Goal: Task Accomplishment & Management: Manage account settings

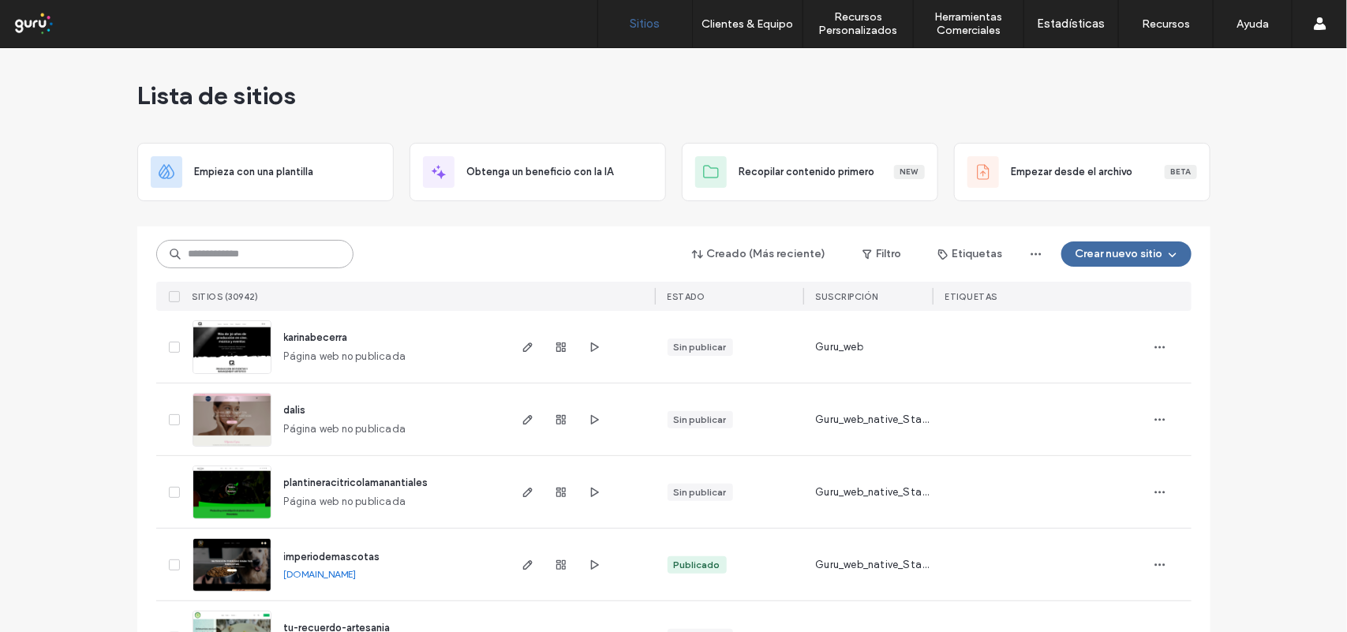
click at [233, 253] on input at bounding box center [254, 254] width 197 height 28
drag, startPoint x: 234, startPoint y: 253, endPoint x: 218, endPoint y: 255, distance: 16.0
click at [218, 255] on input at bounding box center [254, 254] width 197 height 28
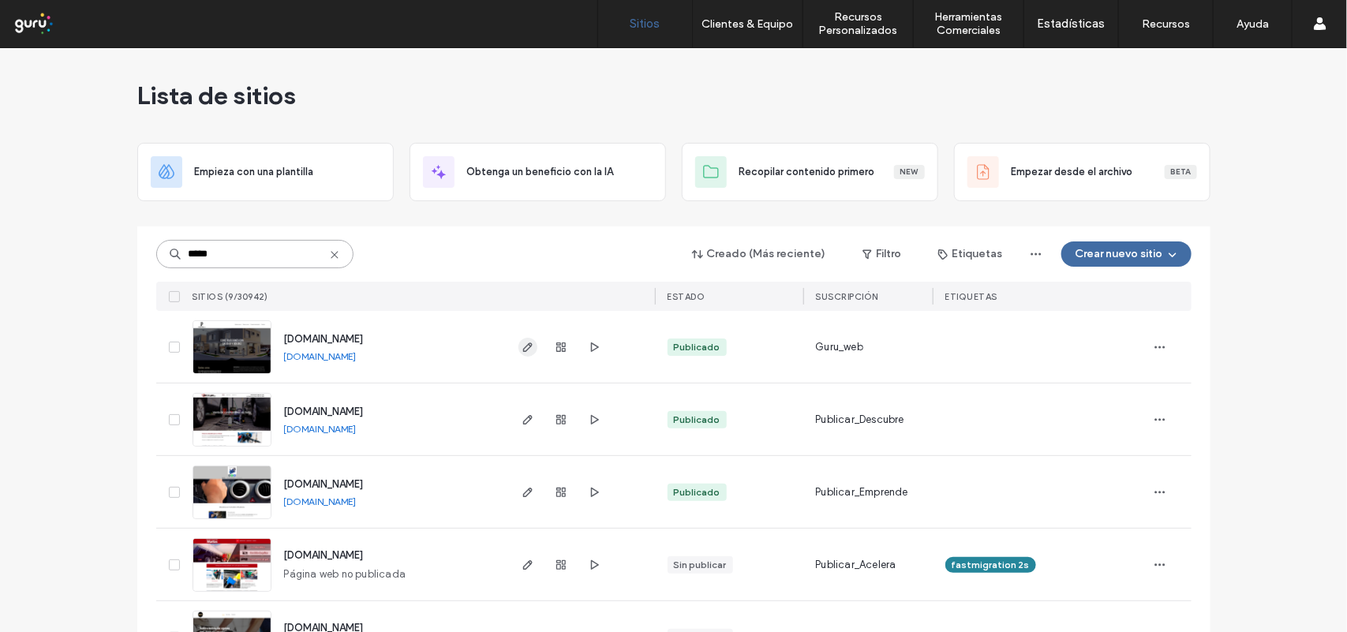
type input "*****"
click at [523, 349] on icon "button" at bounding box center [528, 347] width 13 height 13
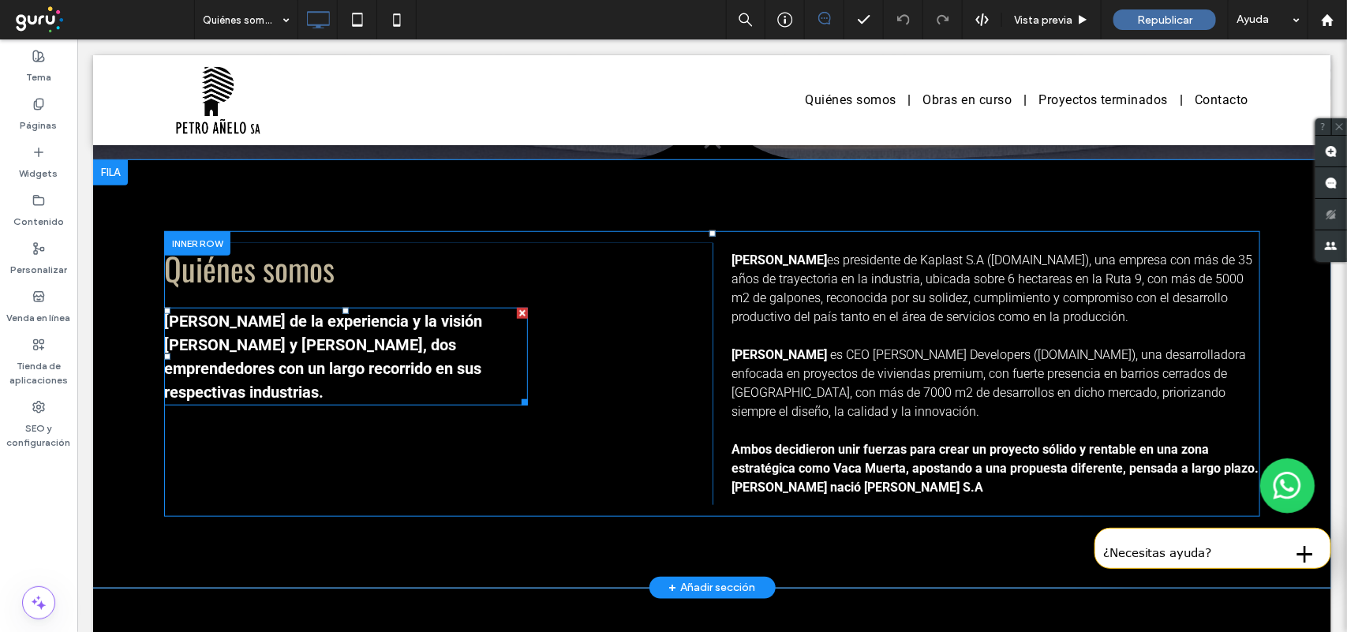
scroll to position [493, 0]
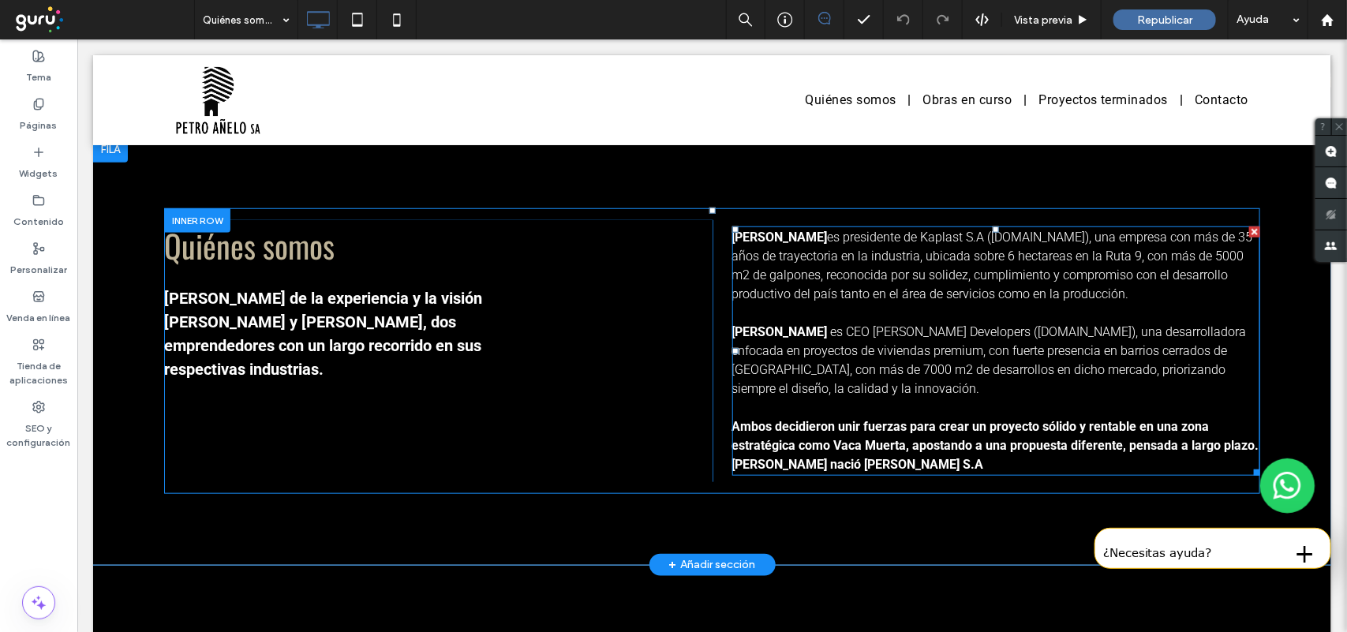
click at [897, 335] on span "es CEO [PERSON_NAME] Developers ([DOMAIN_NAME]), una desarrolladora enfocada en…" at bounding box center [989, 360] width 515 height 72
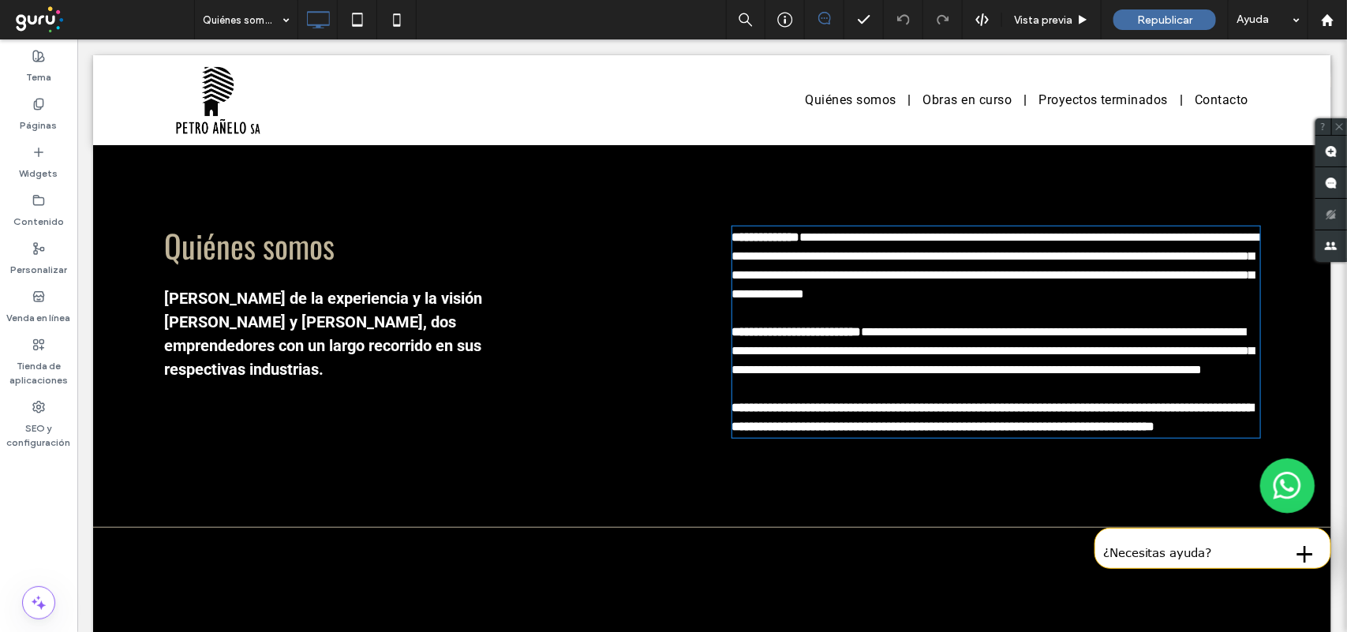
type input "******"
type input "**"
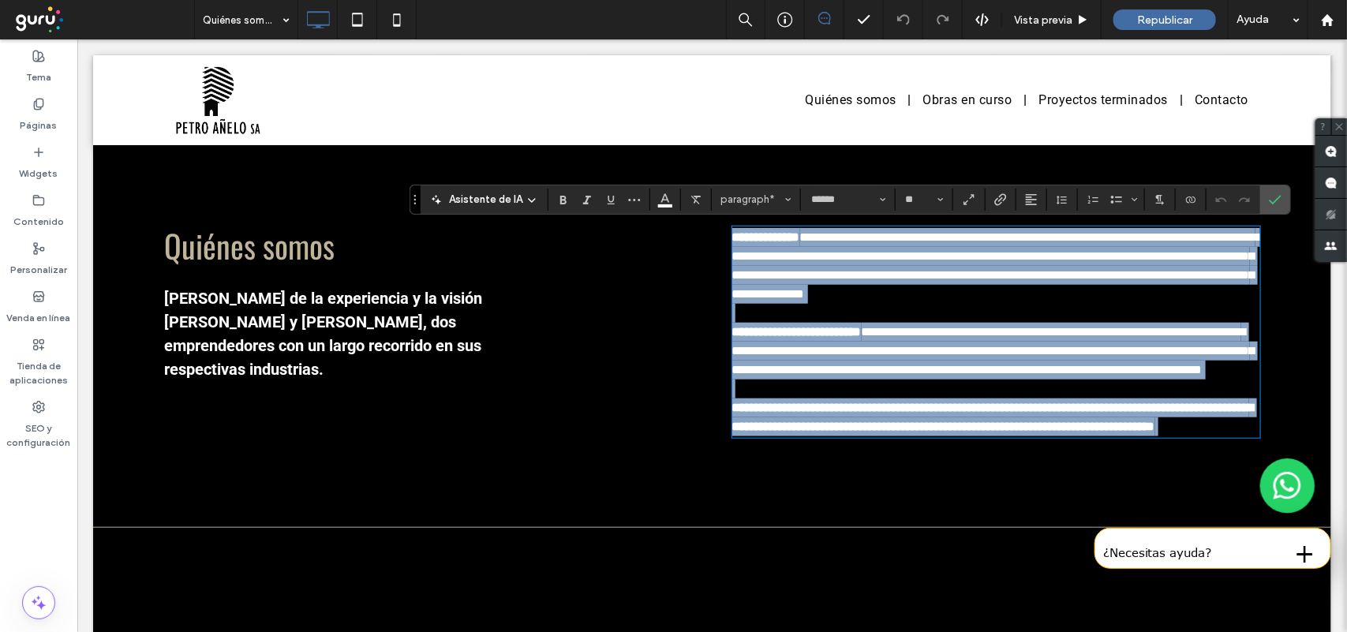
click at [893, 328] on span "**********" at bounding box center [993, 350] width 523 height 50
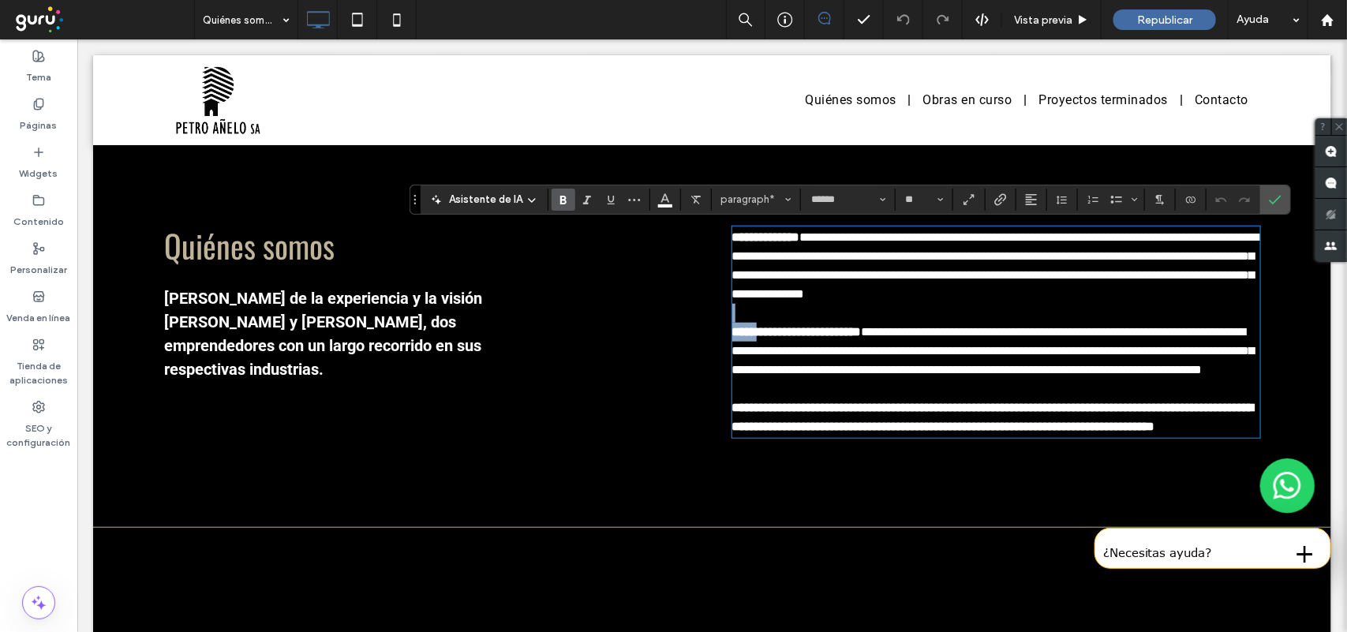
drag, startPoint x: 896, startPoint y: 328, endPoint x: 761, endPoint y: 328, distance: 135.0
click at [761, 328] on p "**********" at bounding box center [996, 350] width 529 height 57
click at [761, 328] on strong "**********" at bounding box center [796, 331] width 129 height 12
drag, startPoint x: 727, startPoint y: 333, endPoint x: 893, endPoint y: 339, distance: 165.8
click at [893, 339] on p "**********" at bounding box center [996, 350] width 529 height 57
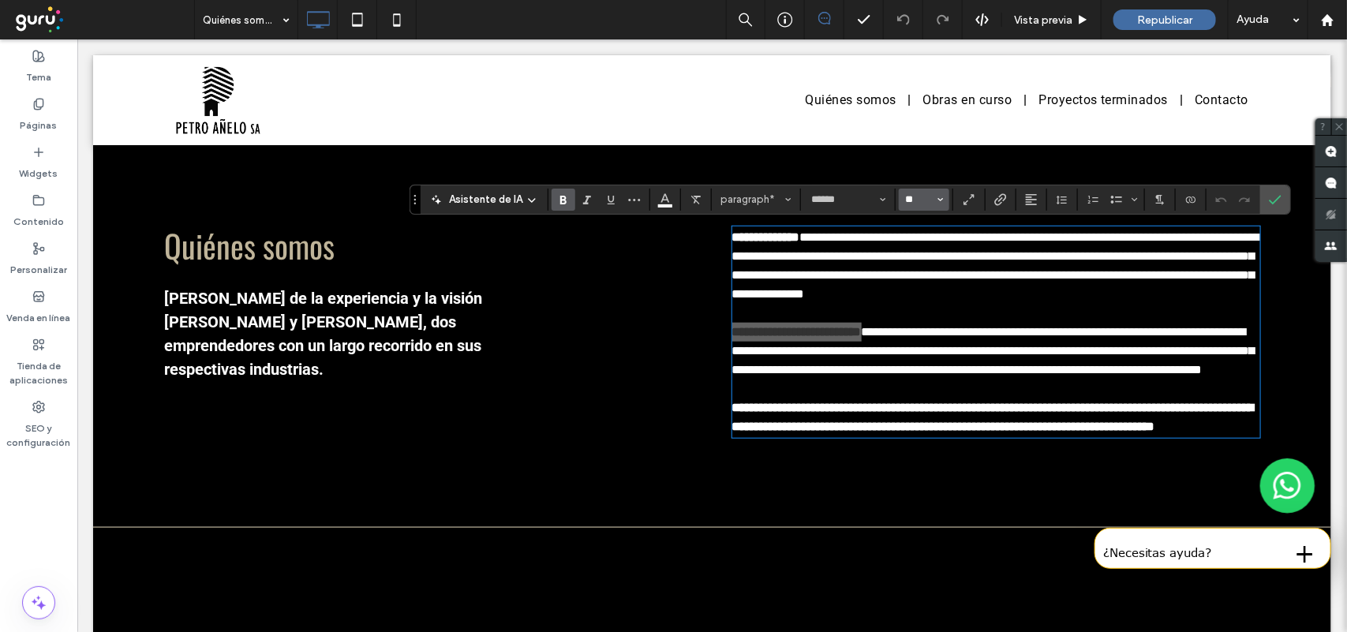
click at [912, 200] on input "**" at bounding box center [920, 199] width 31 height 13
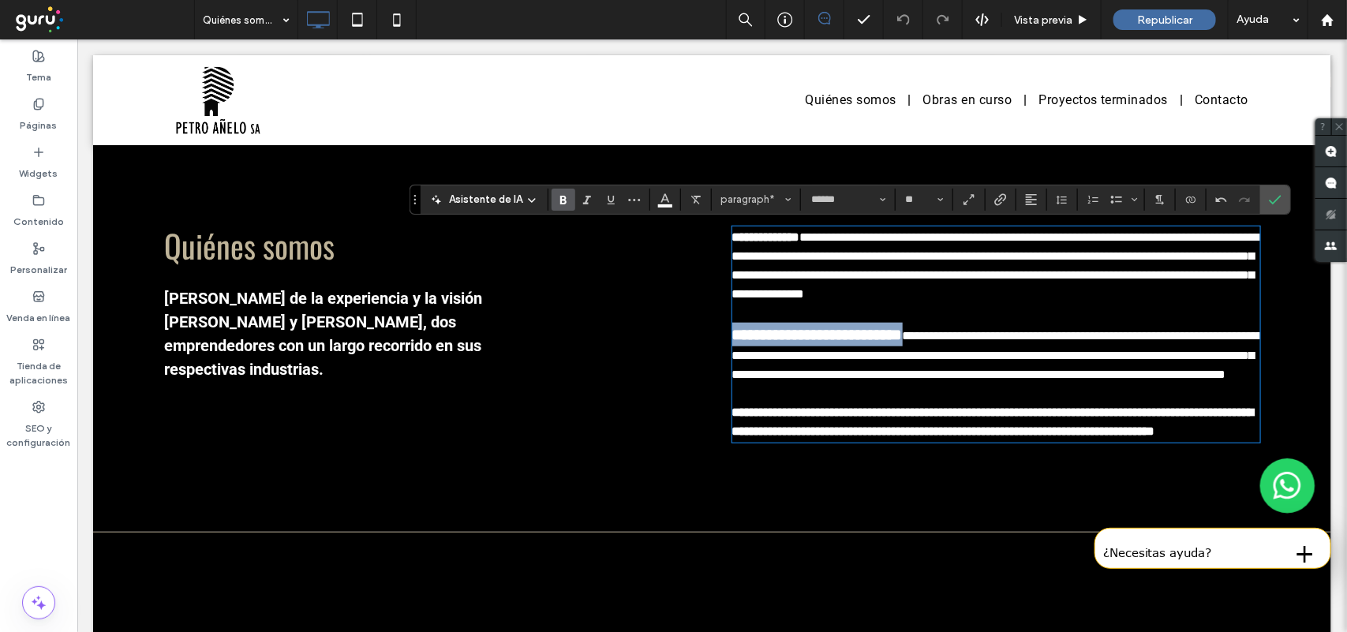
type input "**"
click at [777, 230] on strong "**********" at bounding box center [766, 236] width 68 height 12
drag, startPoint x: 817, startPoint y: 242, endPoint x: 724, endPoint y: 229, distance: 94.0
click at [732, 229] on p "**********" at bounding box center [996, 265] width 529 height 76
click at [913, 200] on input "**" at bounding box center [920, 199] width 31 height 13
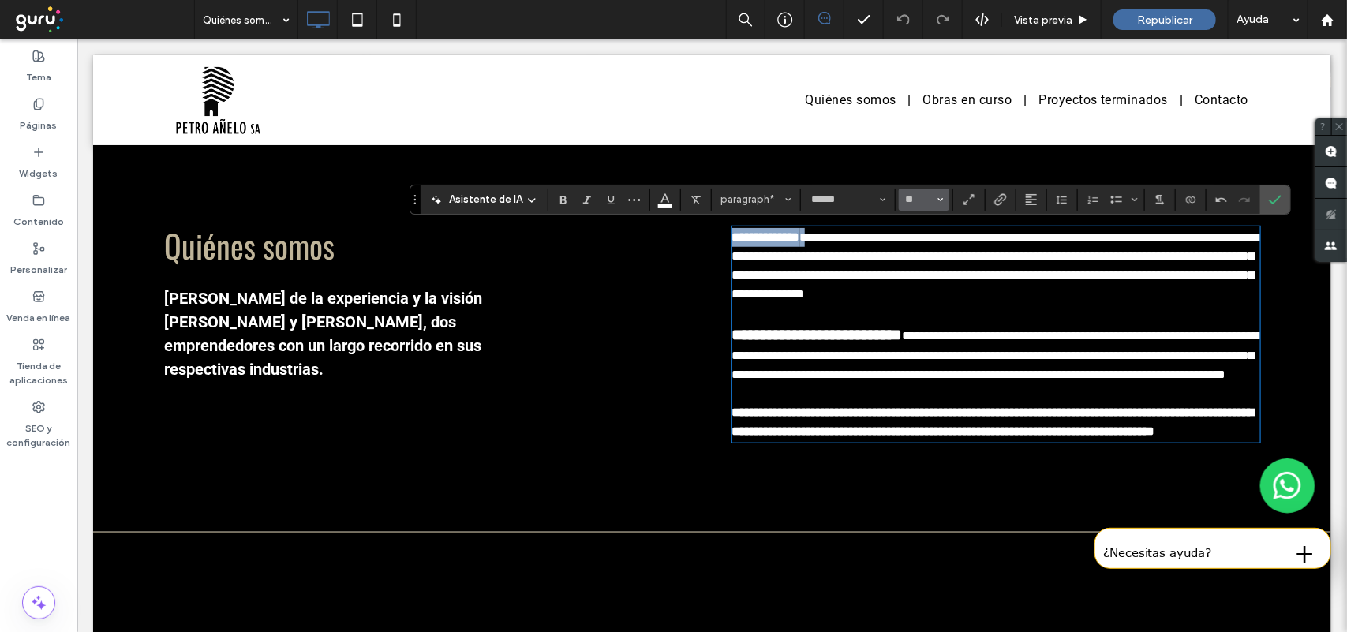
type input "**"
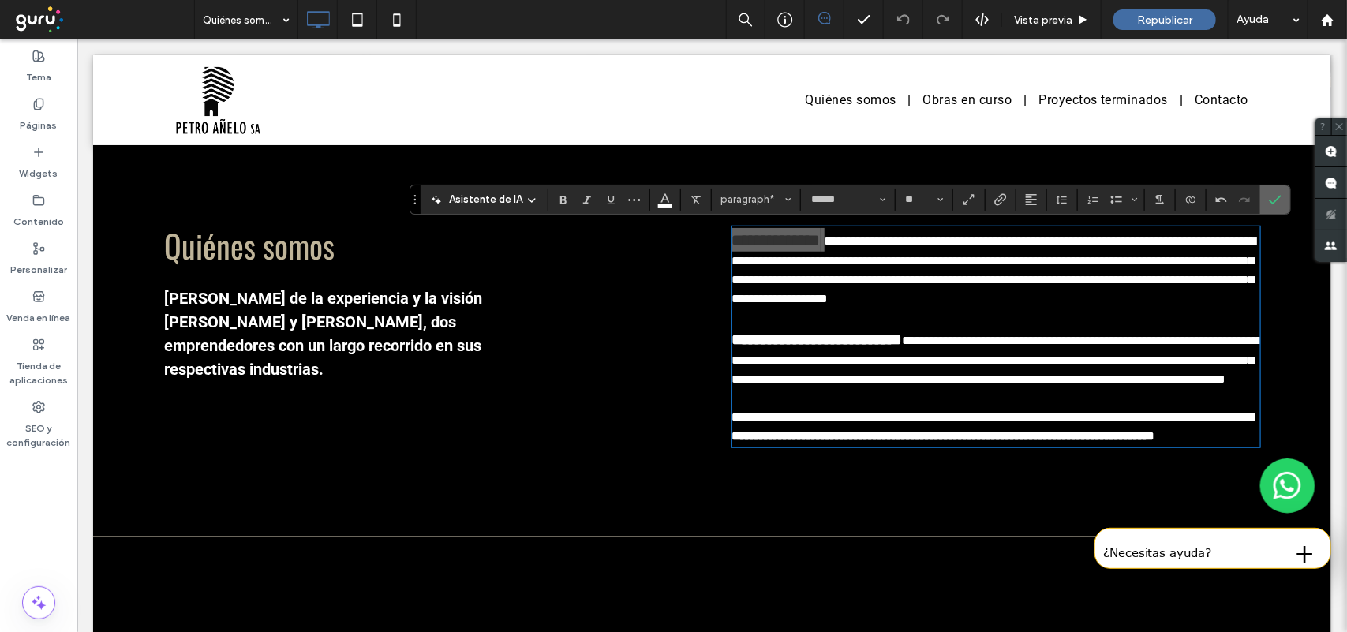
drag, startPoint x: 1272, startPoint y: 195, endPoint x: 1191, endPoint y: 156, distance: 89.3
click at [1272, 195] on icon "Confirmar" at bounding box center [1275, 199] width 13 height 13
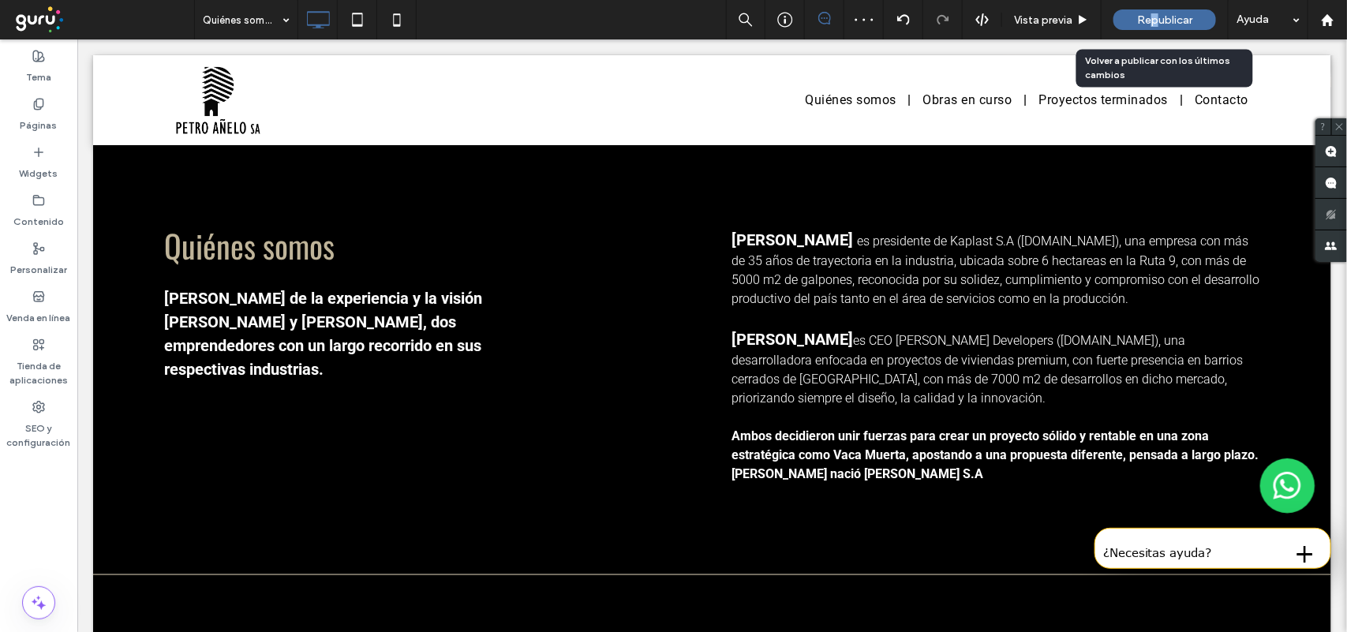
click at [1153, 9] on div "Republicar" at bounding box center [1165, 19] width 103 height 21
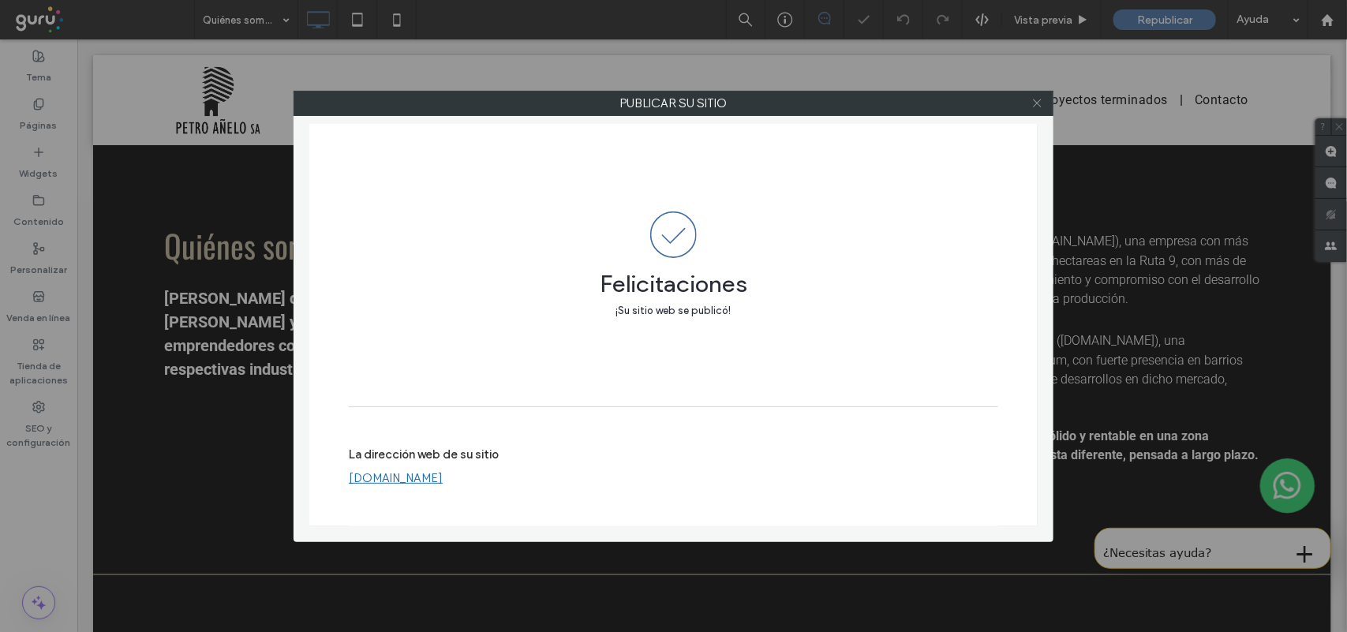
click at [1036, 103] on icon at bounding box center [1038, 103] width 12 height 12
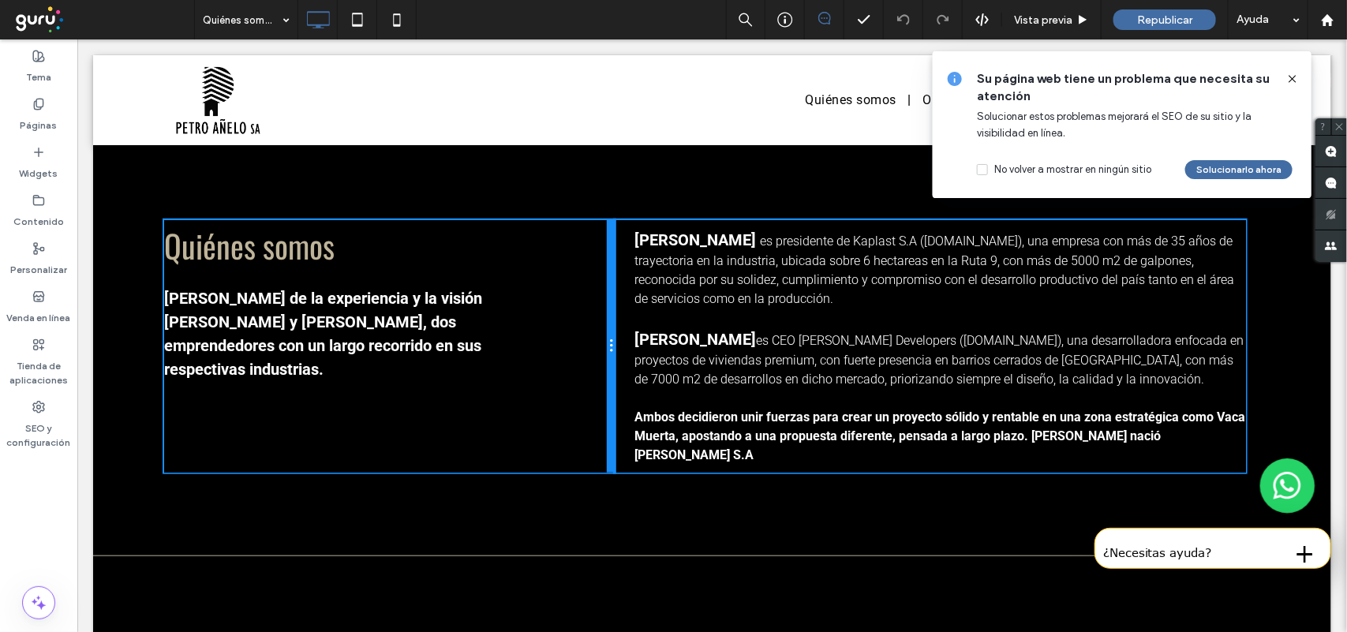
drag, startPoint x: 700, startPoint y: 339, endPoint x: 689, endPoint y: 375, distance: 37.2
click at [612, 335] on div at bounding box center [610, 345] width 8 height 253
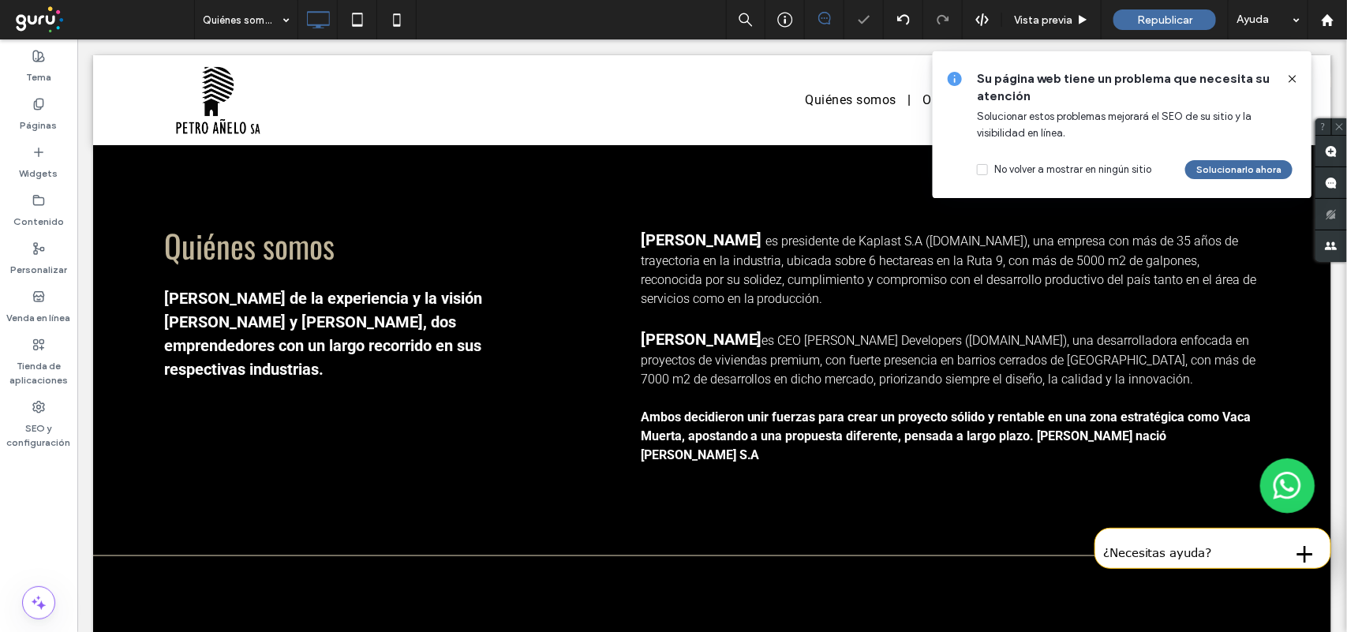
click at [1287, 73] on icon at bounding box center [1293, 79] width 13 height 13
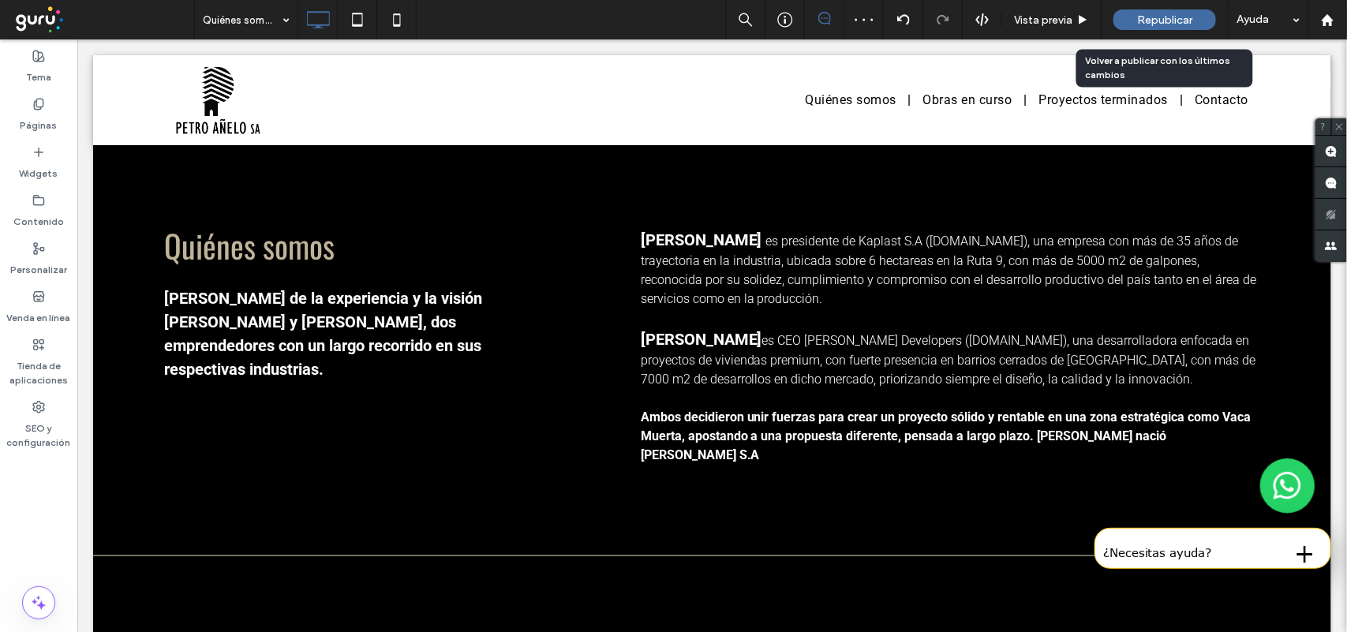
click at [1168, 17] on span "Republicar" at bounding box center [1164, 19] width 55 height 13
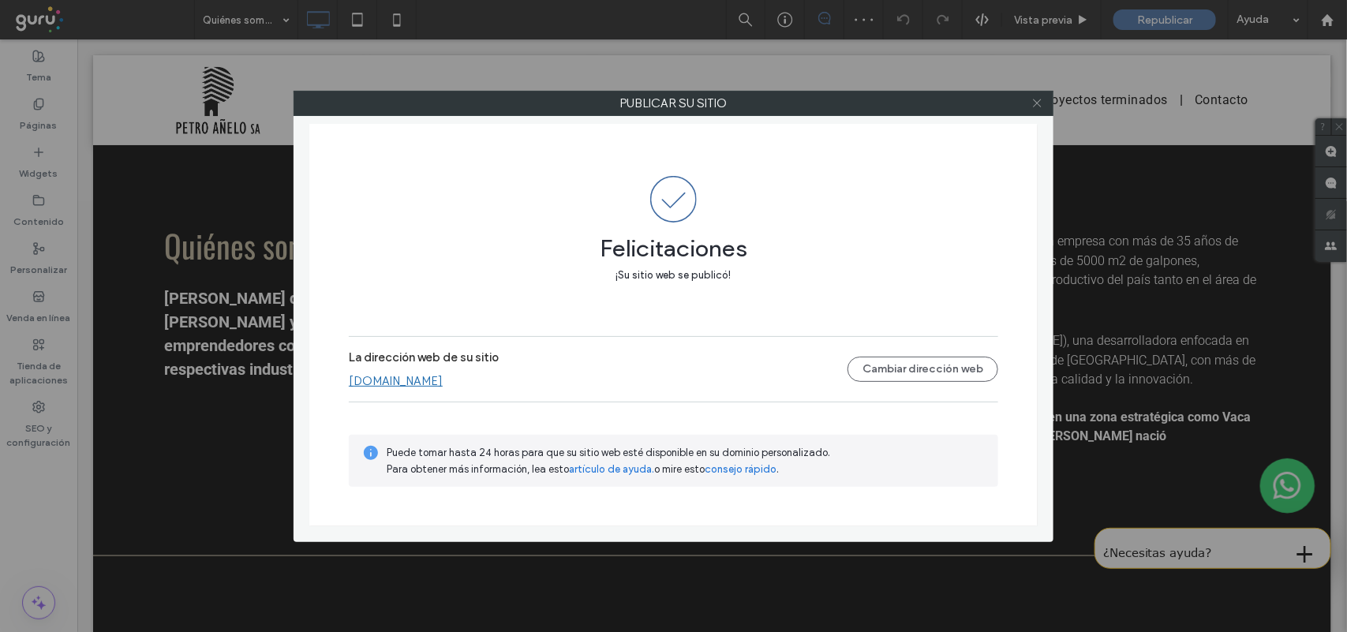
click at [1036, 105] on icon at bounding box center [1038, 103] width 12 height 12
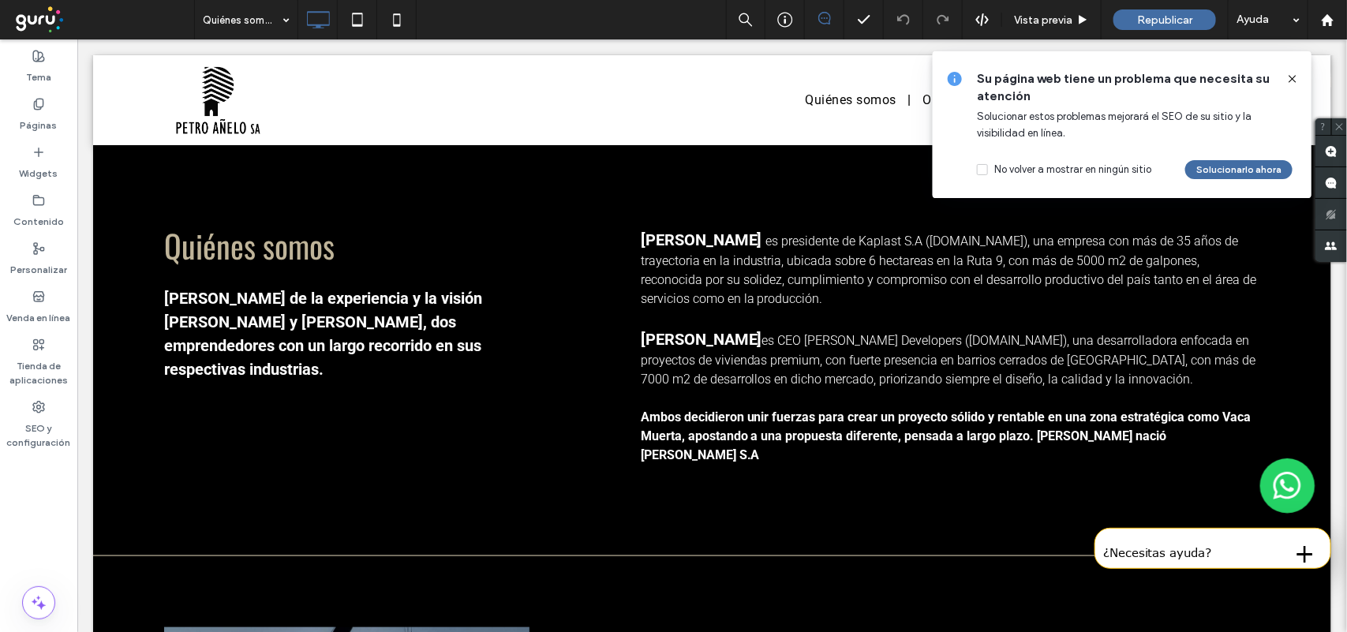
click at [1287, 81] on icon at bounding box center [1293, 79] width 13 height 13
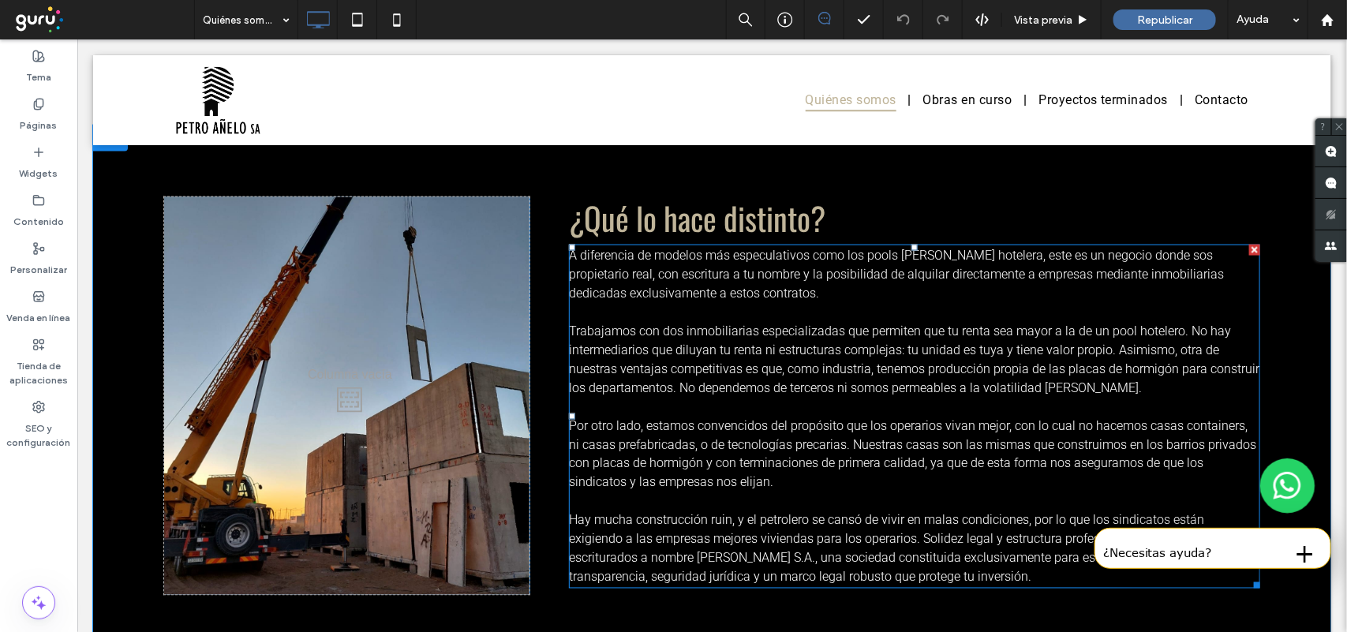
scroll to position [888, 0]
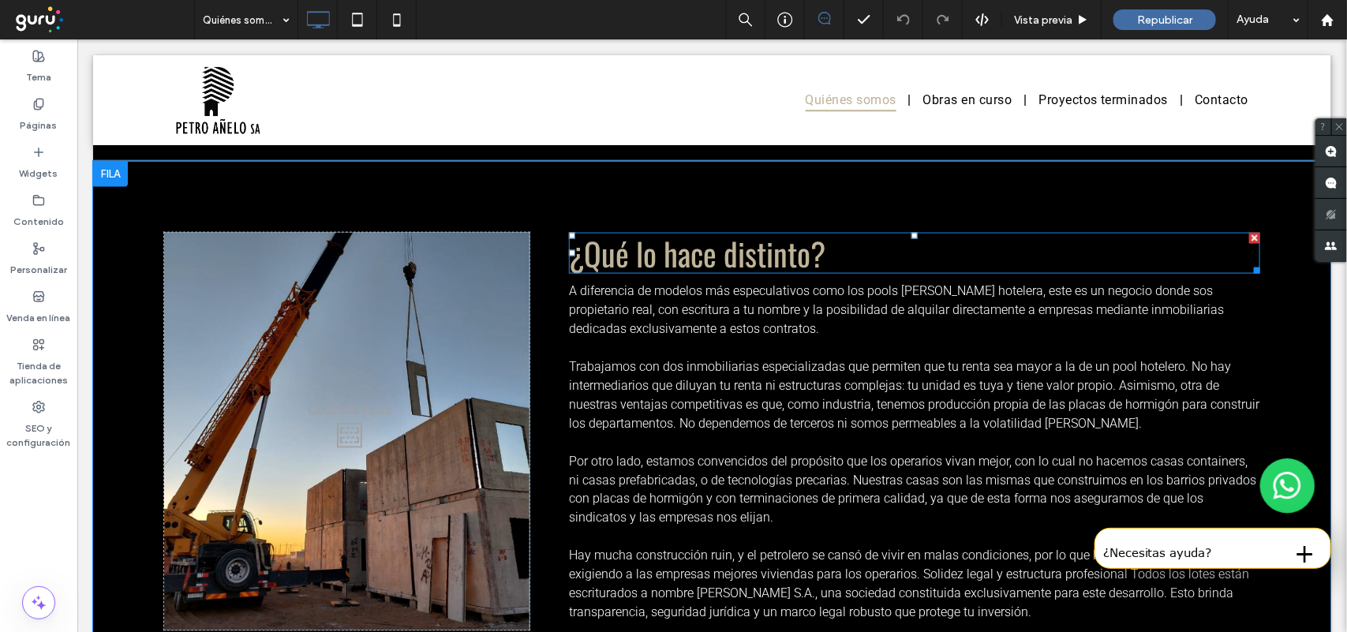
click at [773, 258] on span "¿Qué lo hace distinto?" at bounding box center [696, 252] width 257 height 47
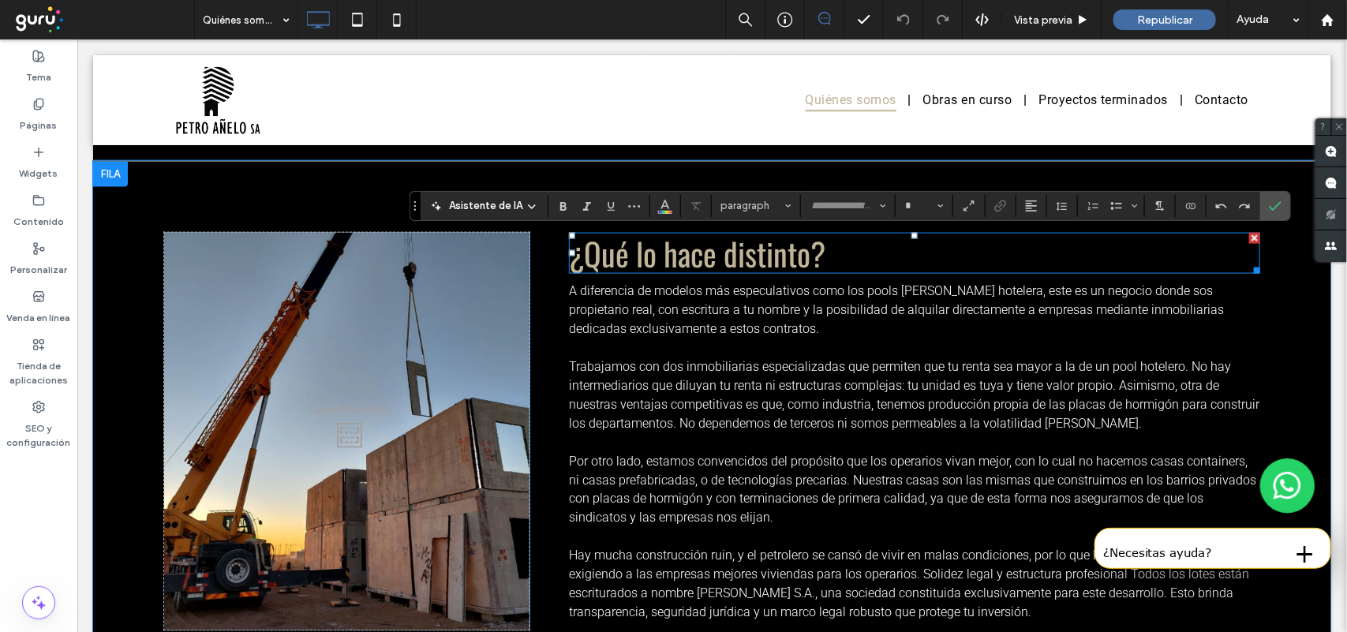
type input "******"
type input "**"
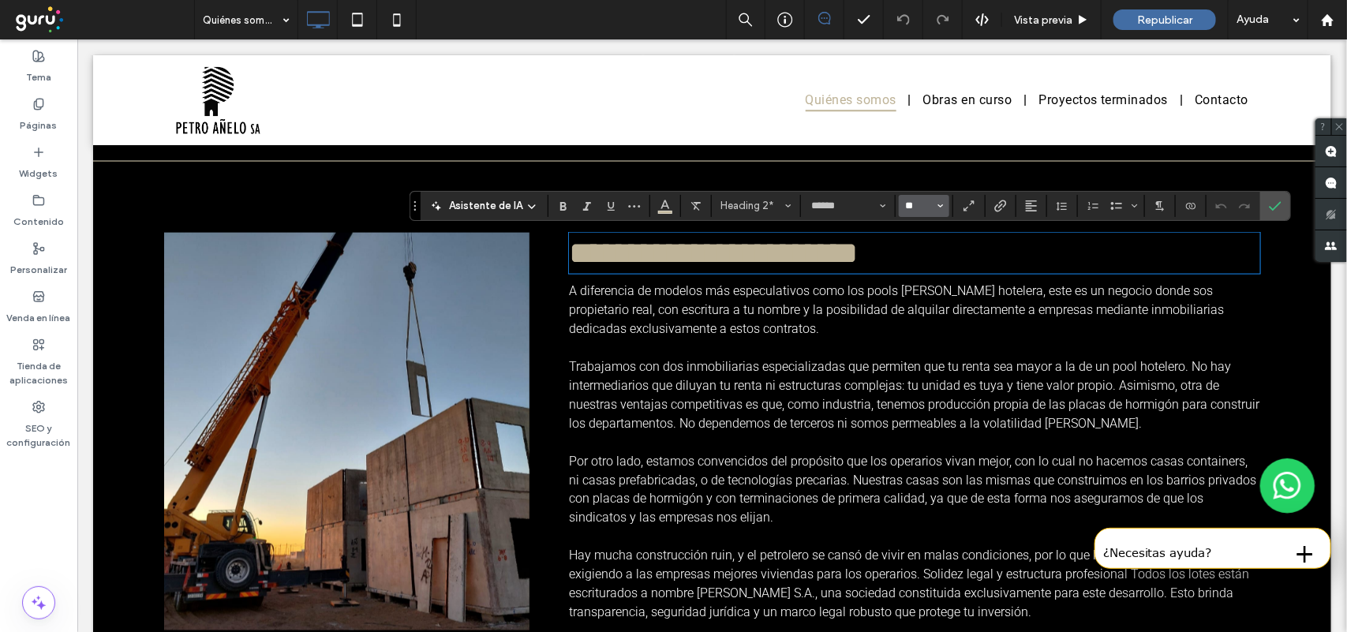
click at [912, 210] on input "**" at bounding box center [920, 206] width 31 height 13
type input "**"
click at [1281, 207] on icon "Confirmar" at bounding box center [1275, 206] width 13 height 13
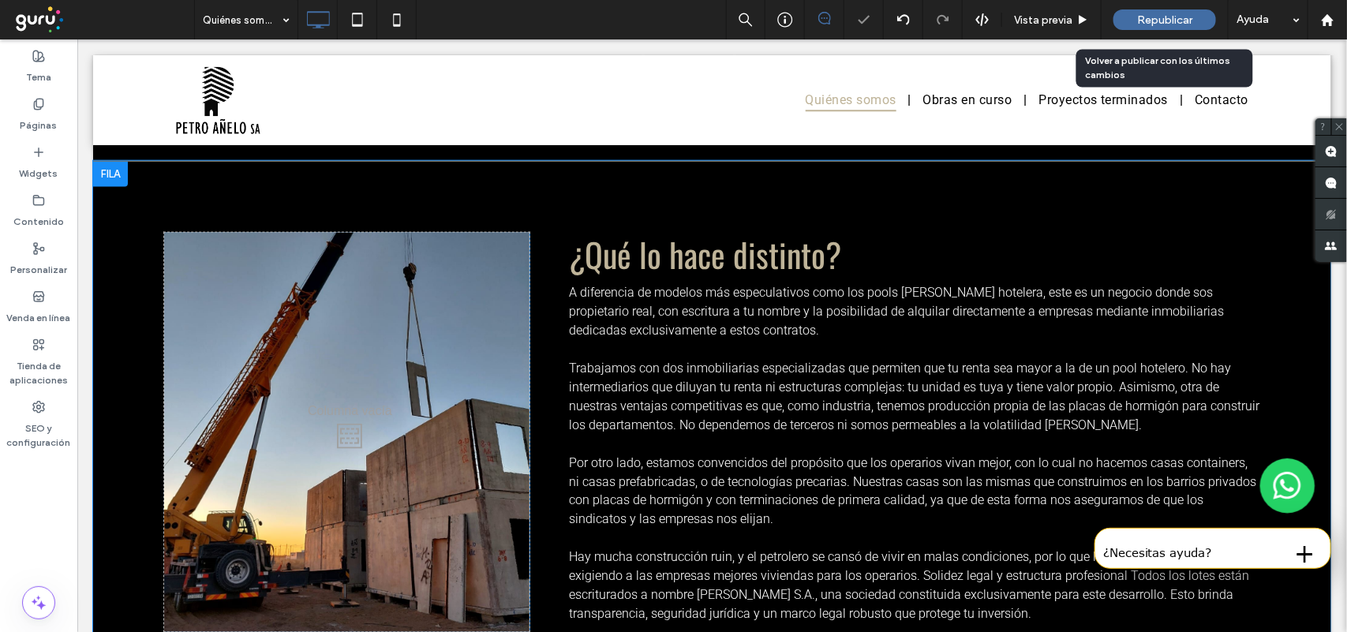
click at [1144, 22] on span "Republicar" at bounding box center [1164, 19] width 55 height 13
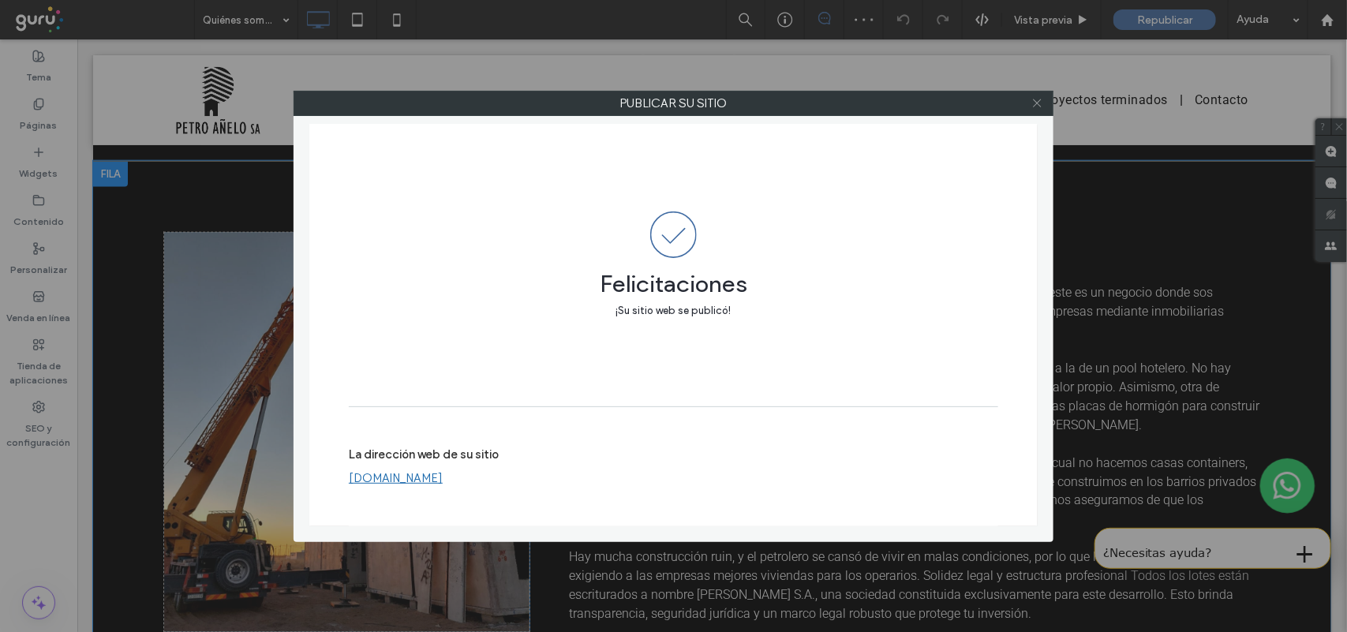
click at [1035, 103] on icon at bounding box center [1038, 103] width 12 height 12
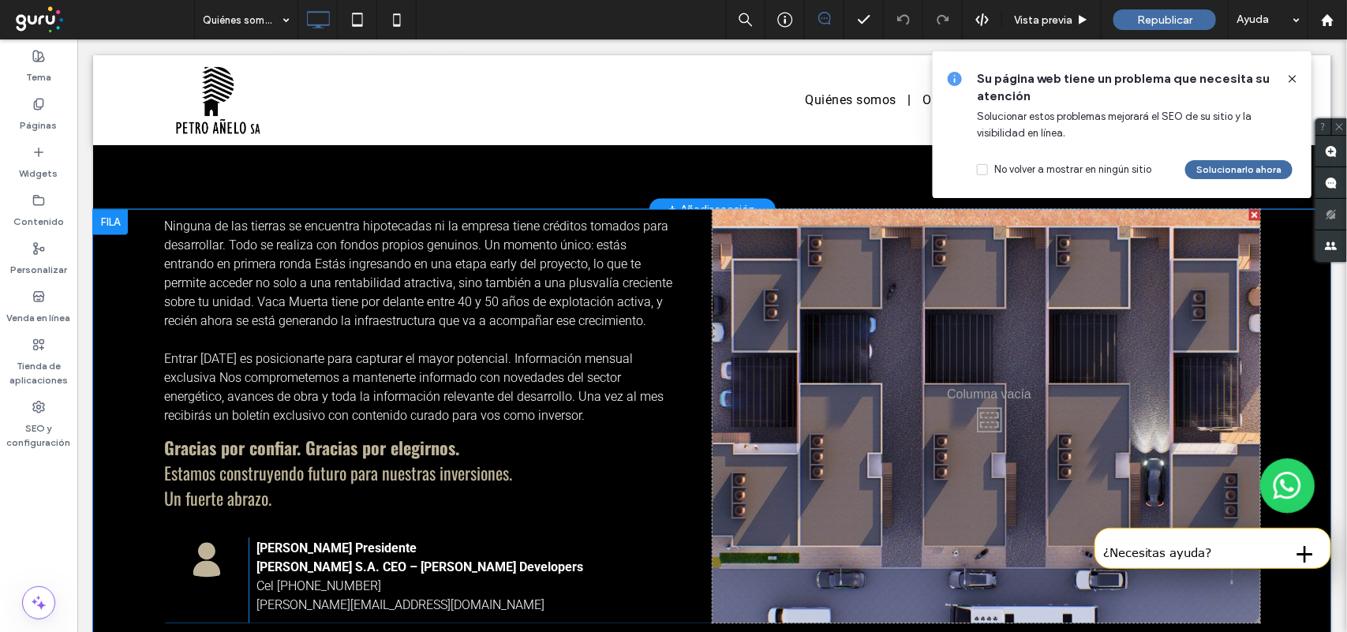
scroll to position [1480, 0]
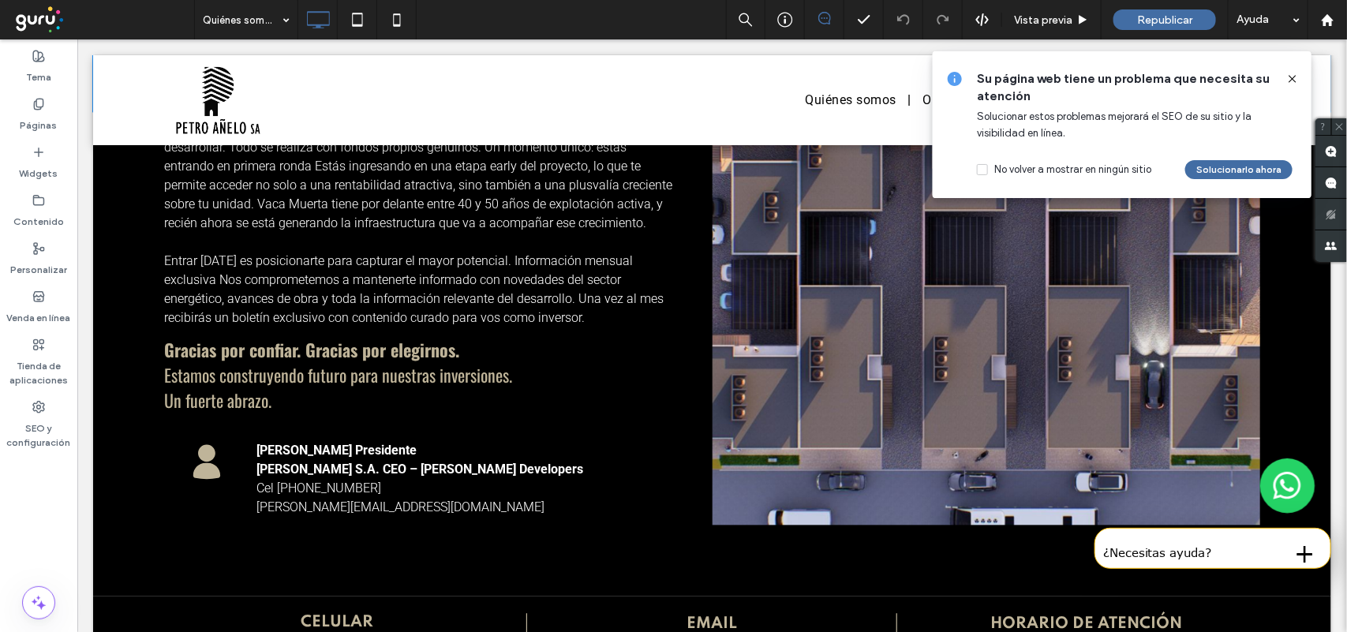
click at [1296, 80] on icon at bounding box center [1293, 79] width 13 height 13
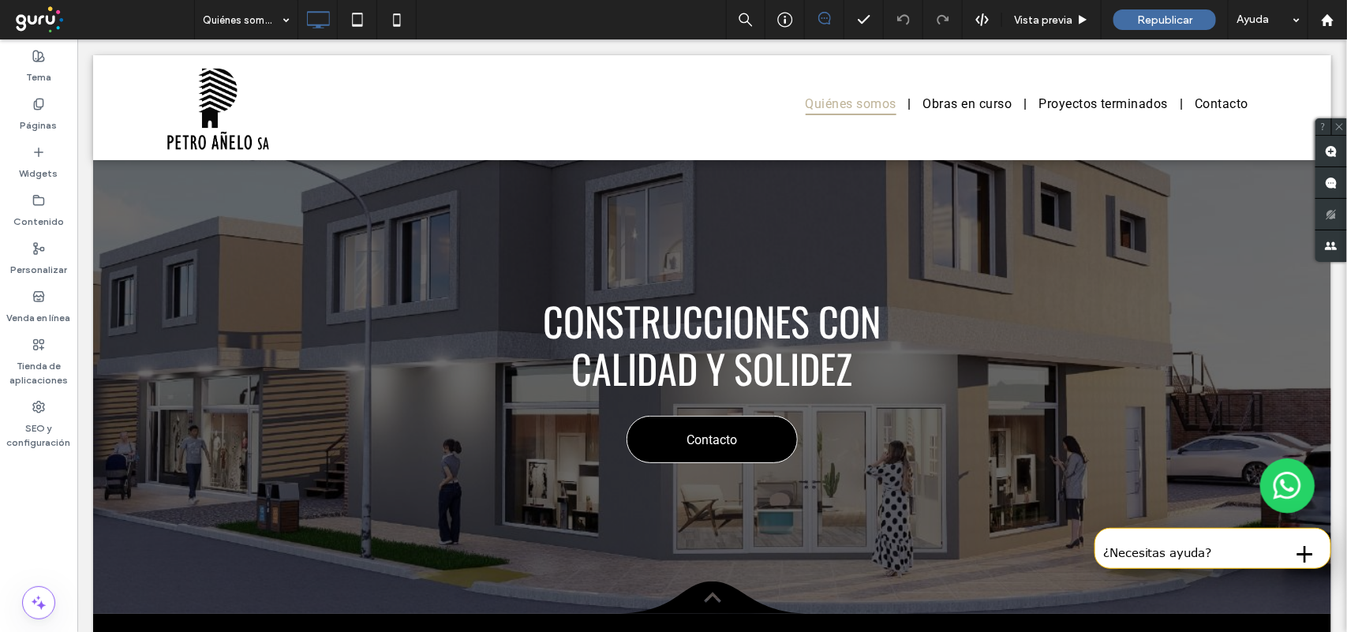
scroll to position [0, 0]
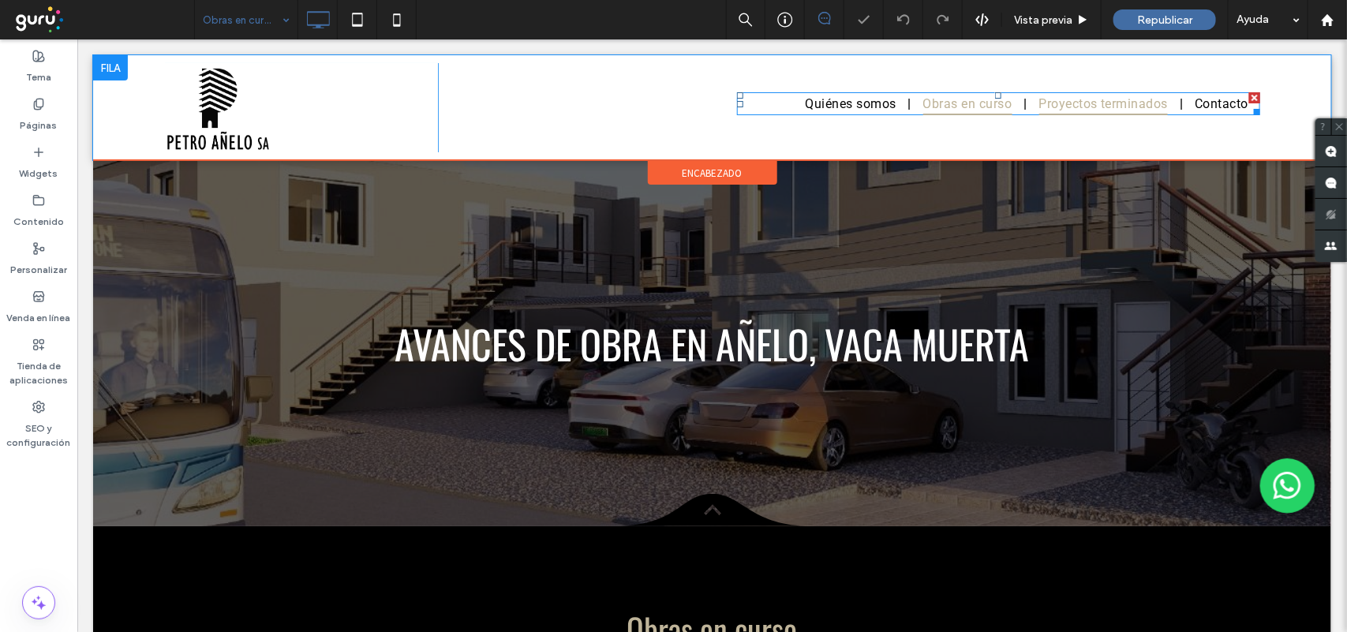
click at [1066, 103] on span "Proyectos terminados" at bounding box center [1103, 103] width 129 height 23
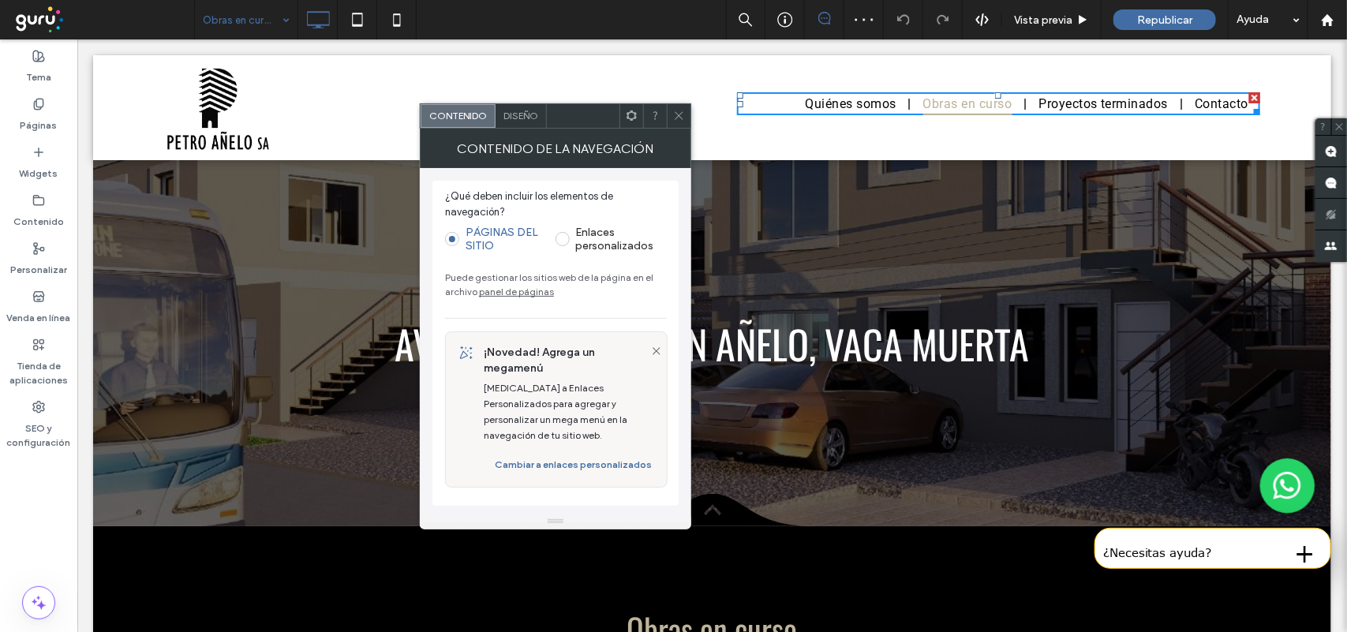
click at [672, 113] on div at bounding box center [679, 116] width 24 height 24
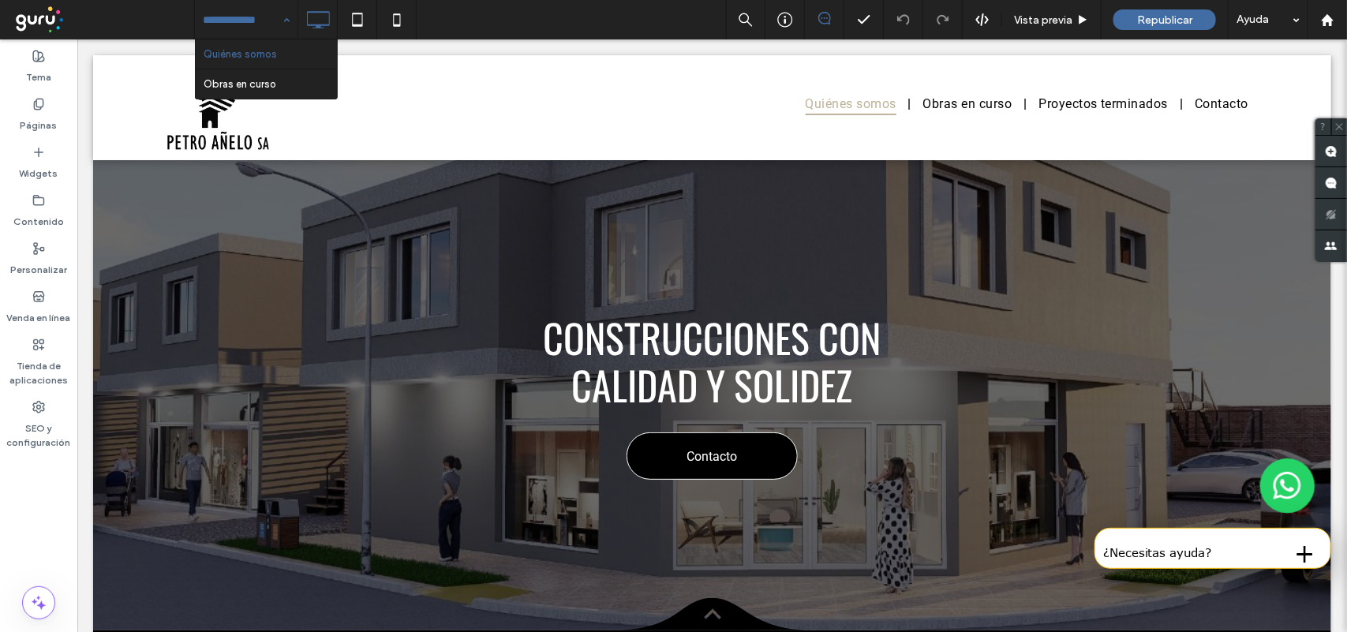
click at [262, 26] on input at bounding box center [242, 19] width 79 height 39
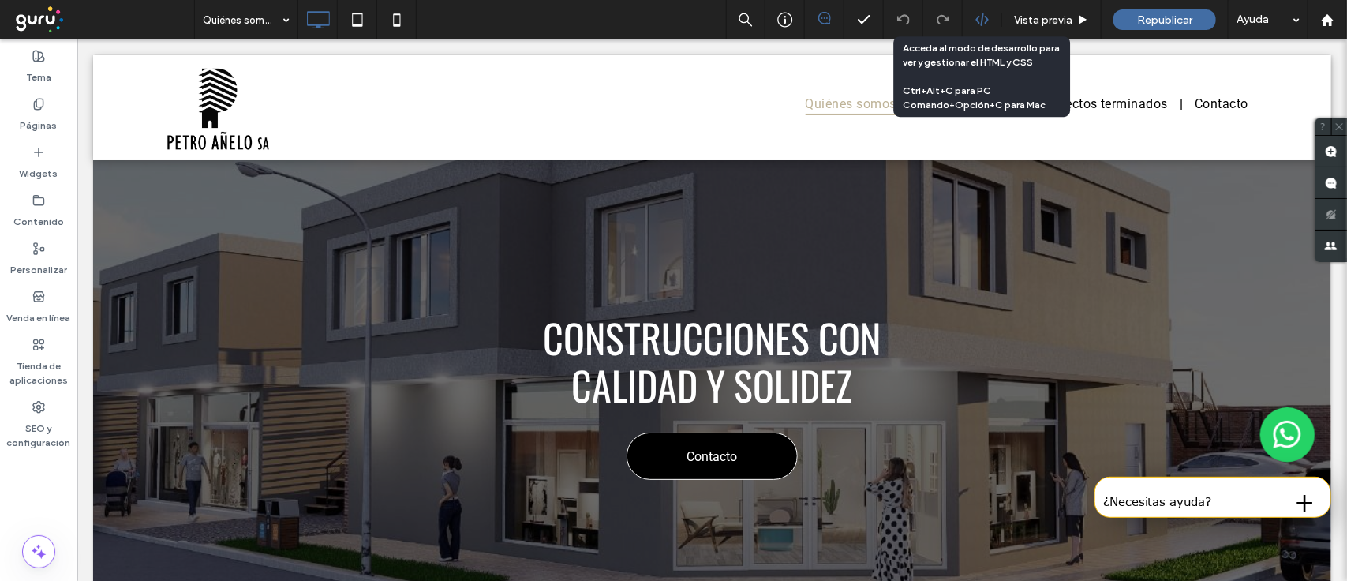
click at [983, 17] on icon at bounding box center [983, 20] width 14 height 14
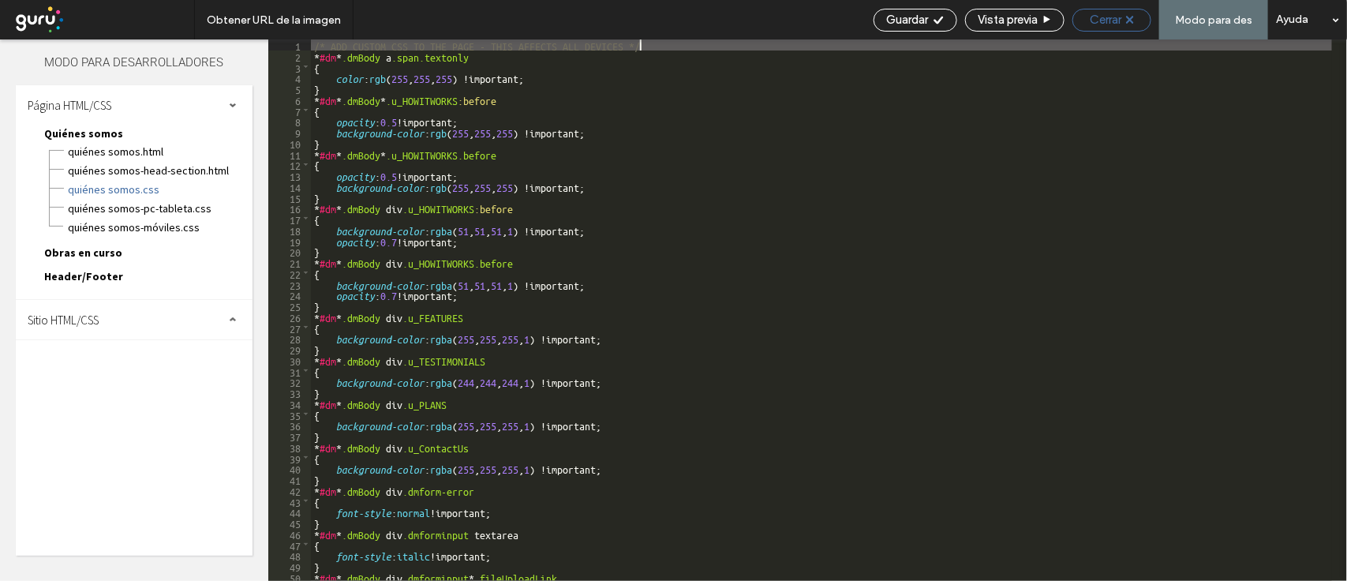
click at [1110, 28] on div "Cerrar" at bounding box center [1112, 20] width 79 height 23
click at [1134, 18] on icon at bounding box center [1130, 20] width 8 height 8
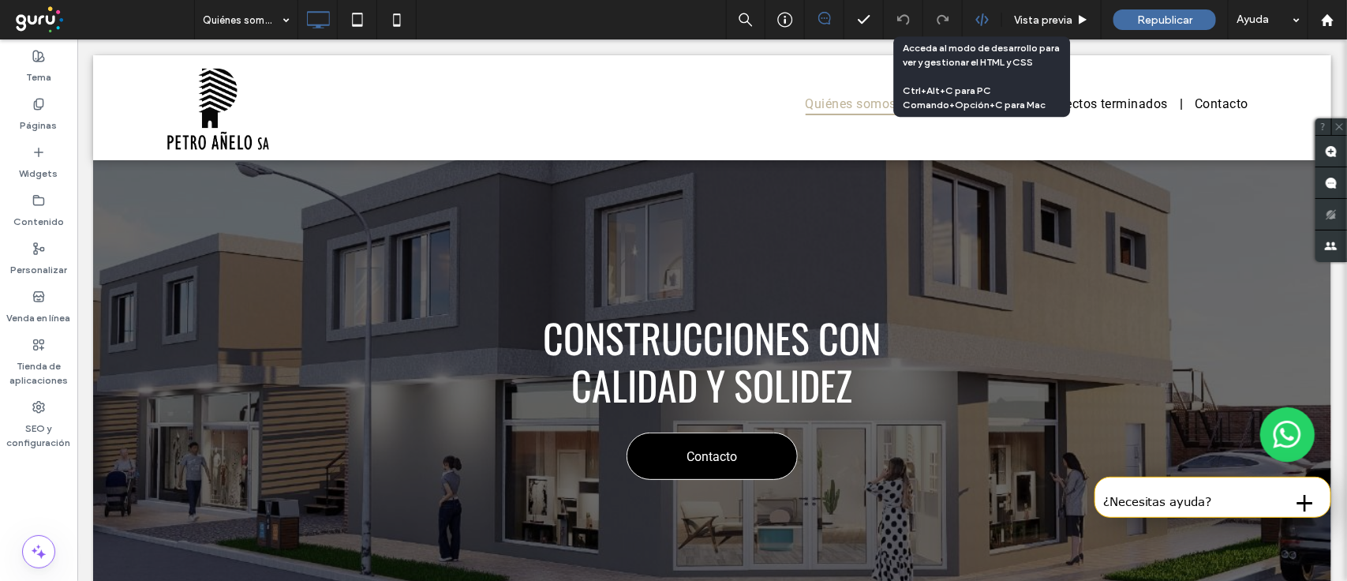
click at [976, 18] on use at bounding box center [982, 19] width 13 height 13
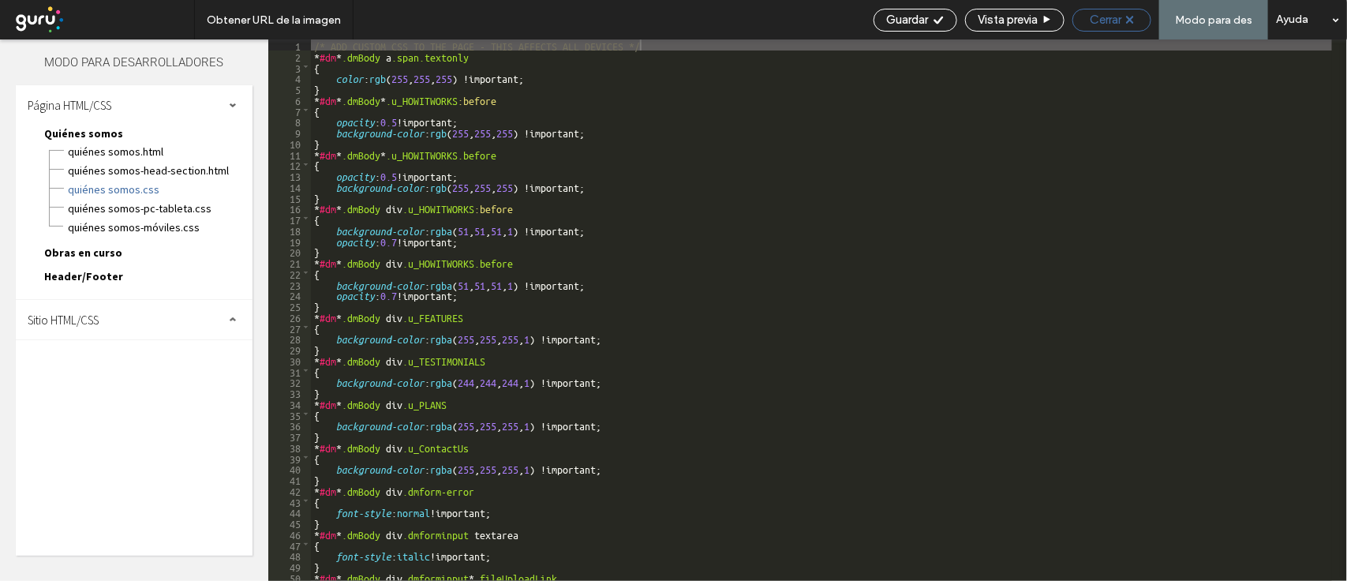
click at [1115, 9] on div "Cerrar" at bounding box center [1112, 20] width 79 height 23
click at [1097, 24] on span "Cerrar" at bounding box center [1106, 20] width 32 height 14
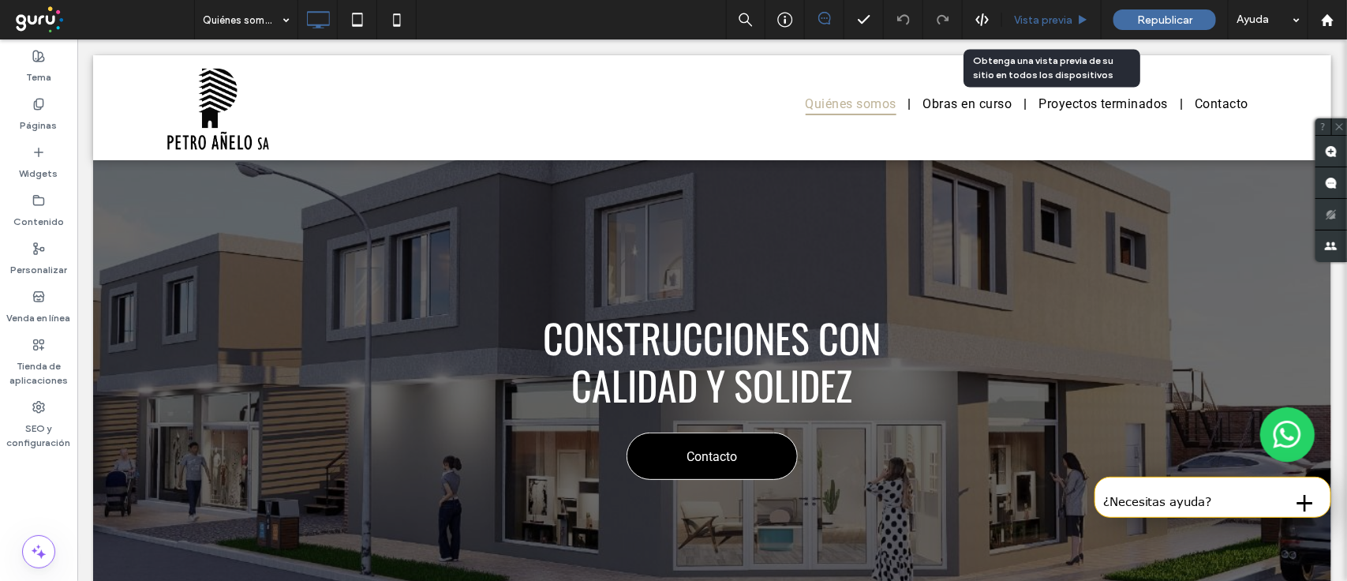
click at [1051, 20] on span "Vista previa" at bounding box center [1043, 19] width 58 height 13
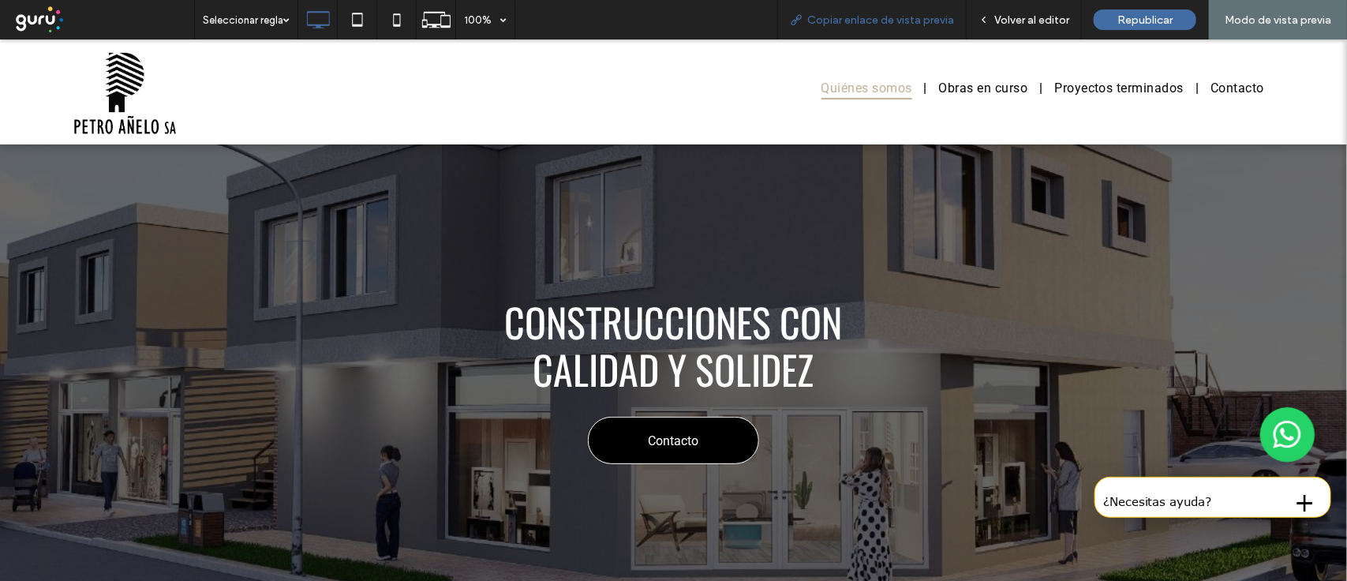
click at [826, 17] on span "Copiar enlace de vista previa" at bounding box center [880, 19] width 147 height 13
click at [1011, 25] on span "Volver al editor" at bounding box center [1031, 19] width 75 height 13
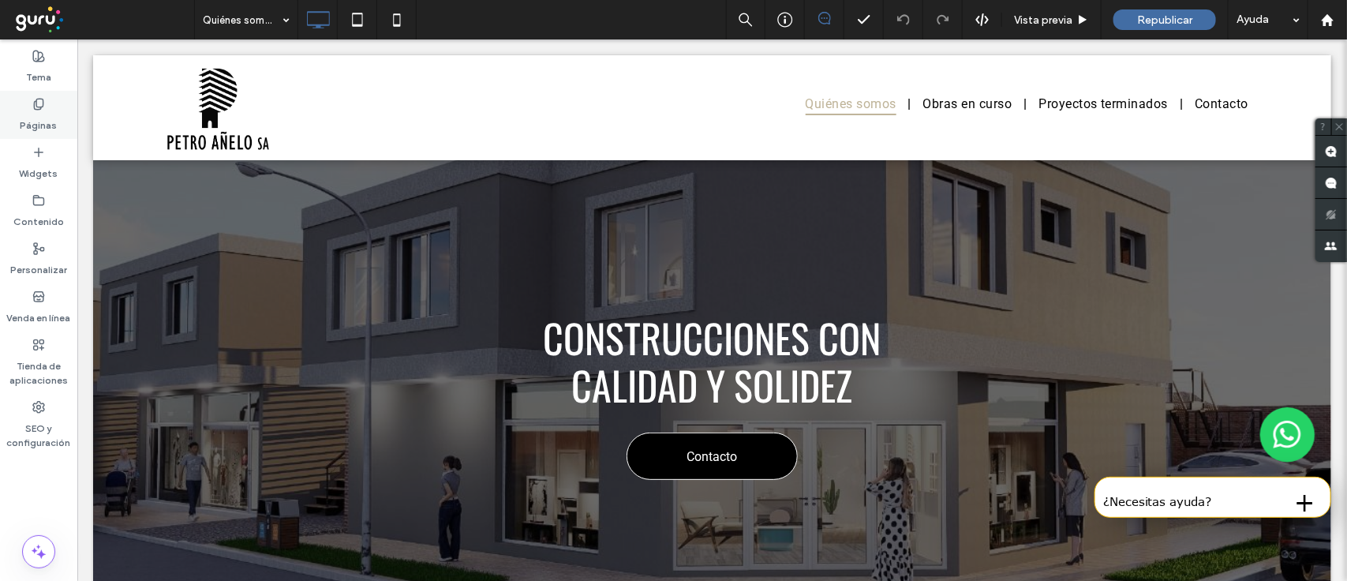
click at [41, 108] on icon at bounding box center [38, 104] width 13 height 13
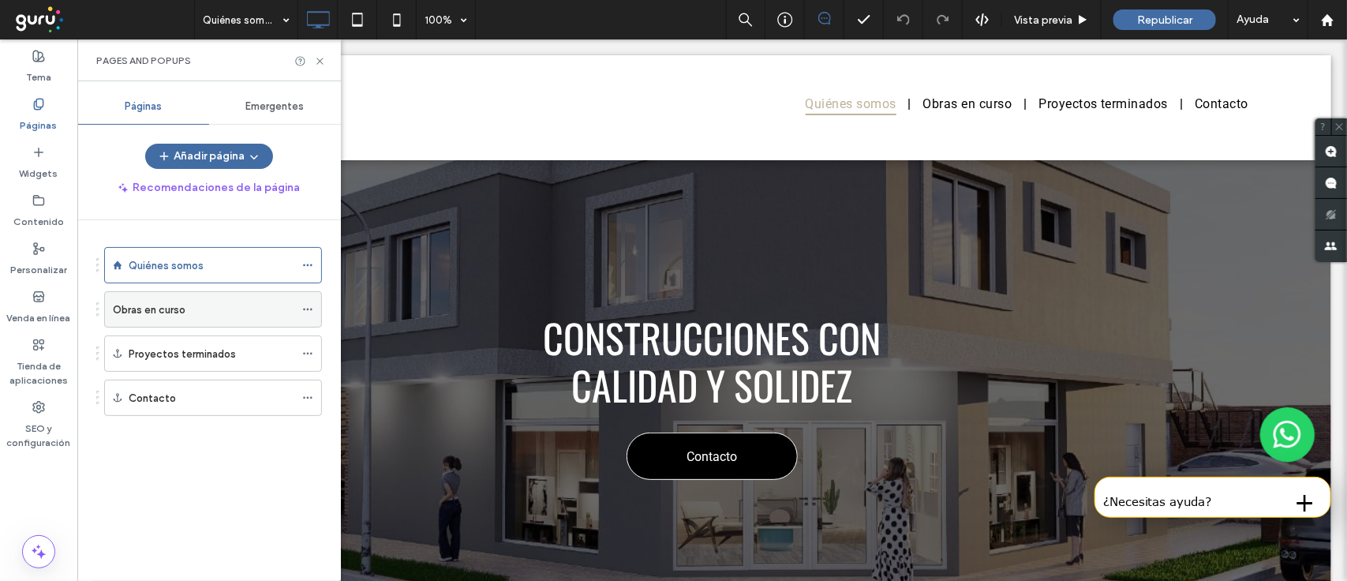
click at [308, 309] on use at bounding box center [307, 310] width 9 height 2
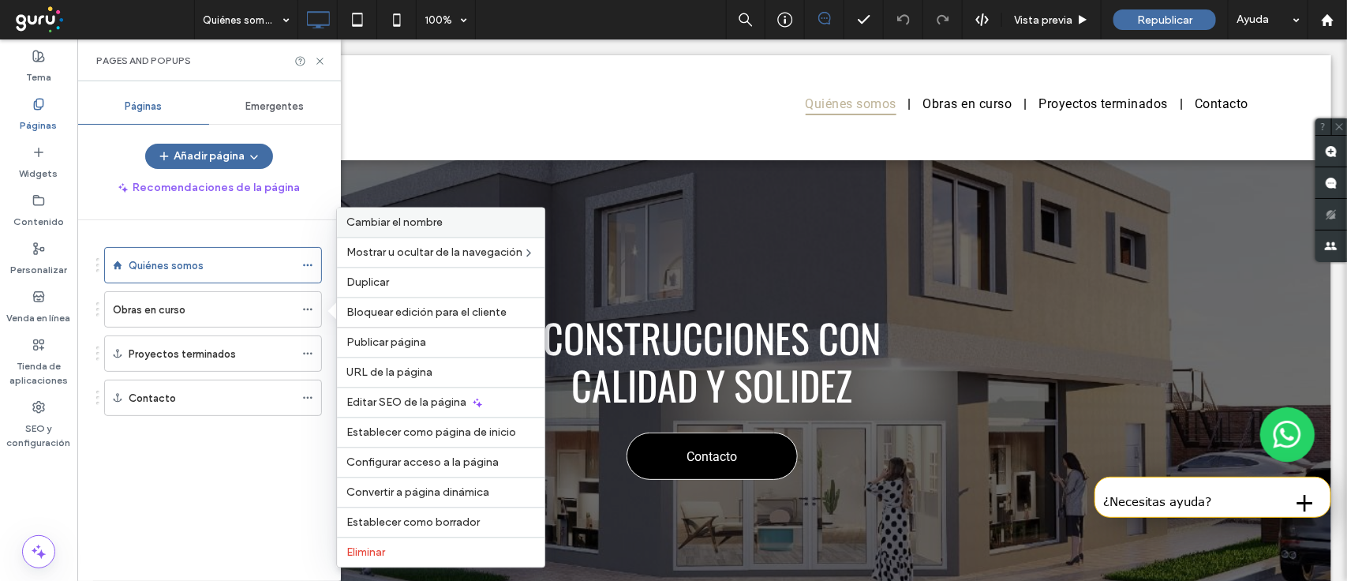
click at [406, 227] on span "Cambiar el nombre" at bounding box center [394, 222] width 96 height 13
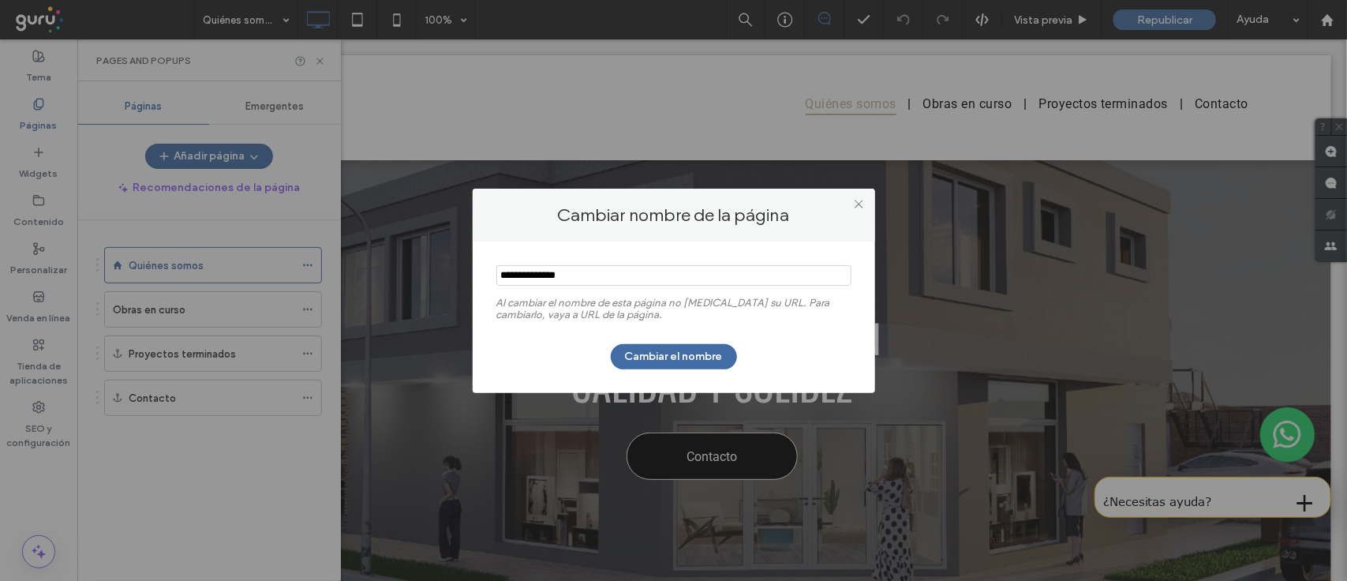
click at [530, 275] on input "notEmpty" at bounding box center [673, 275] width 355 height 21
type input "**********"
click at [668, 365] on button "Cambiar el nombre" at bounding box center [674, 356] width 126 height 25
click at [657, 363] on button "Cambiar el nombre" at bounding box center [674, 356] width 126 height 25
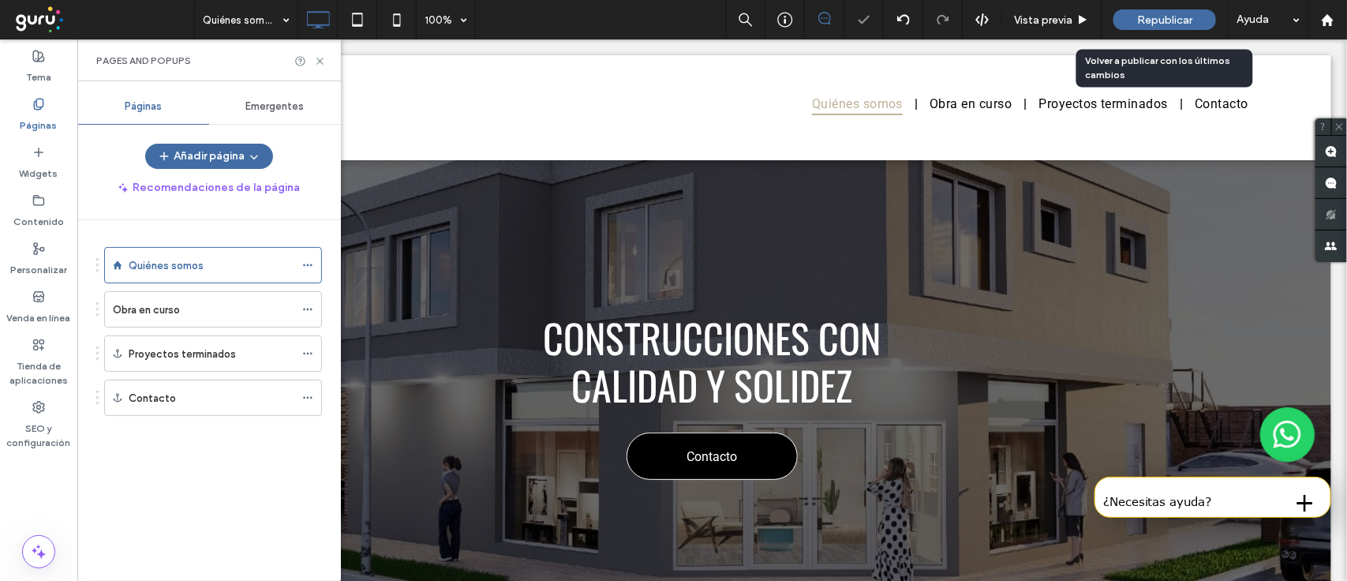
click at [1131, 20] on div "Republicar" at bounding box center [1165, 19] width 103 height 21
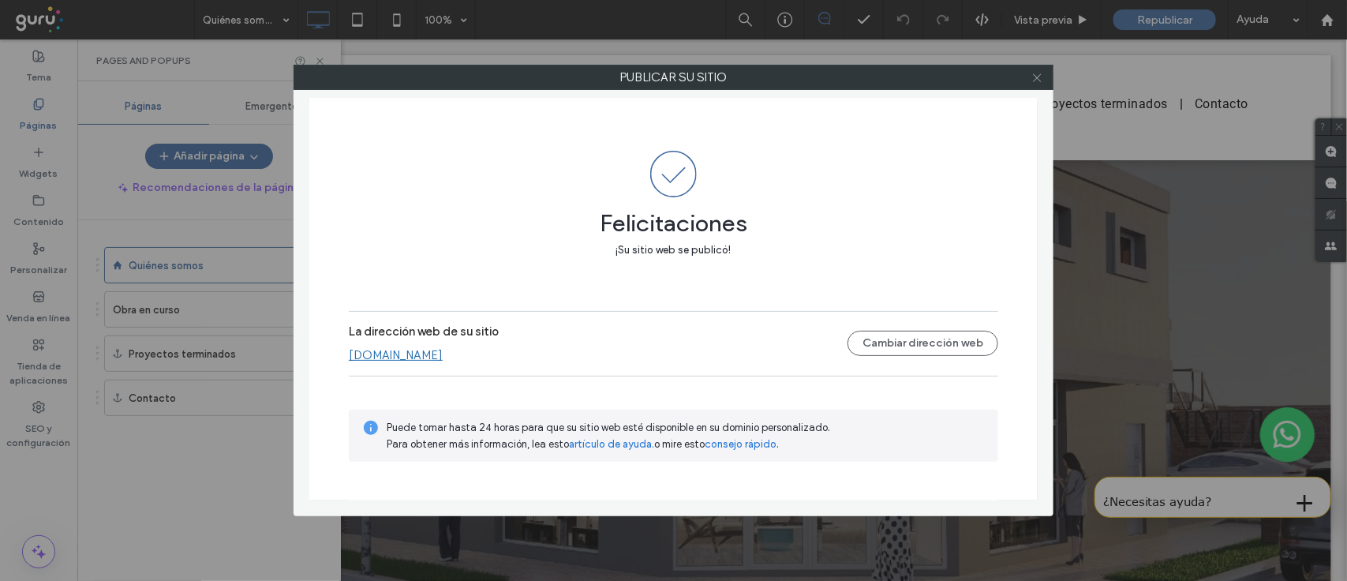
click at [1032, 72] on icon at bounding box center [1038, 78] width 12 height 12
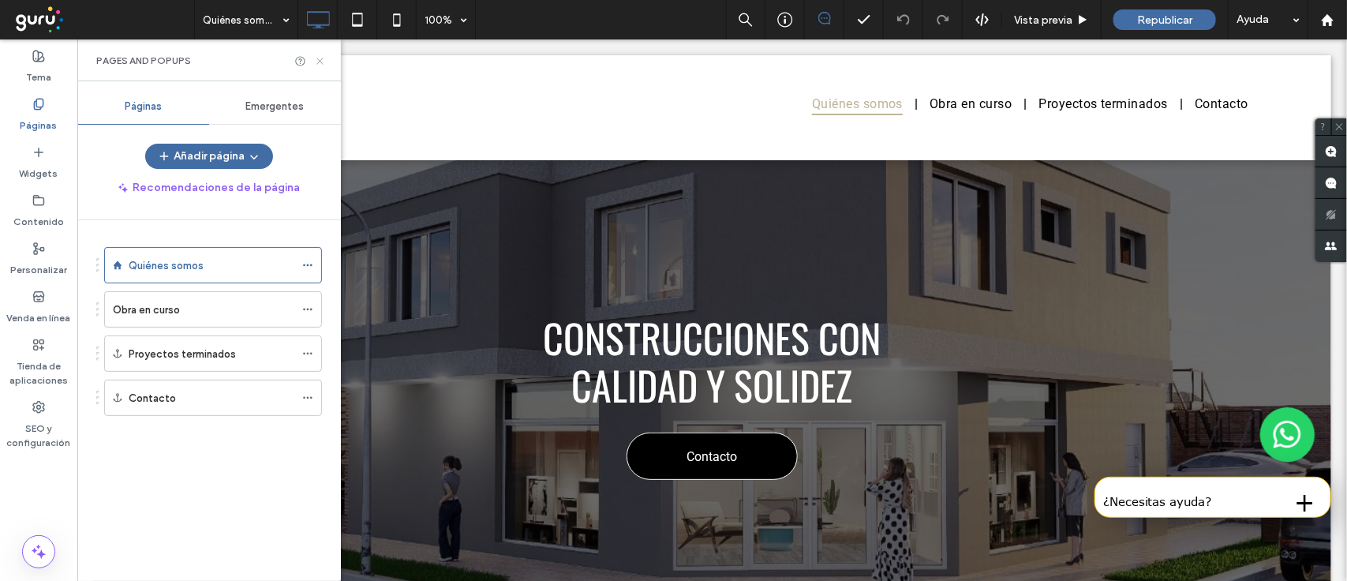
drag, startPoint x: 322, startPoint y: 62, endPoint x: 685, endPoint y: 300, distance: 434.3
click at [322, 62] on icon at bounding box center [320, 61] width 12 height 12
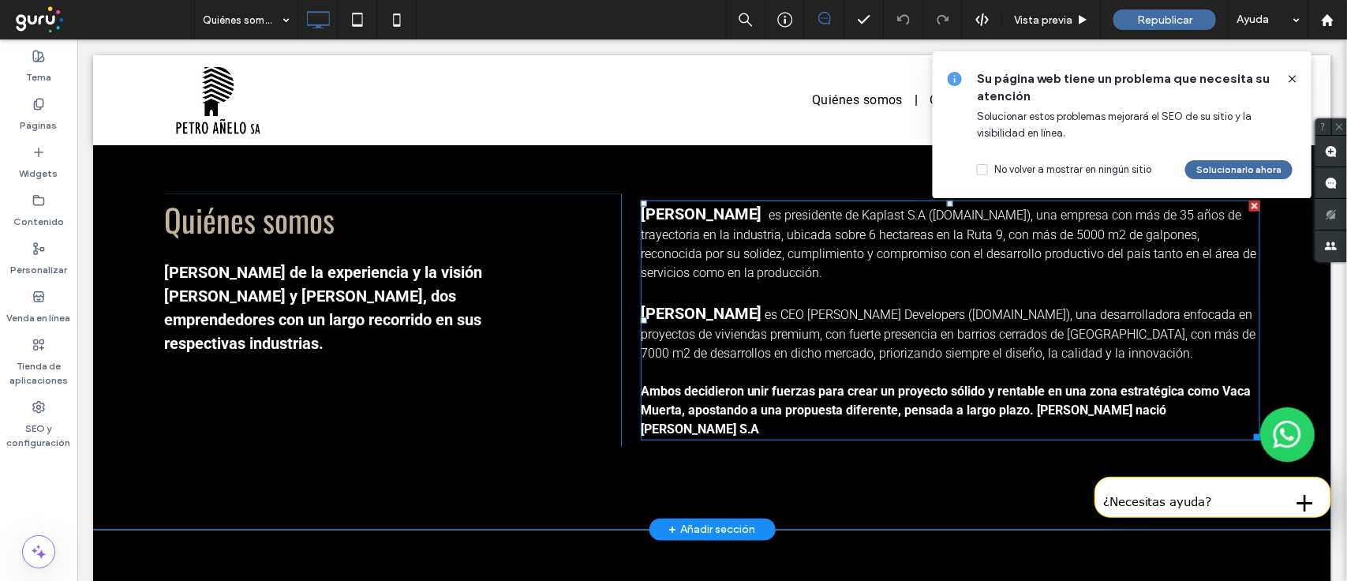
scroll to position [493, 0]
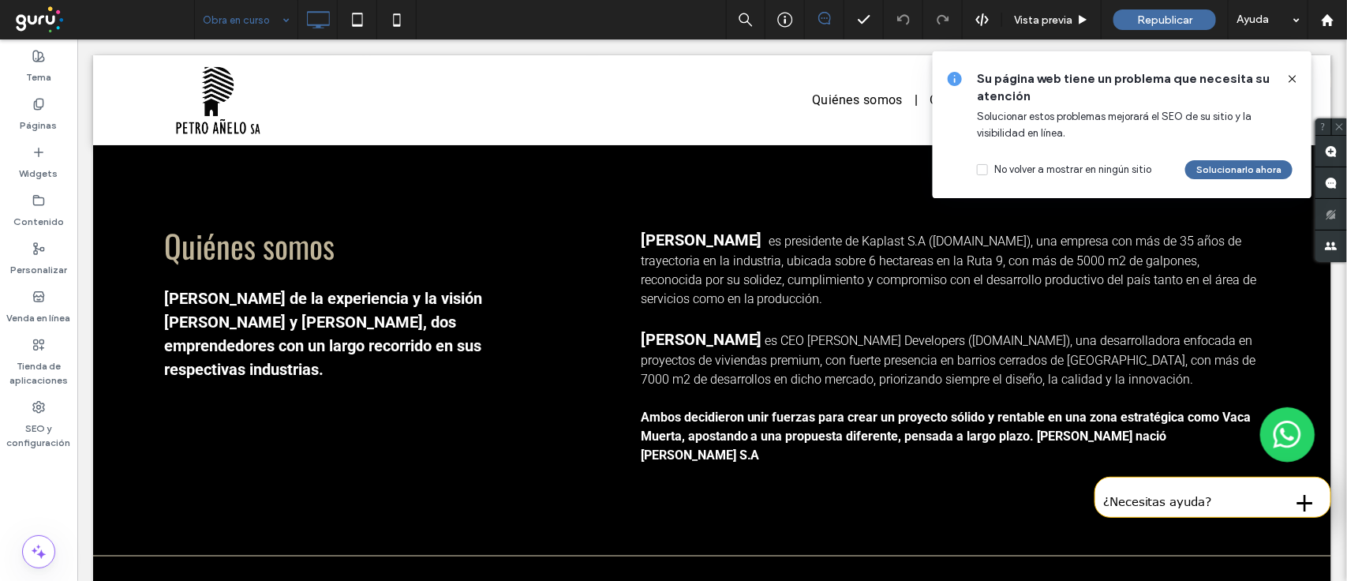
click at [1295, 81] on div at bounding box center [673, 290] width 1347 height 581
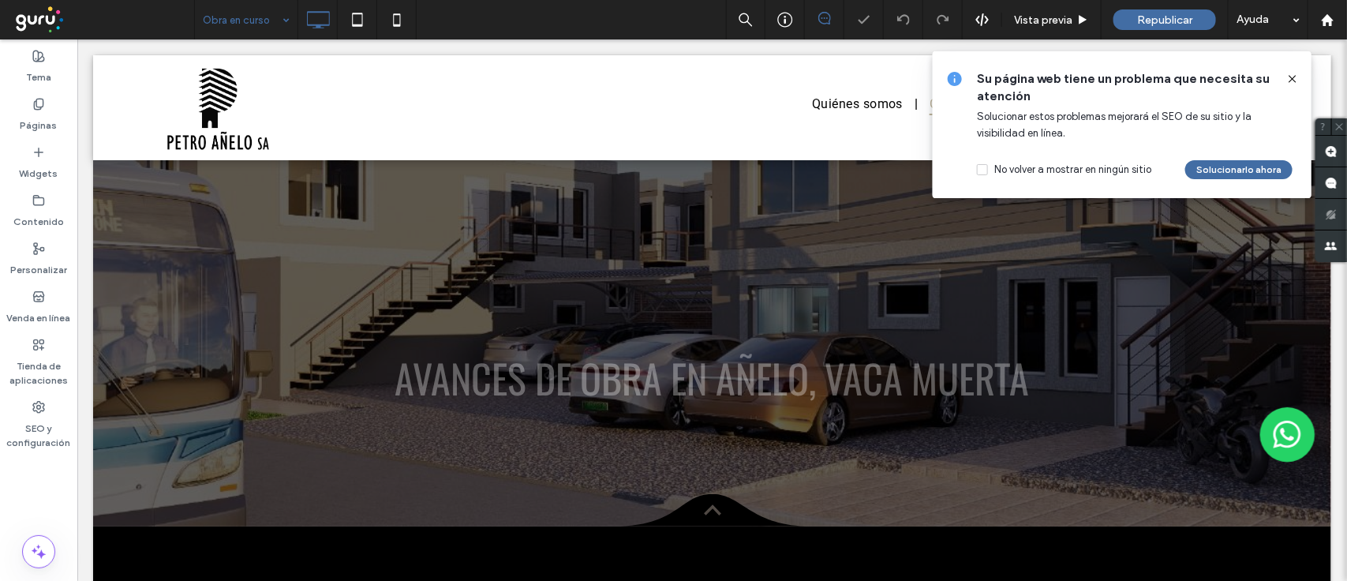
click at [1293, 77] on icon at bounding box center [1293, 79] width 13 height 13
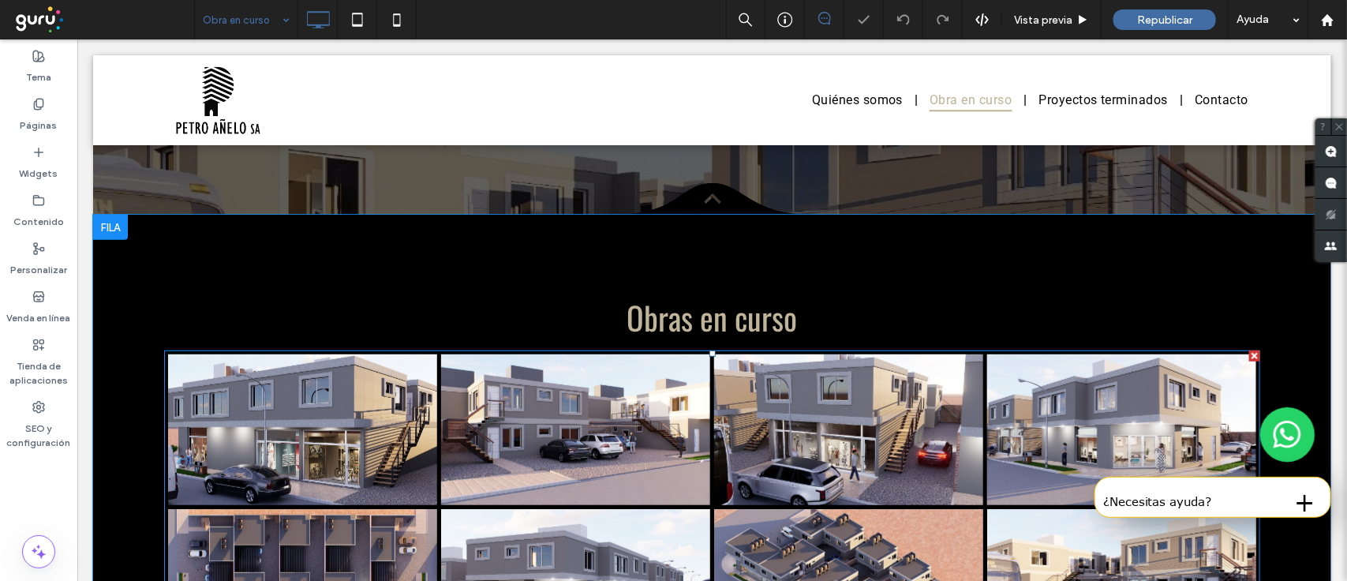
scroll to position [280, 0]
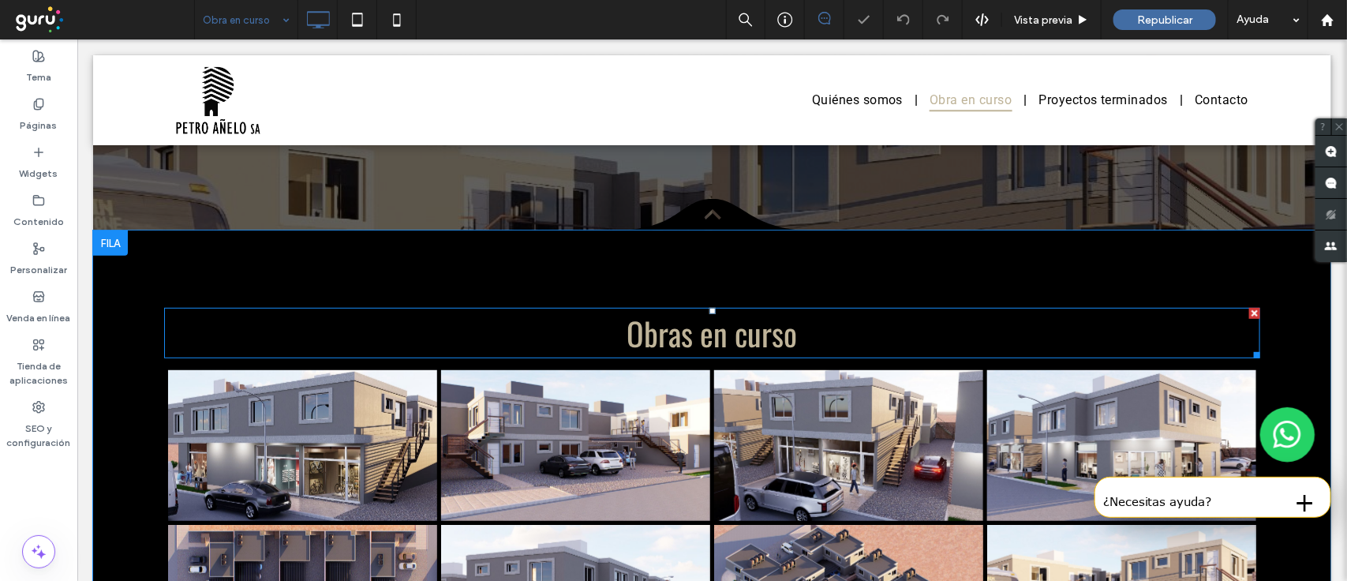
click at [734, 344] on span "Obras en curso" at bounding box center [712, 332] width 170 height 47
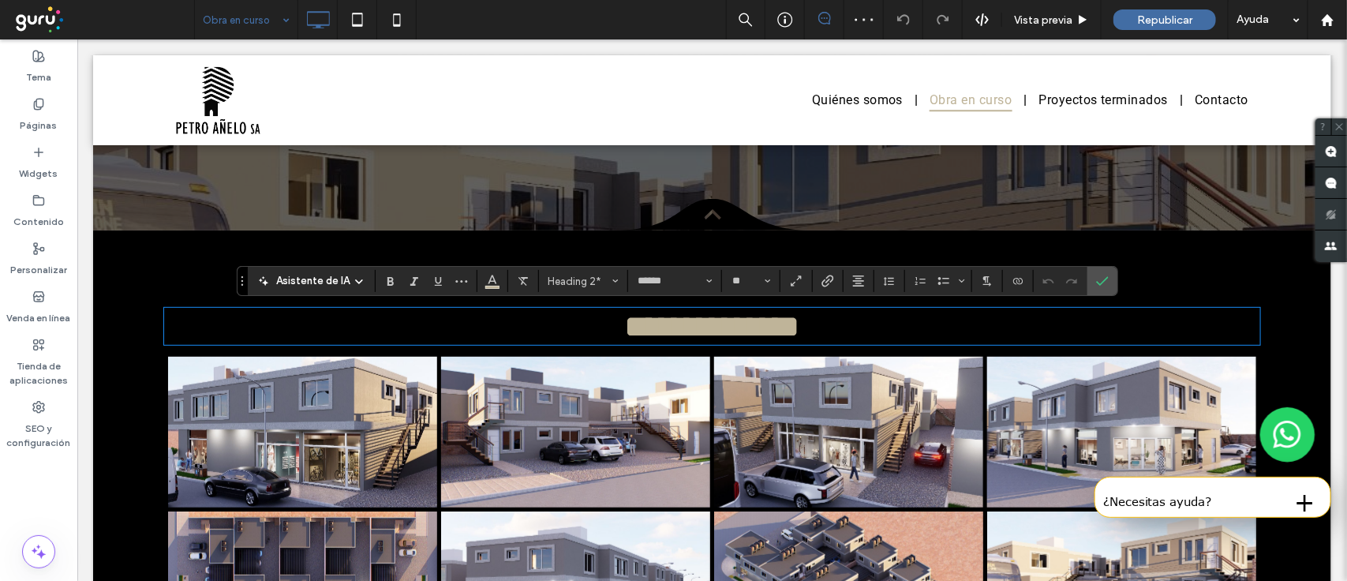
click at [663, 341] on span "**********" at bounding box center [711, 325] width 175 height 31
drag, startPoint x: 687, startPoint y: 331, endPoint x: 695, endPoint y: 363, distance: 33.3
click at [687, 329] on span "**********" at bounding box center [711, 325] width 175 height 31
click at [1099, 288] on span "Confirmar" at bounding box center [1099, 281] width 7 height 28
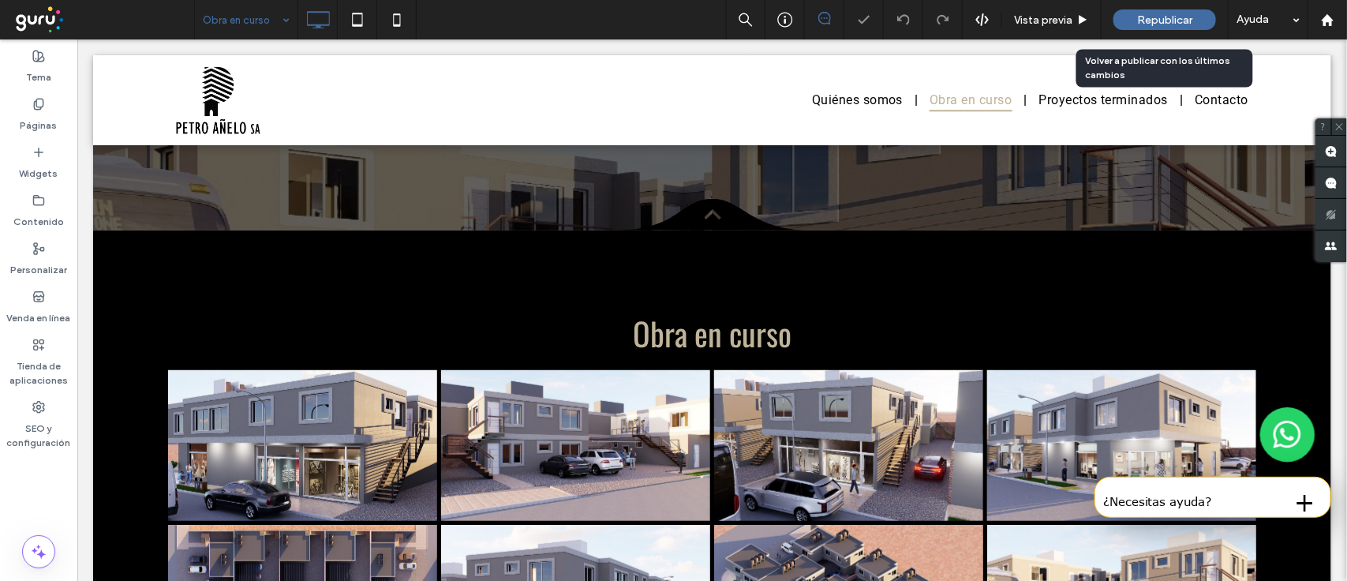
click at [1157, 13] on span "Republicar" at bounding box center [1164, 19] width 55 height 13
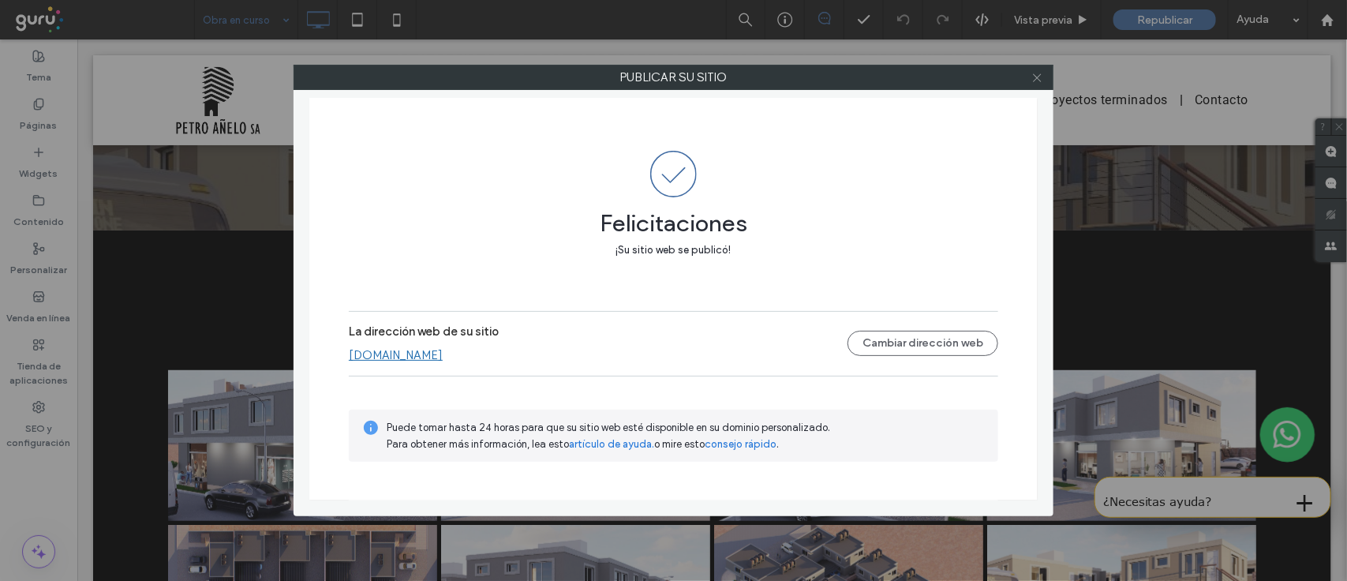
click at [1039, 73] on icon at bounding box center [1038, 78] width 12 height 12
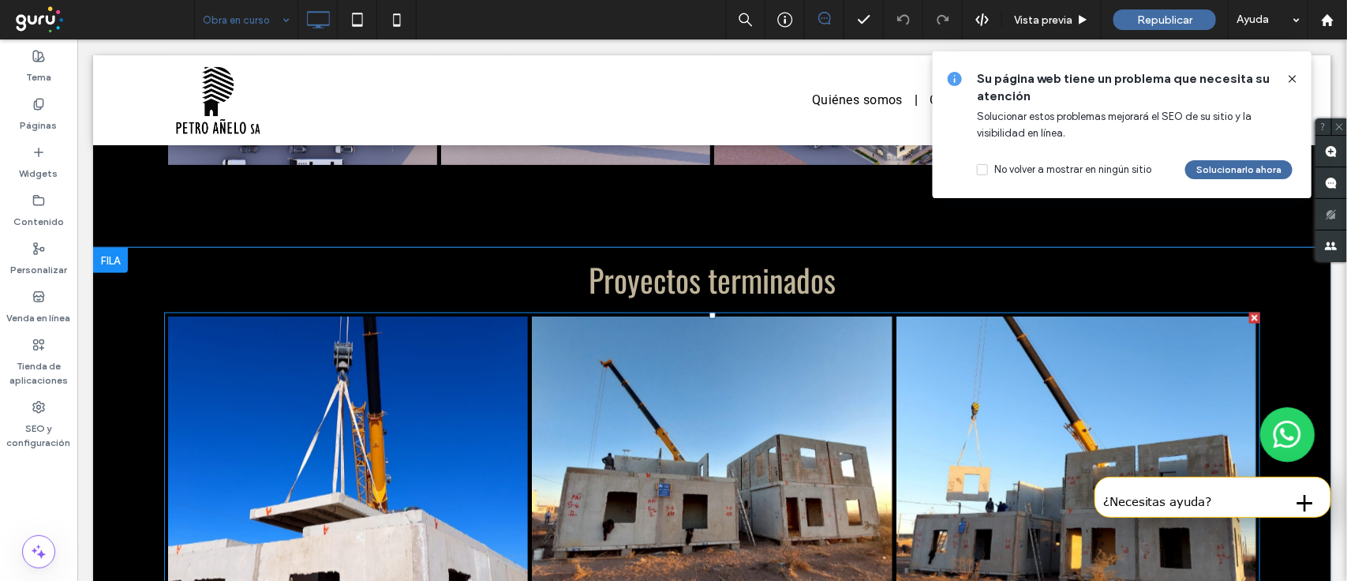
scroll to position [773, 0]
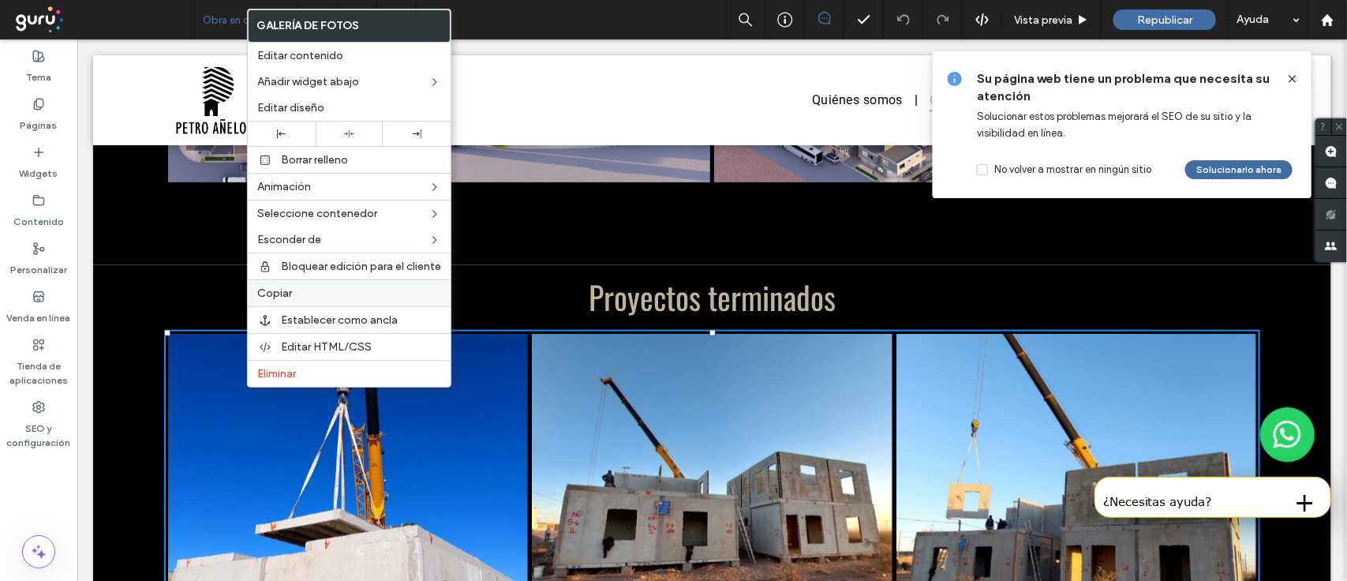
click at [283, 300] on span "Copiar" at bounding box center [274, 293] width 35 height 13
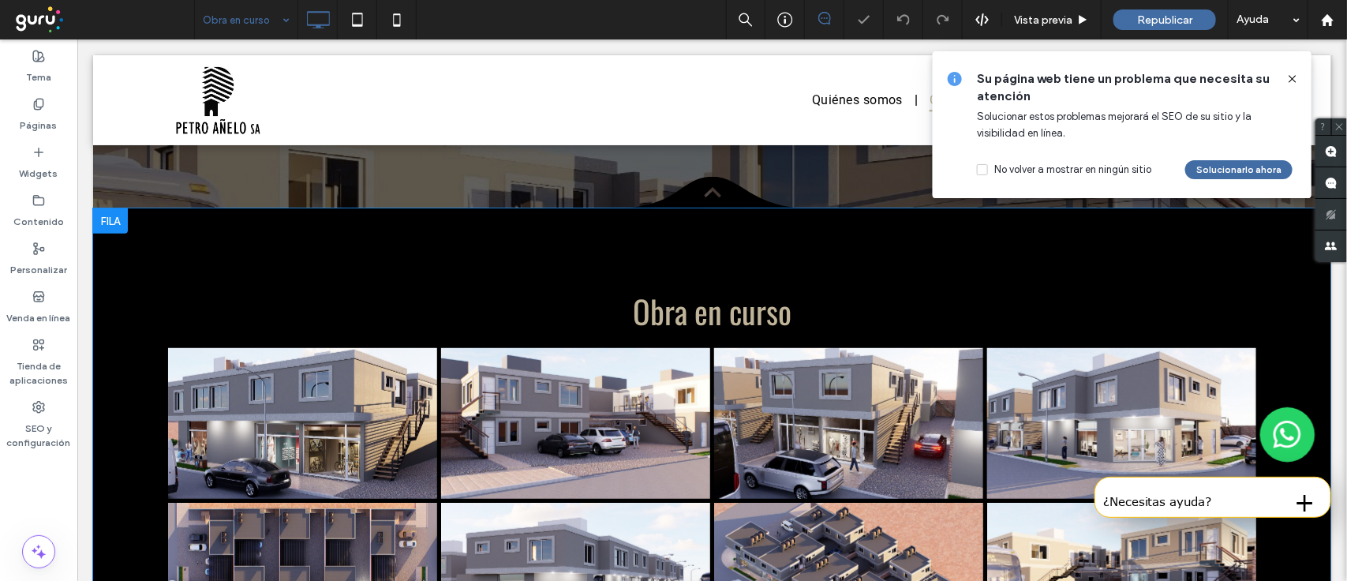
scroll to position [280, 0]
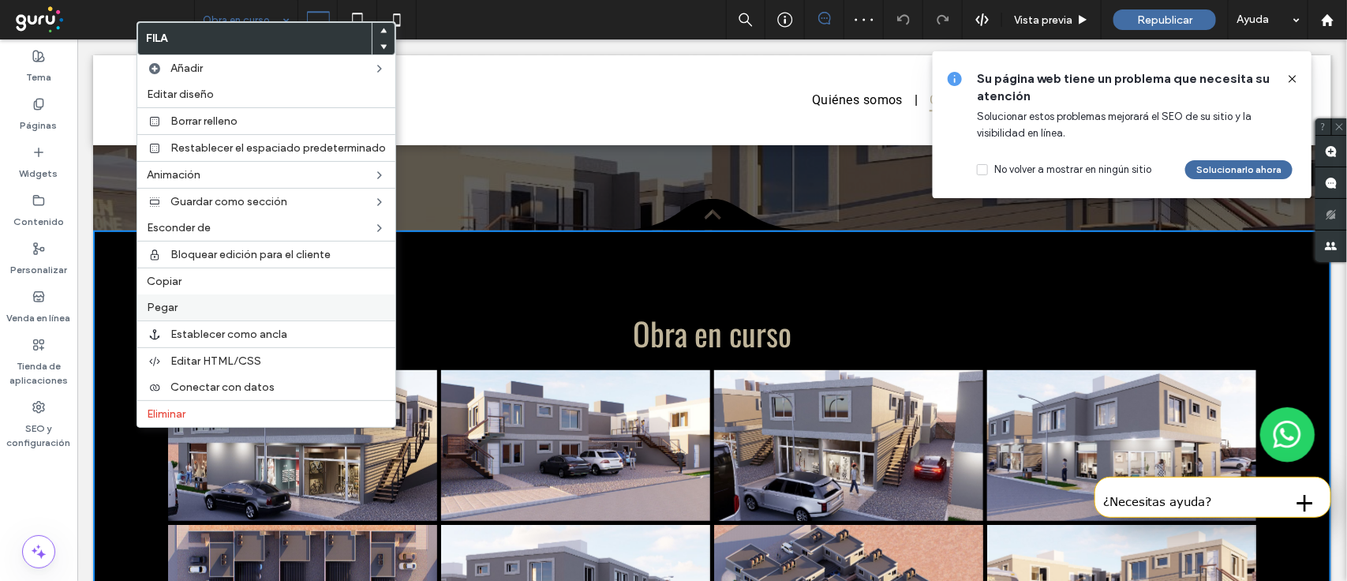
click at [219, 313] on label "Pegar" at bounding box center [266, 307] width 239 height 13
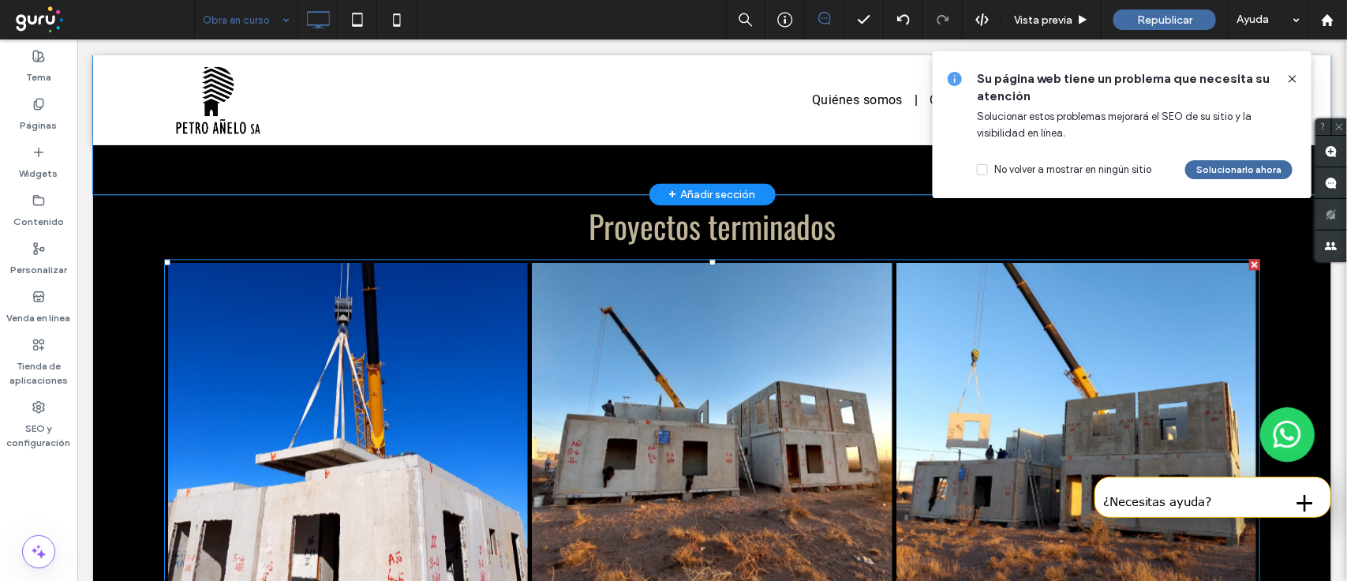
scroll to position [1661, 0]
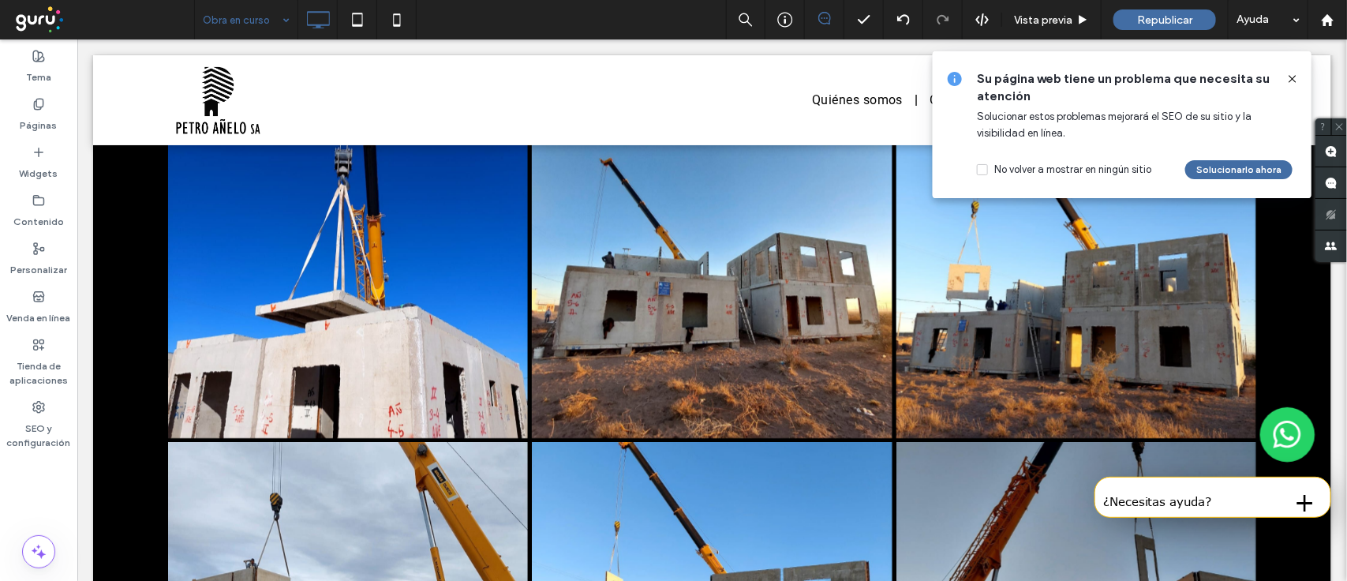
drag, startPoint x: 1297, startPoint y: 81, endPoint x: 1217, endPoint y: 42, distance: 89.0
click at [1296, 81] on icon at bounding box center [1293, 79] width 13 height 13
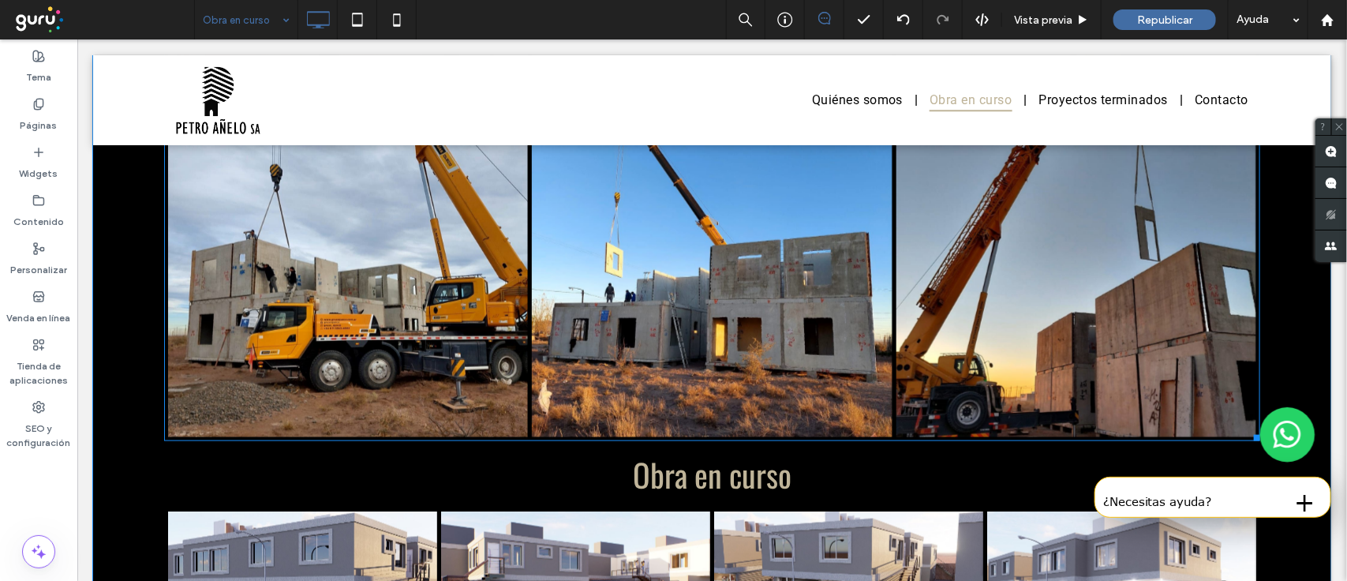
scroll to position [773, 0]
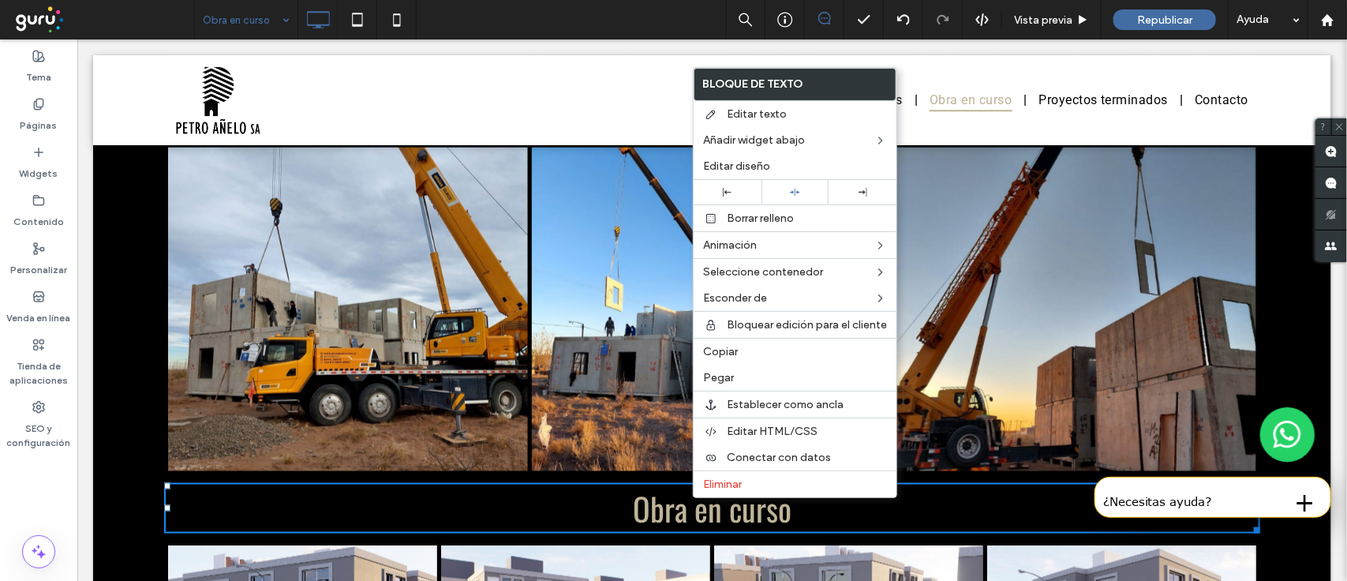
click at [576, 506] on h2 "Obra en curso" at bounding box center [711, 507] width 1096 height 47
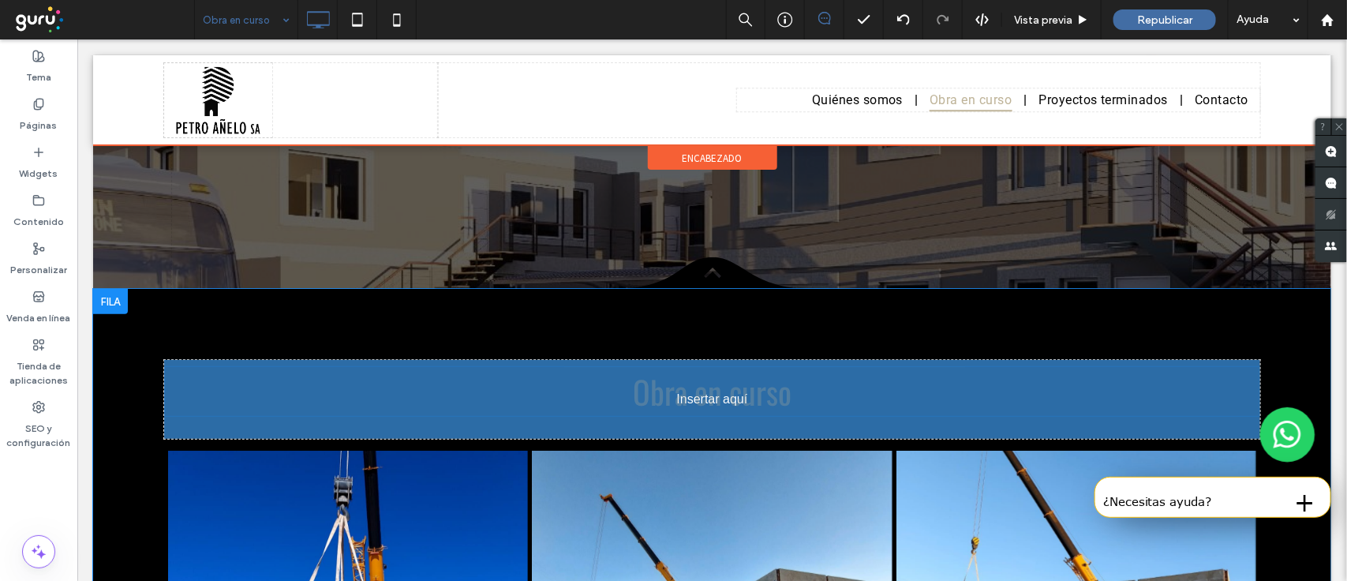
scroll to position [162, 0]
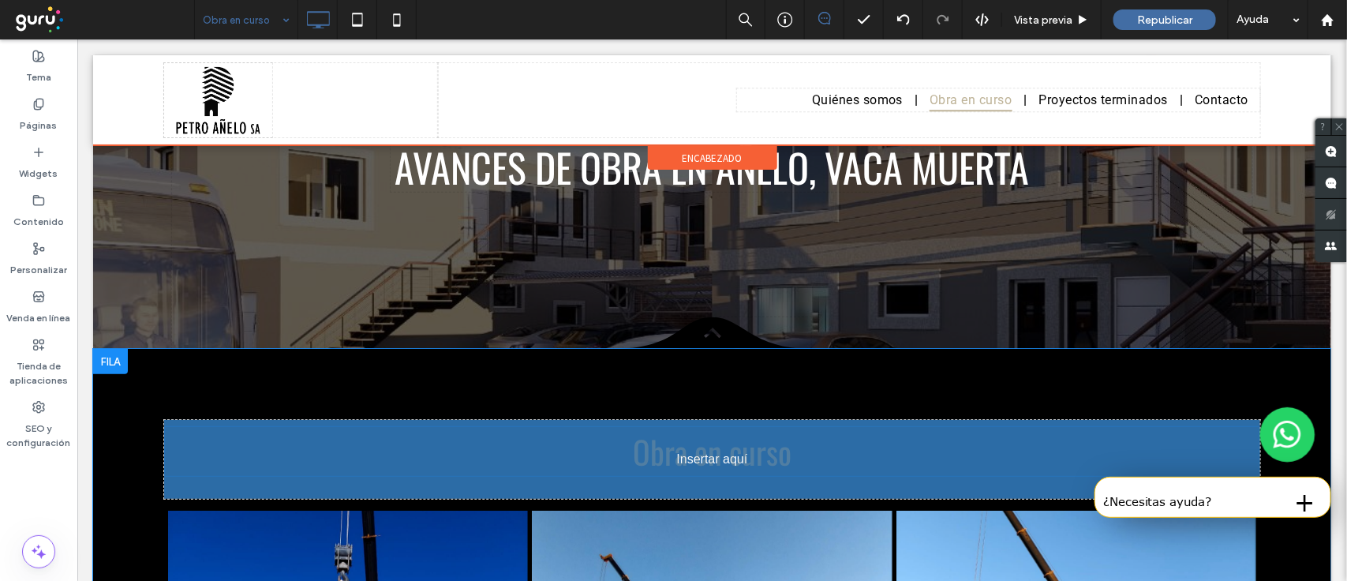
drag, startPoint x: 436, startPoint y: 510, endPoint x: 520, endPoint y: 485, distance: 88.1
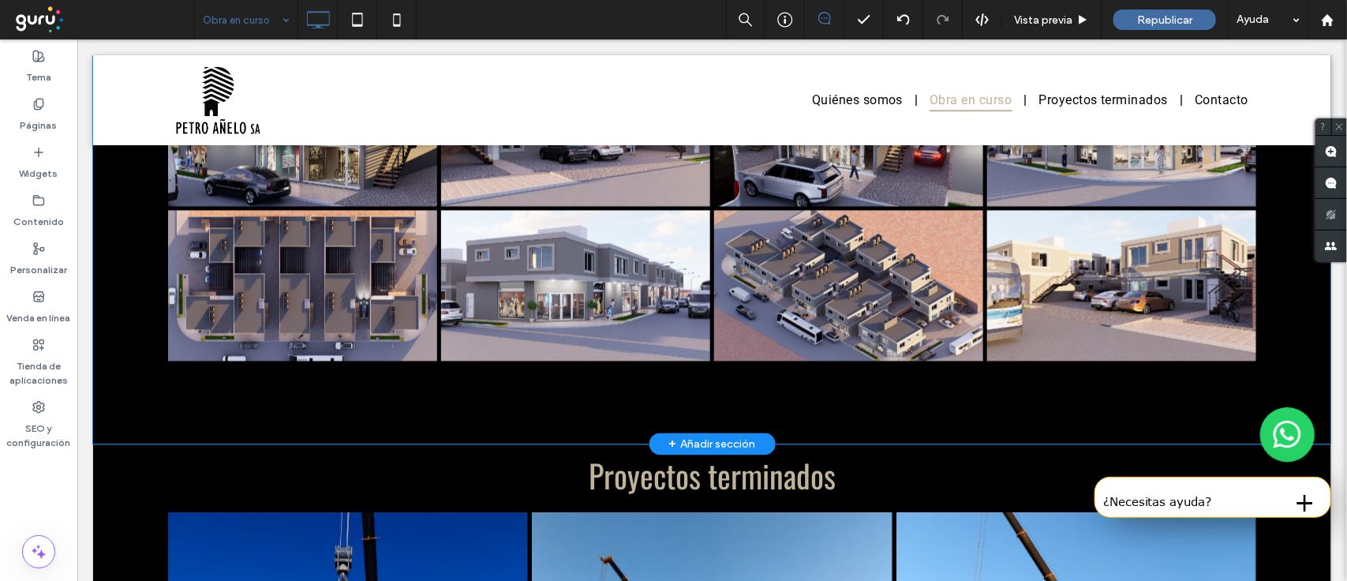
scroll to position [1148, 0]
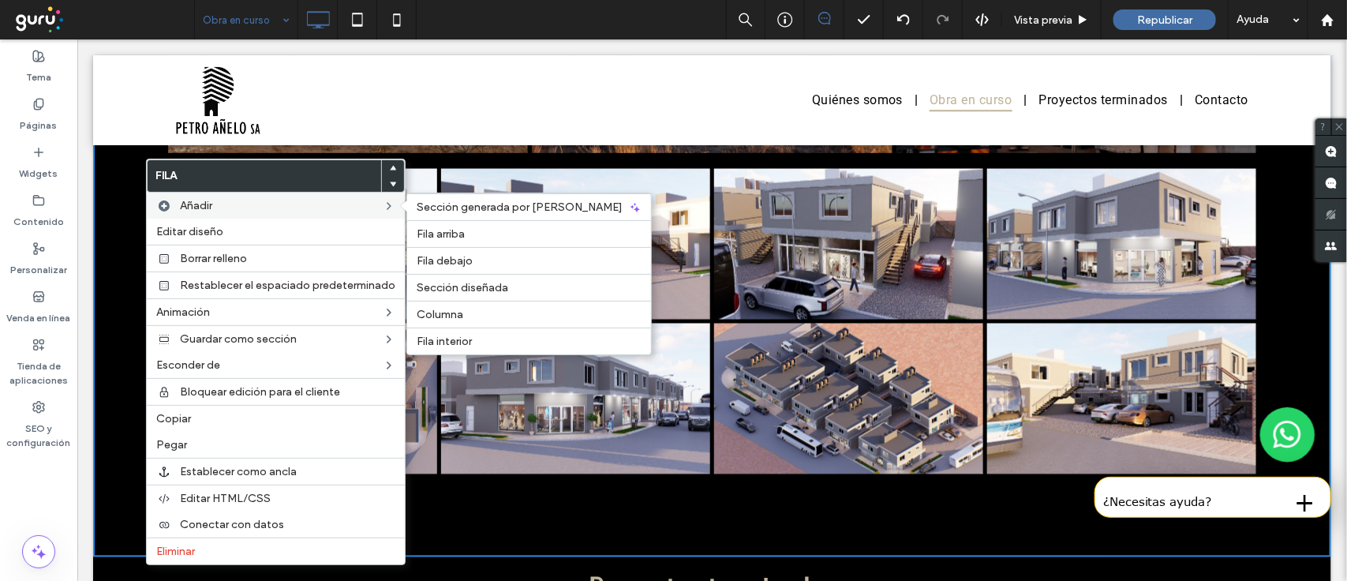
click at [545, 257] on label "Fila debajo" at bounding box center [529, 260] width 225 height 13
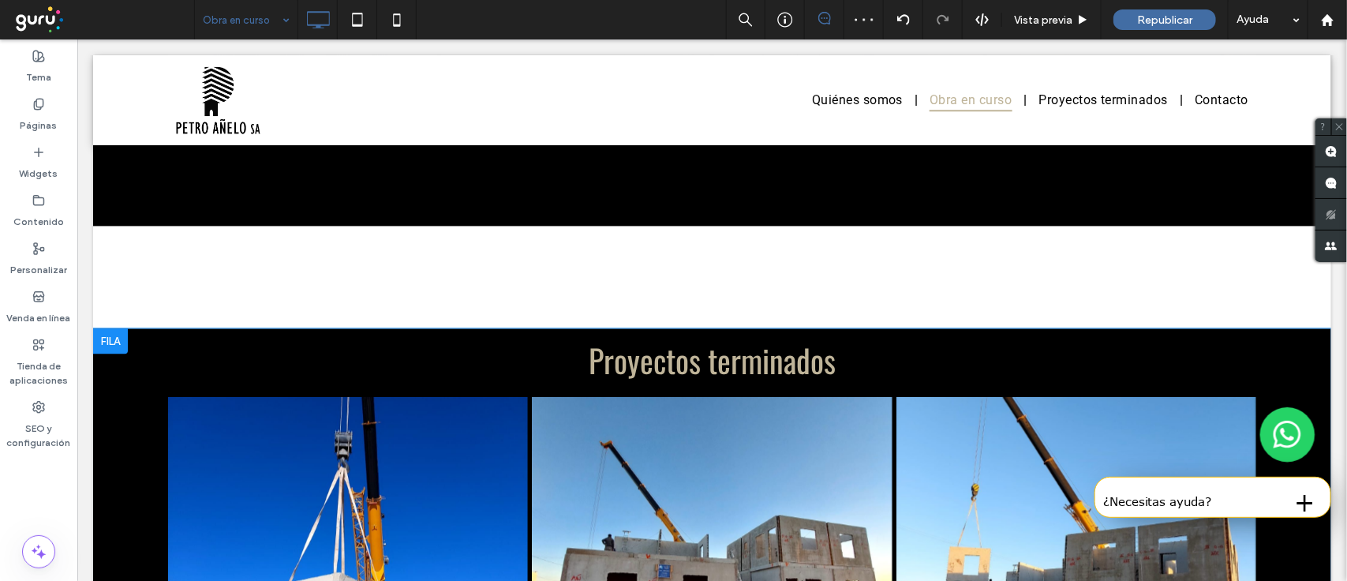
scroll to position [1444, 0]
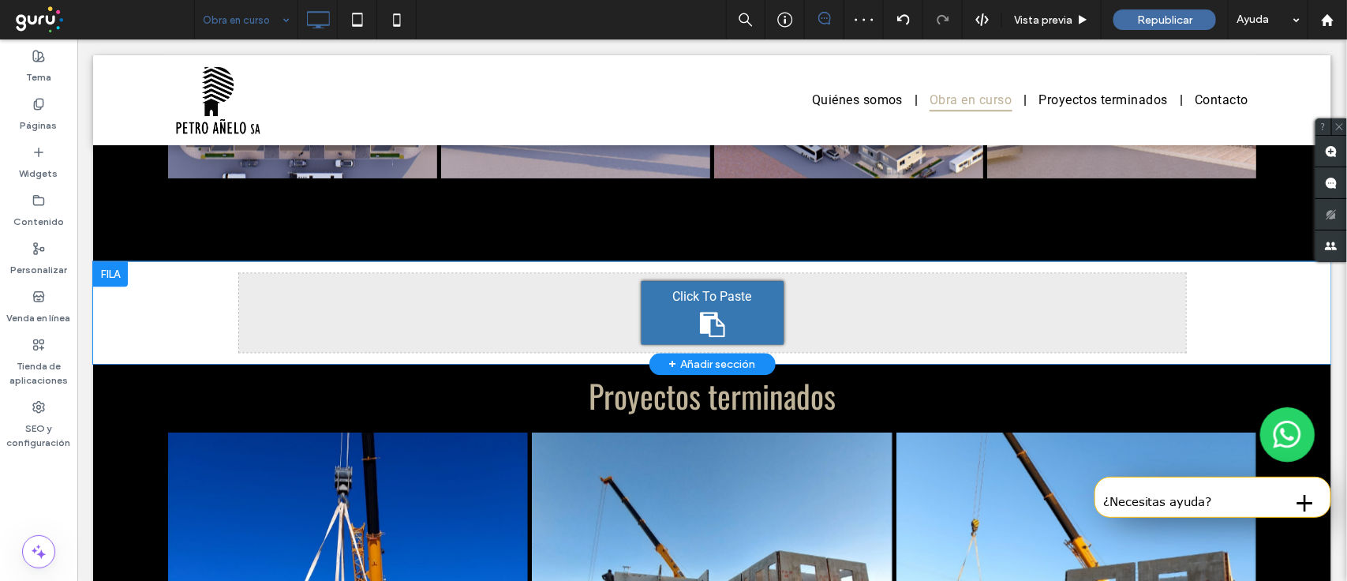
click at [115, 276] on div at bounding box center [109, 272] width 35 height 25
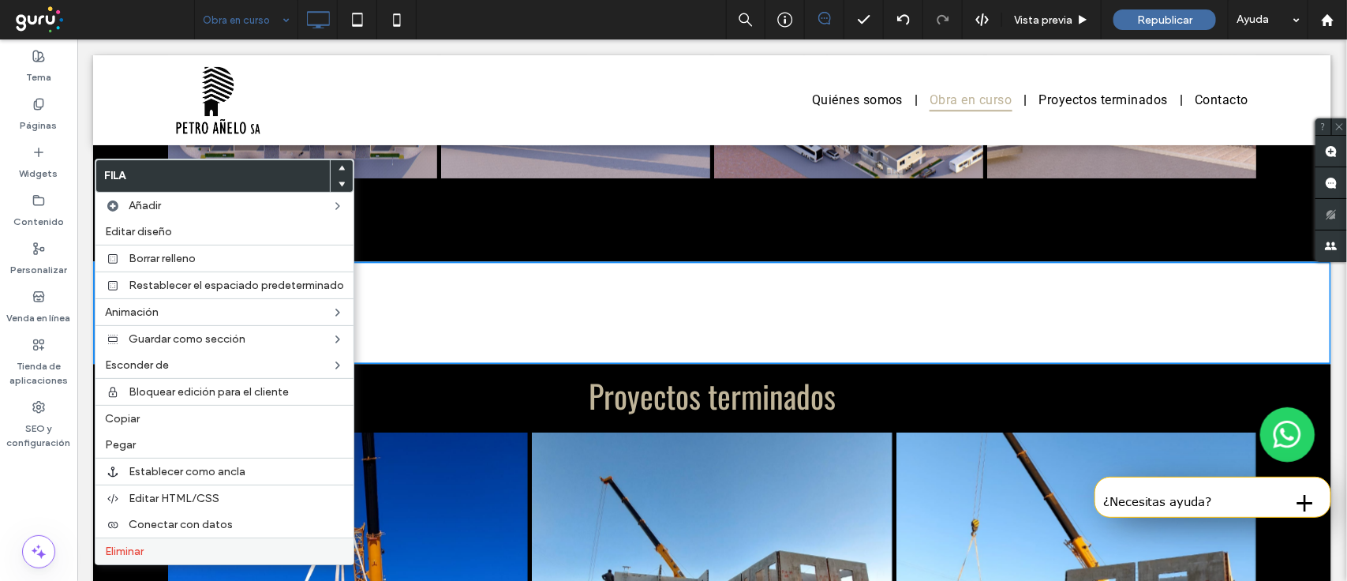
click at [191, 556] on label "Eliminar" at bounding box center [224, 551] width 239 height 13
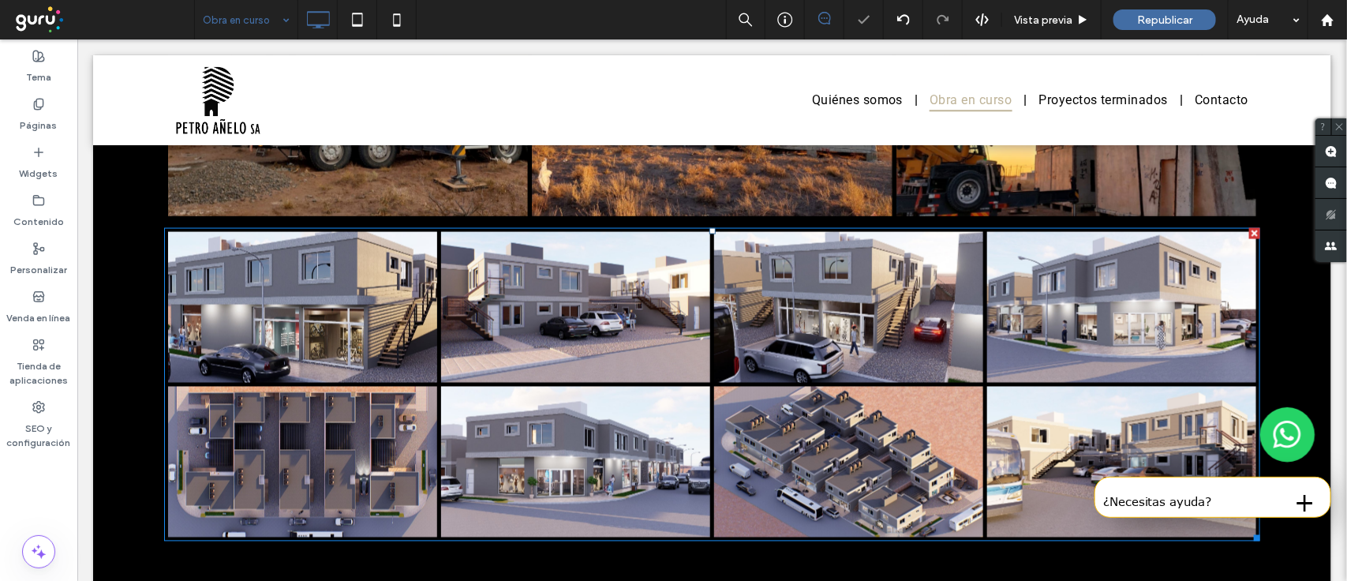
scroll to position [1050, 0]
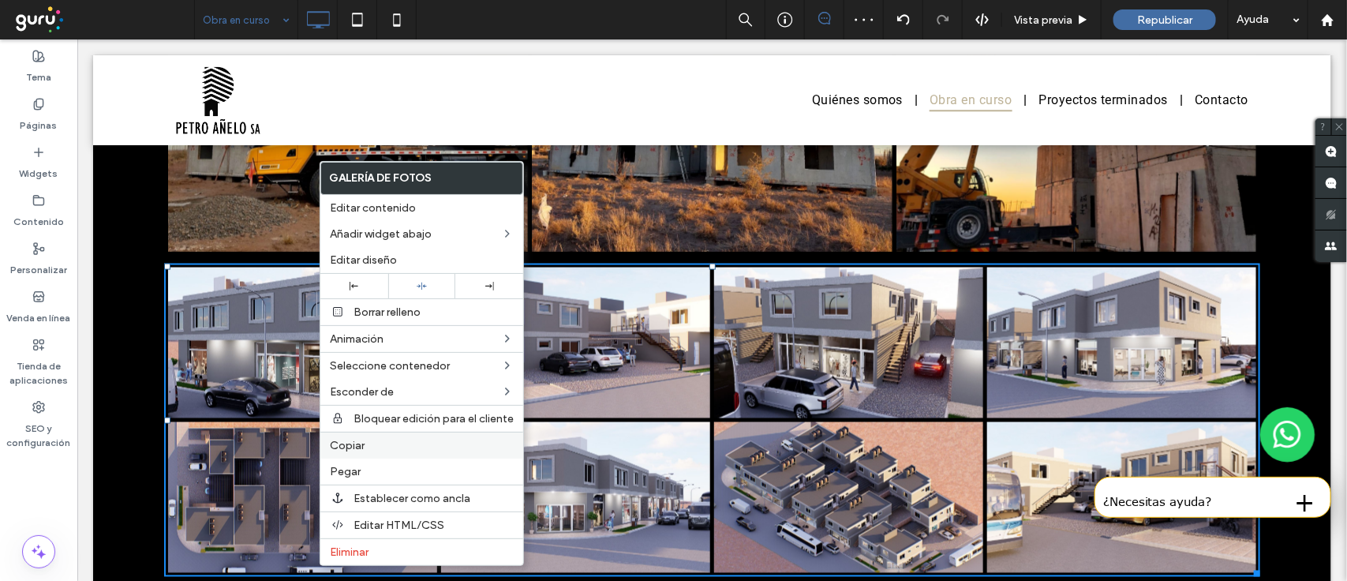
click at [391, 452] on label "Copiar" at bounding box center [422, 445] width 184 height 13
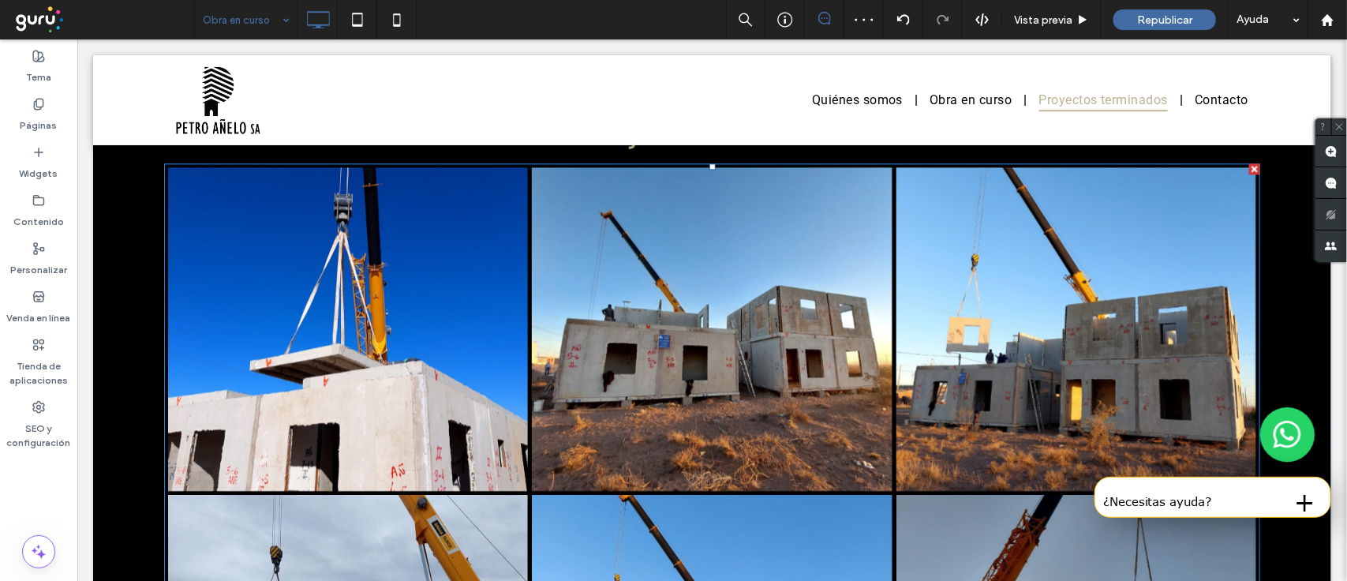
scroll to position [1642, 0]
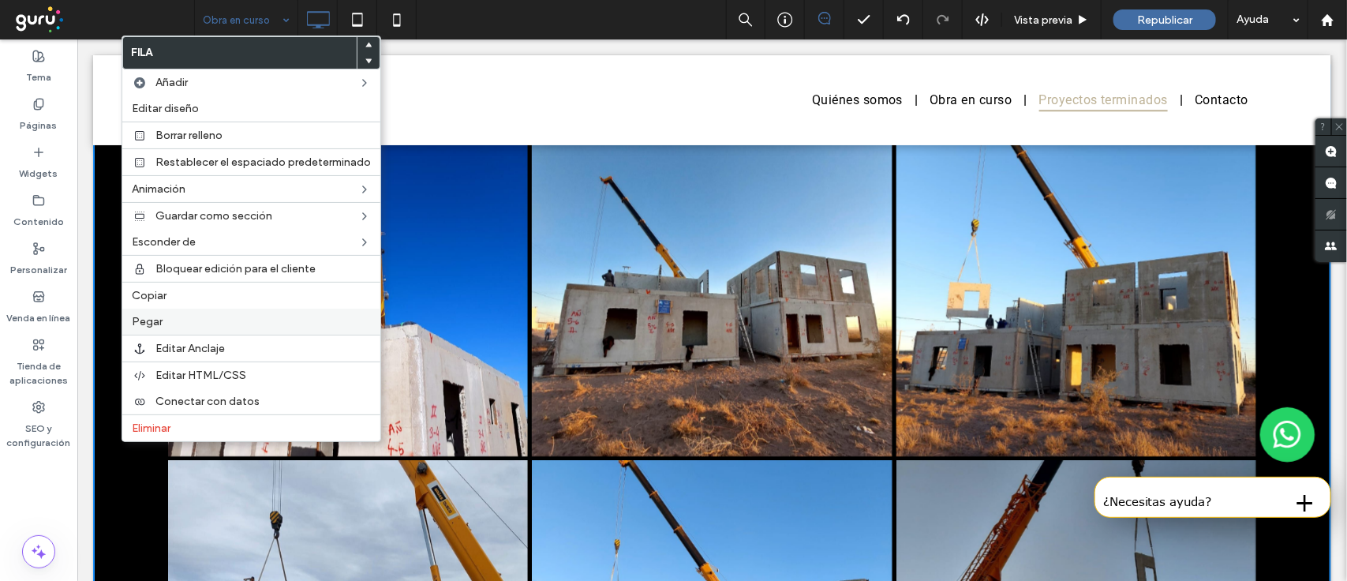
click at [180, 326] on label "Pegar" at bounding box center [251, 321] width 239 height 13
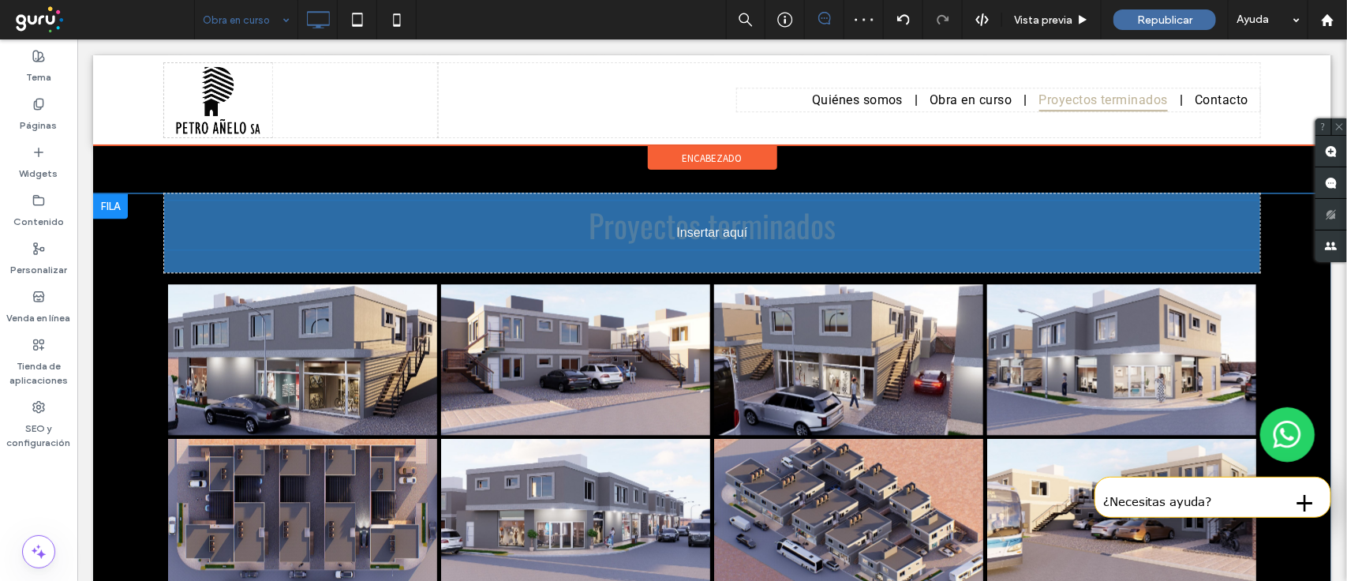
scroll to position [1444, 0]
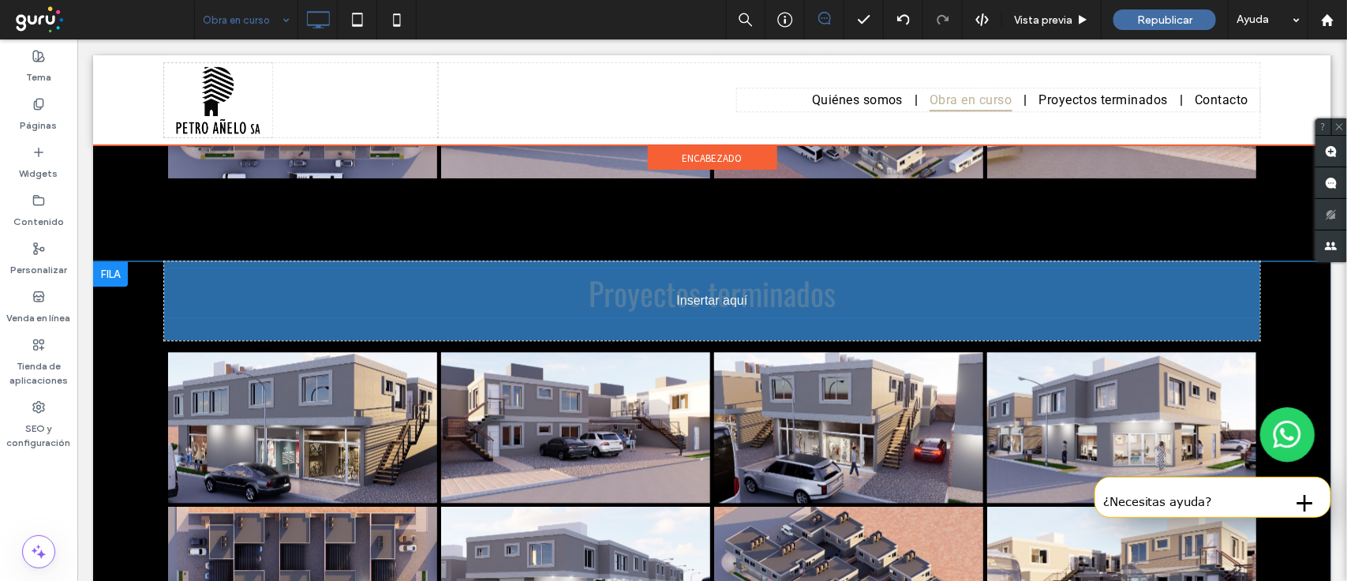
drag, startPoint x: 781, startPoint y: 418, endPoint x: 615, endPoint y: 359, distance: 176.5
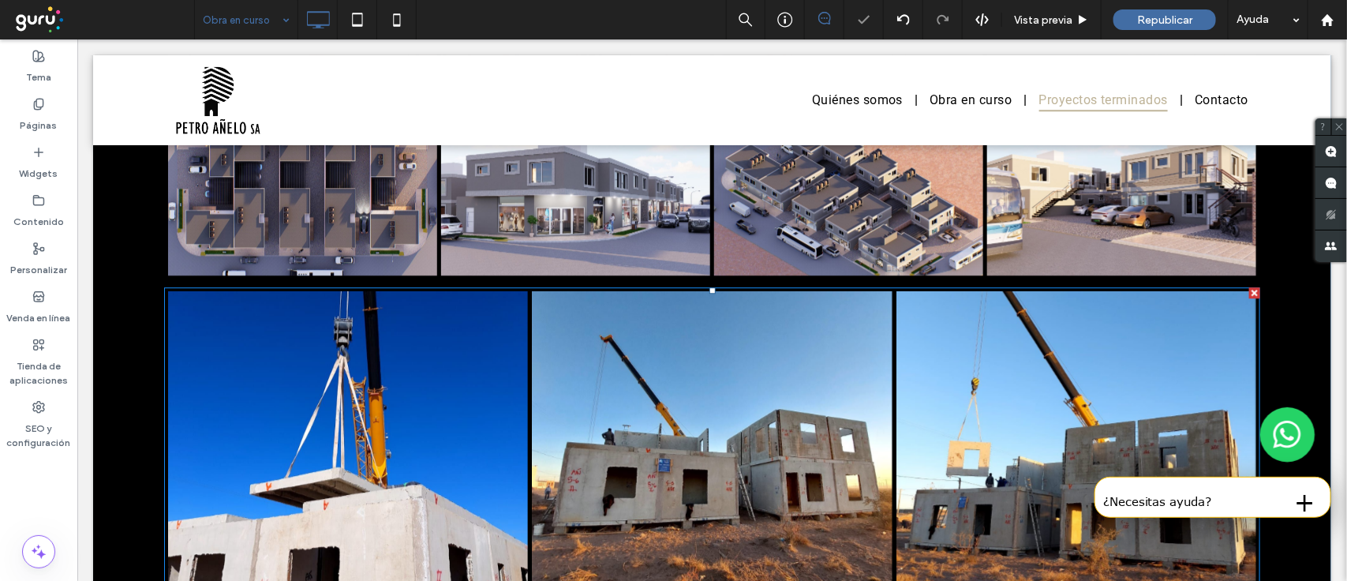
scroll to position [1839, 0]
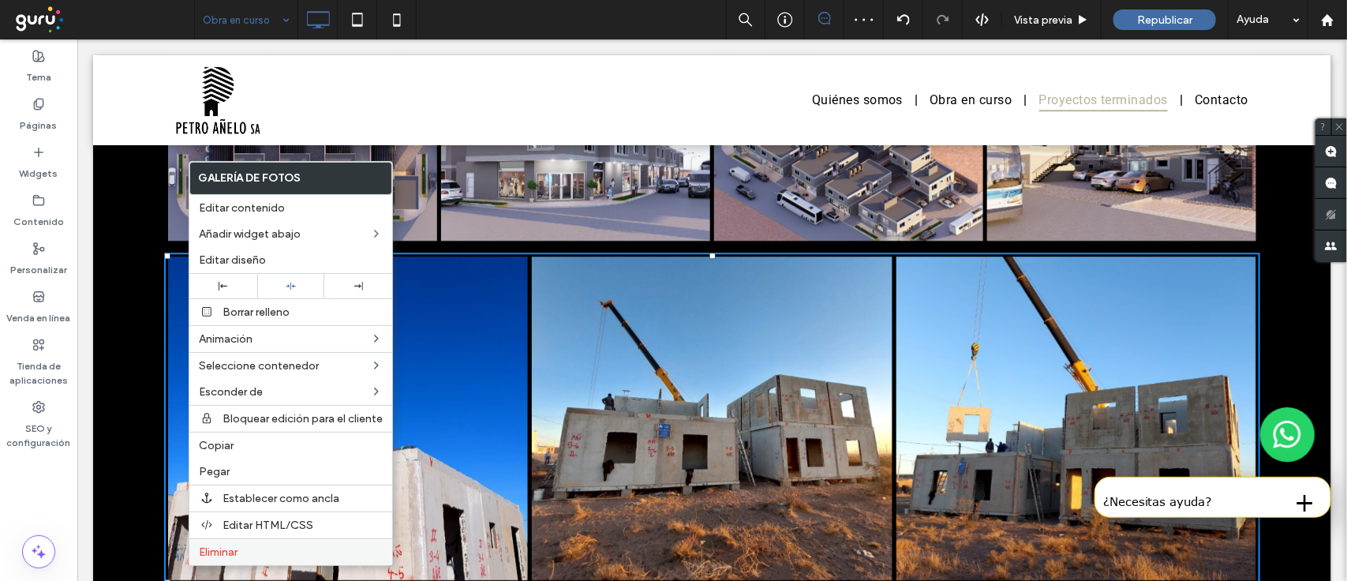
click at [269, 556] on label "Eliminar" at bounding box center [291, 551] width 184 height 13
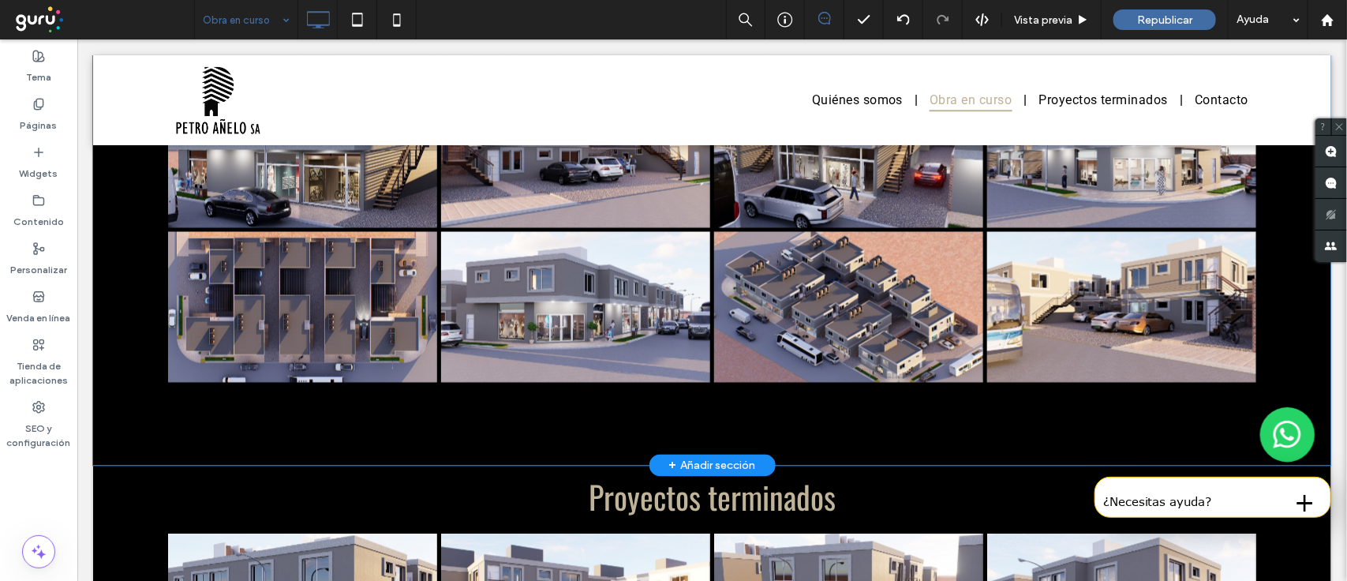
scroll to position [1247, 0]
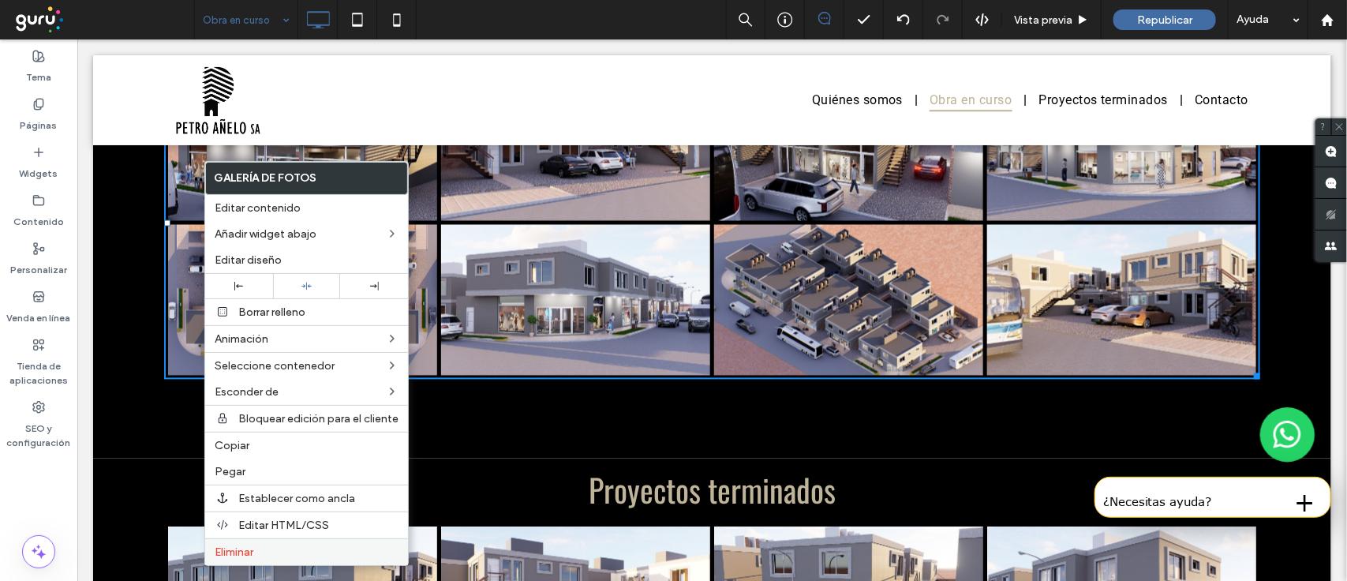
click at [298, 559] on label "Eliminar" at bounding box center [307, 551] width 184 height 13
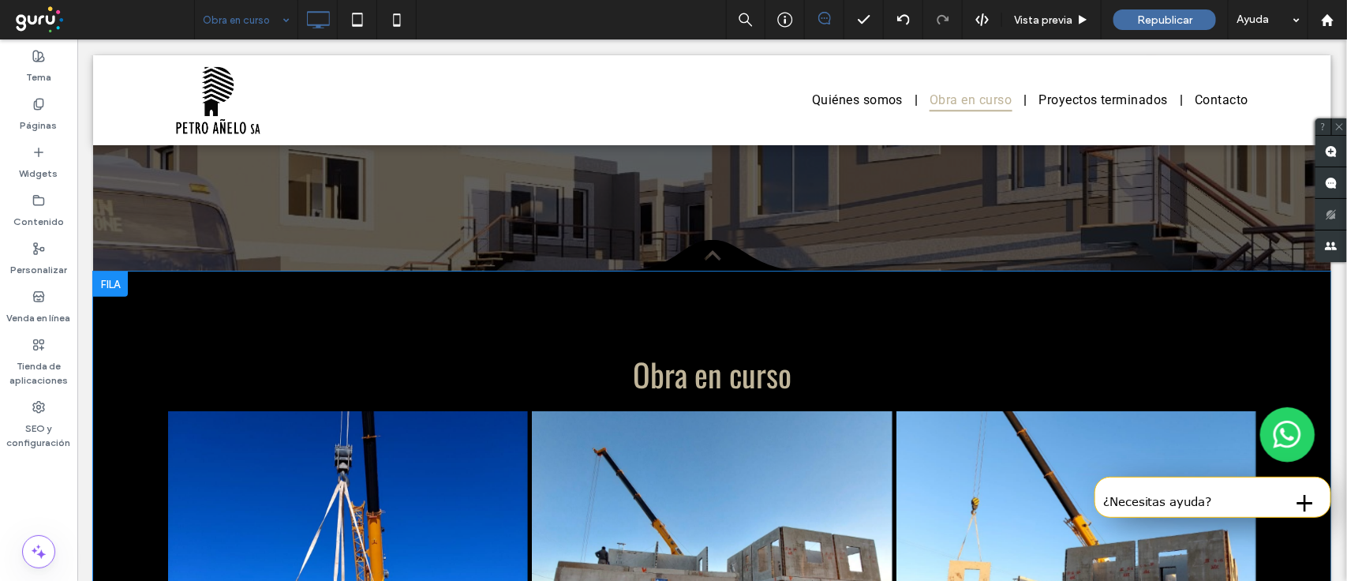
scroll to position [359, 0]
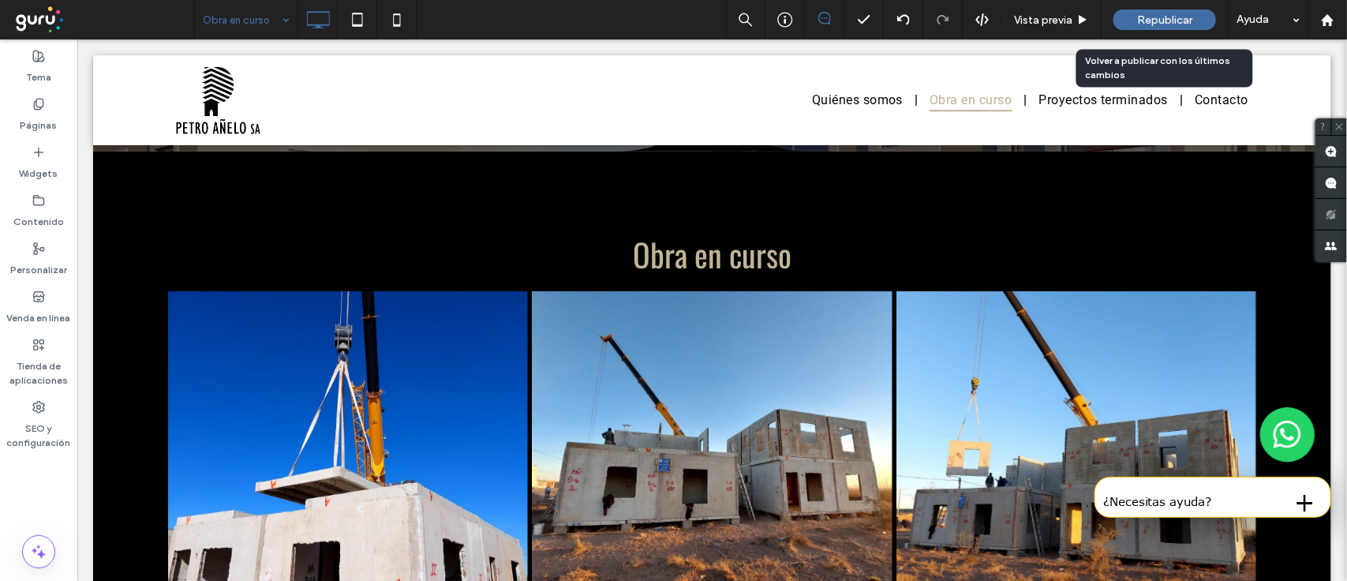
drag, startPoint x: 1159, startPoint y: 13, endPoint x: 792, endPoint y: 75, distance: 372.1
click at [1159, 13] on span "Republicar" at bounding box center [1164, 19] width 55 height 13
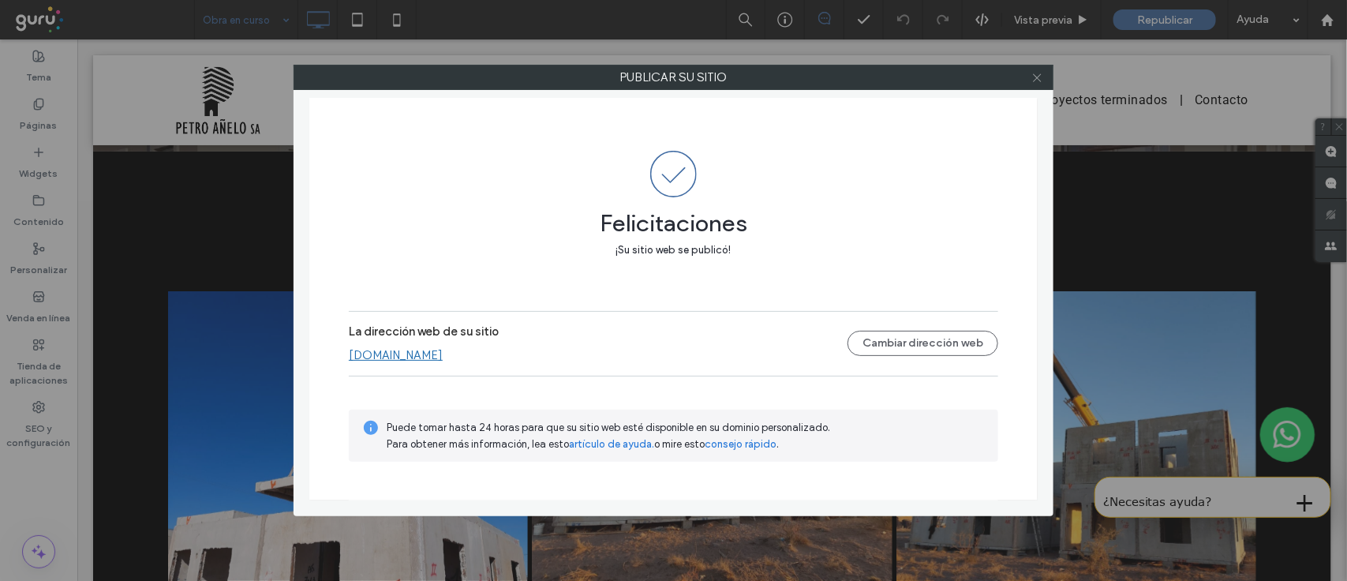
click at [1039, 84] on span at bounding box center [1038, 78] width 12 height 24
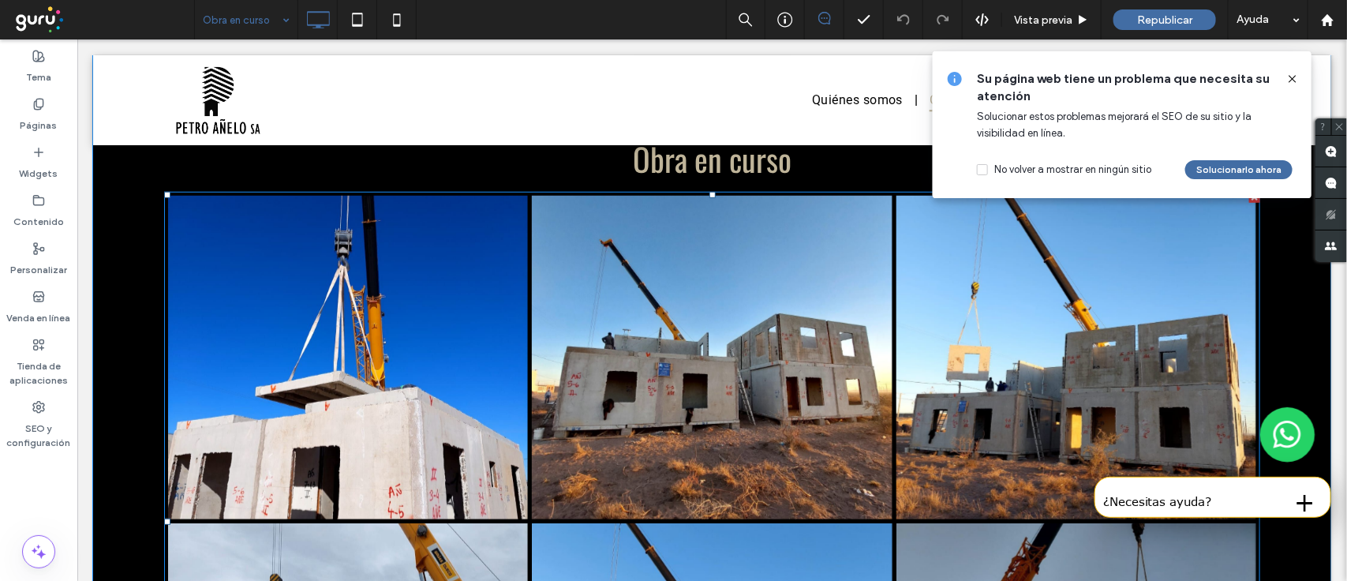
scroll to position [655, 0]
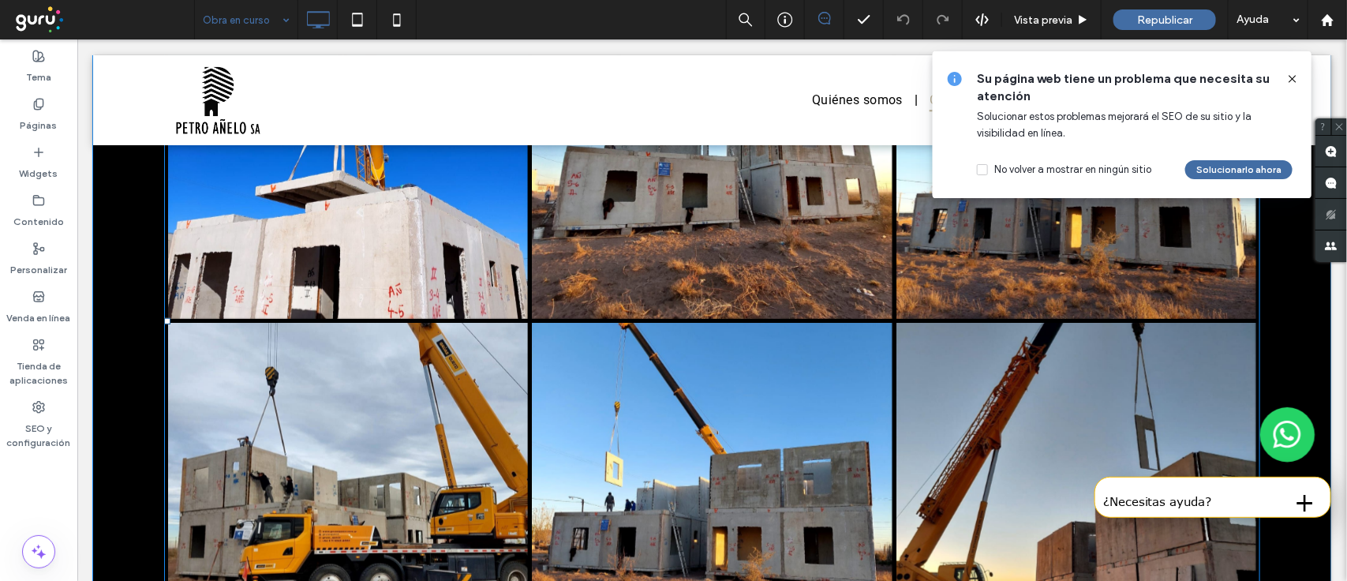
click at [339, 370] on link at bounding box center [347, 484] width 382 height 343
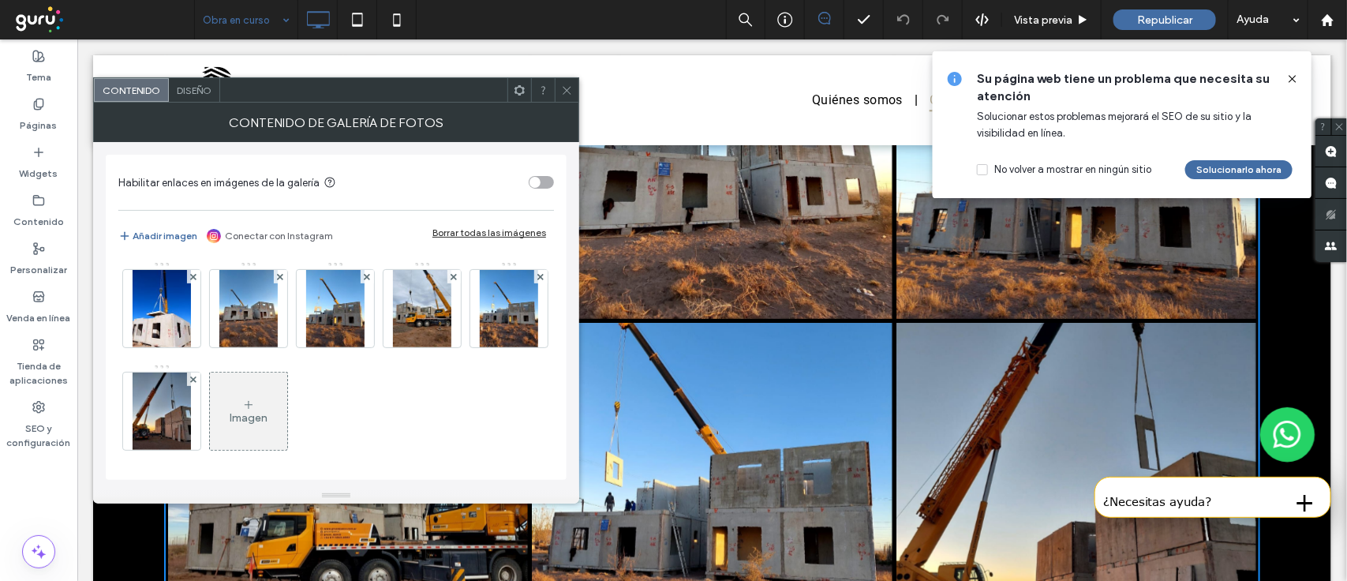
click at [268, 411] on div "Imagen" at bounding box center [249, 417] width 38 height 13
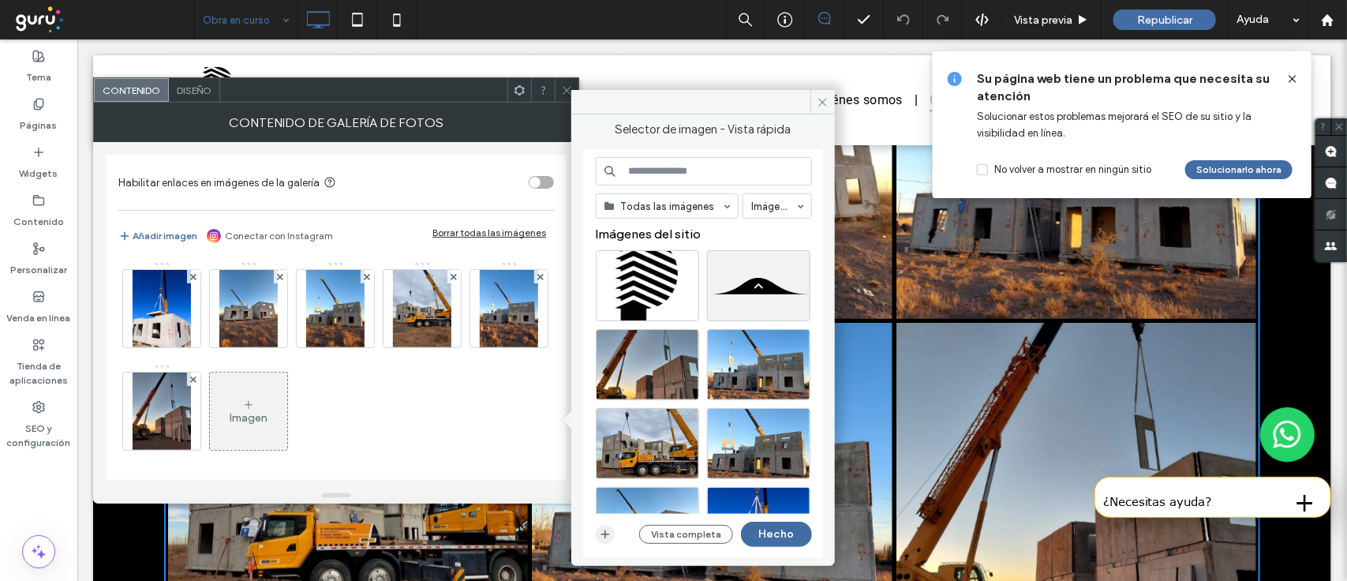
click at [605, 538] on use "button" at bounding box center [605, 534] width 9 height 9
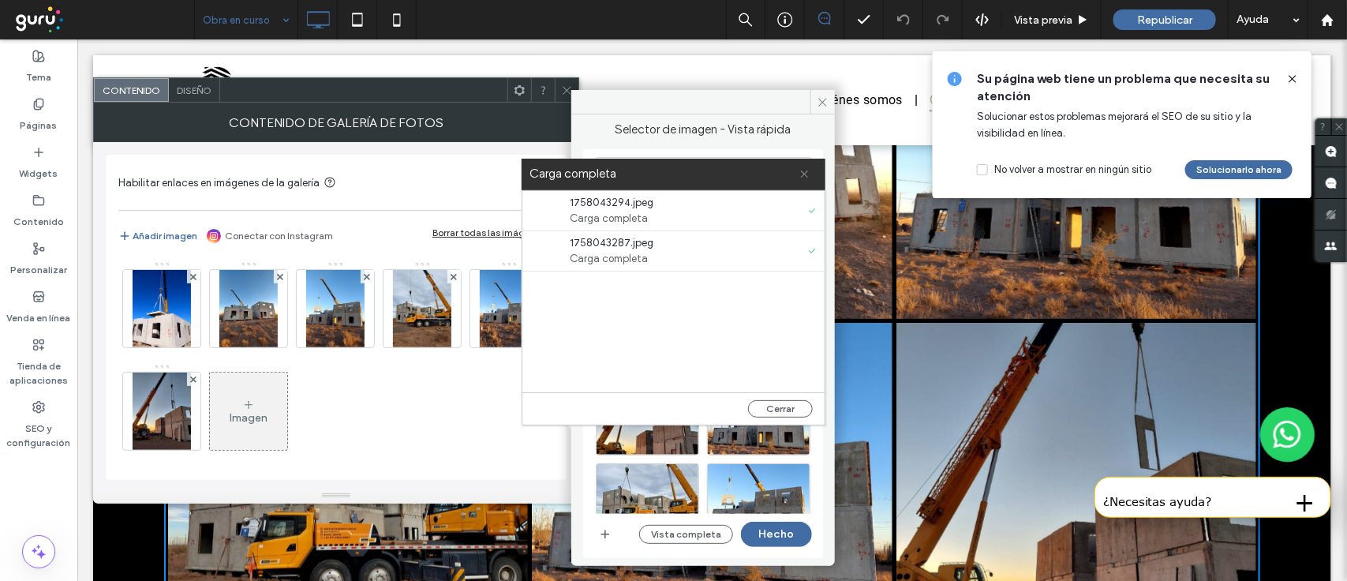
click at [807, 178] on icon at bounding box center [805, 174] width 10 height 10
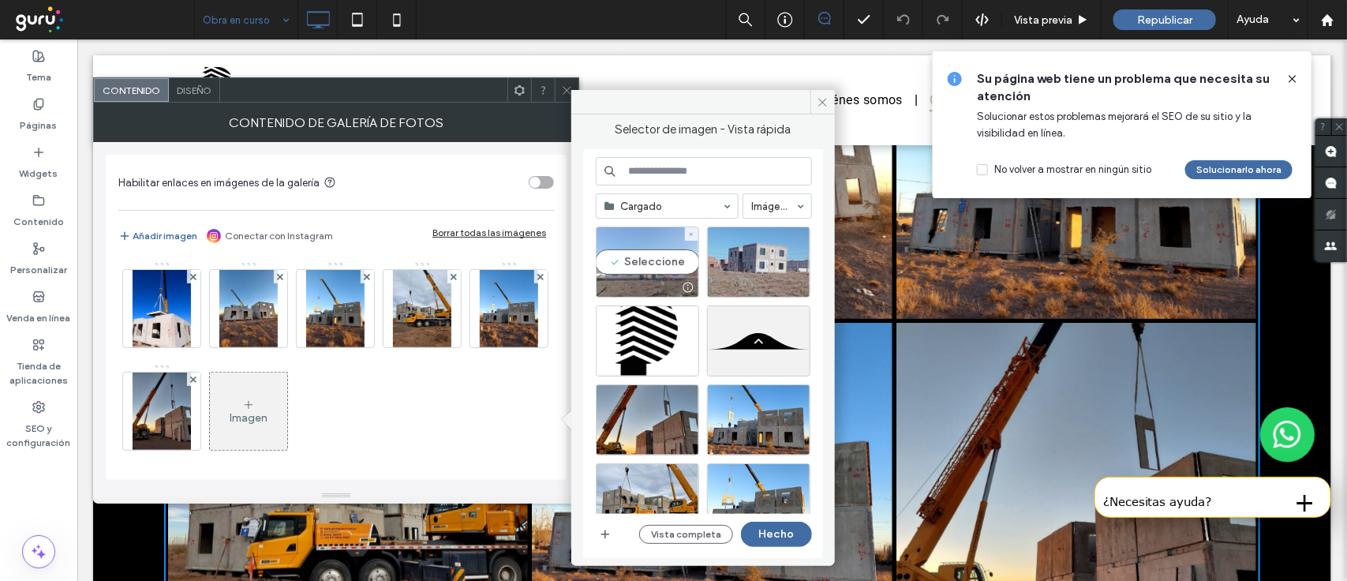
click at [651, 263] on div "Seleccione" at bounding box center [647, 262] width 103 height 71
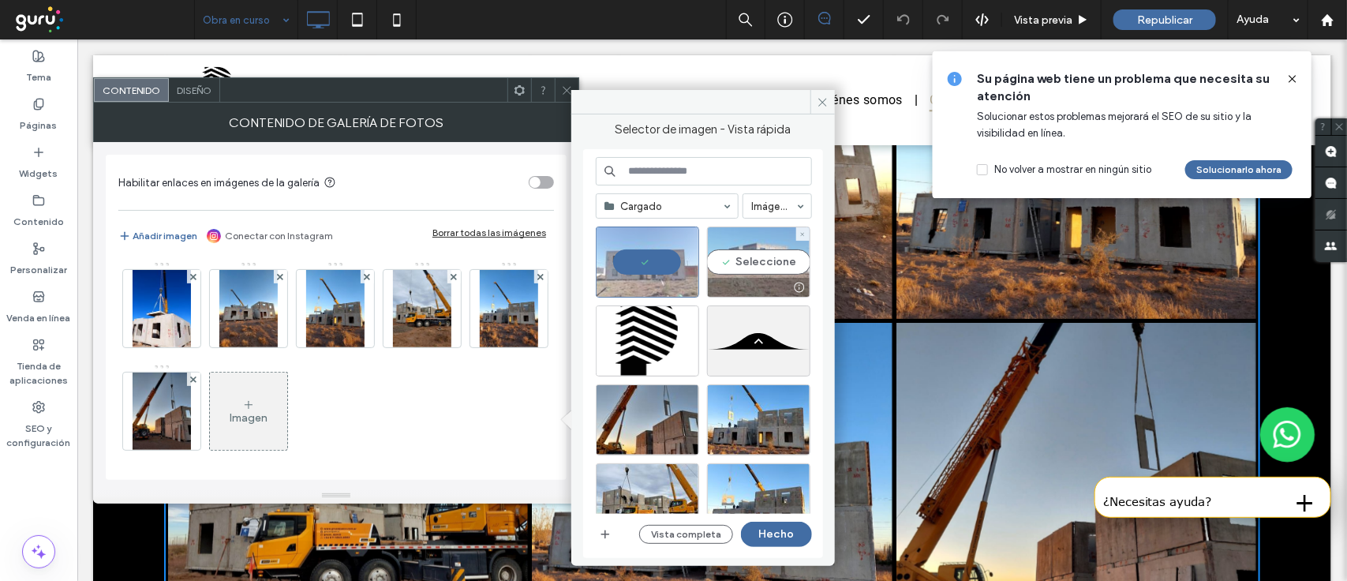
click at [759, 269] on div "Seleccione" at bounding box center [758, 262] width 103 height 71
click at [778, 541] on button "Hecho" at bounding box center [776, 534] width 71 height 25
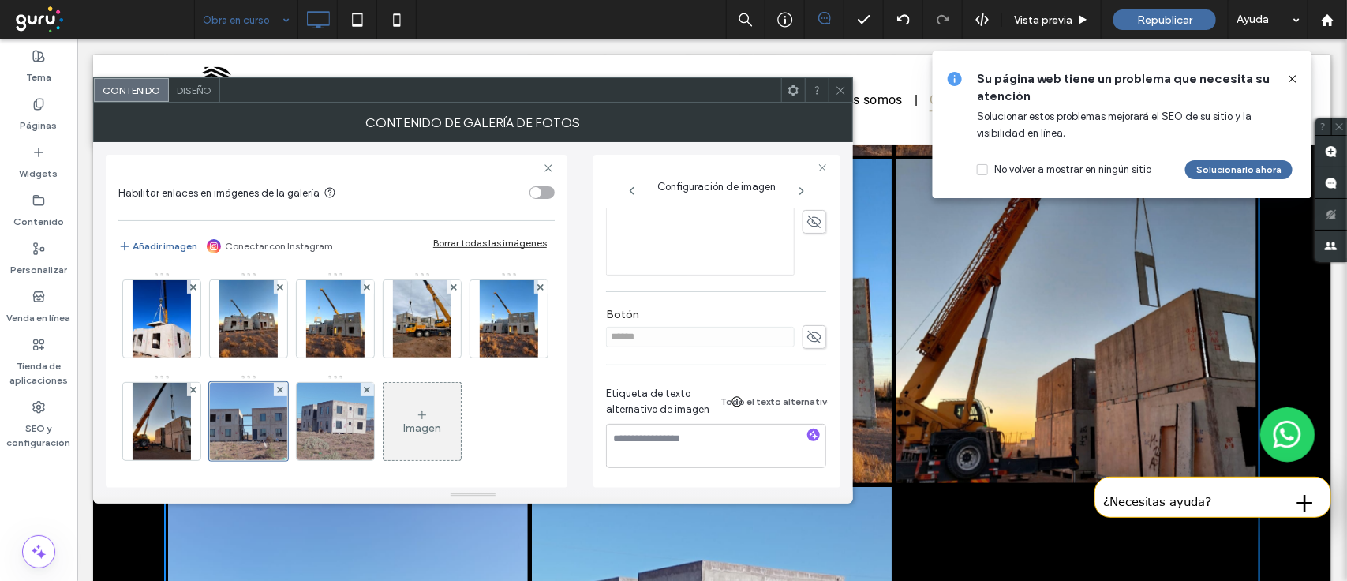
scroll to position [422, 0]
click at [205, 93] on span "Diseño" at bounding box center [194, 90] width 35 height 12
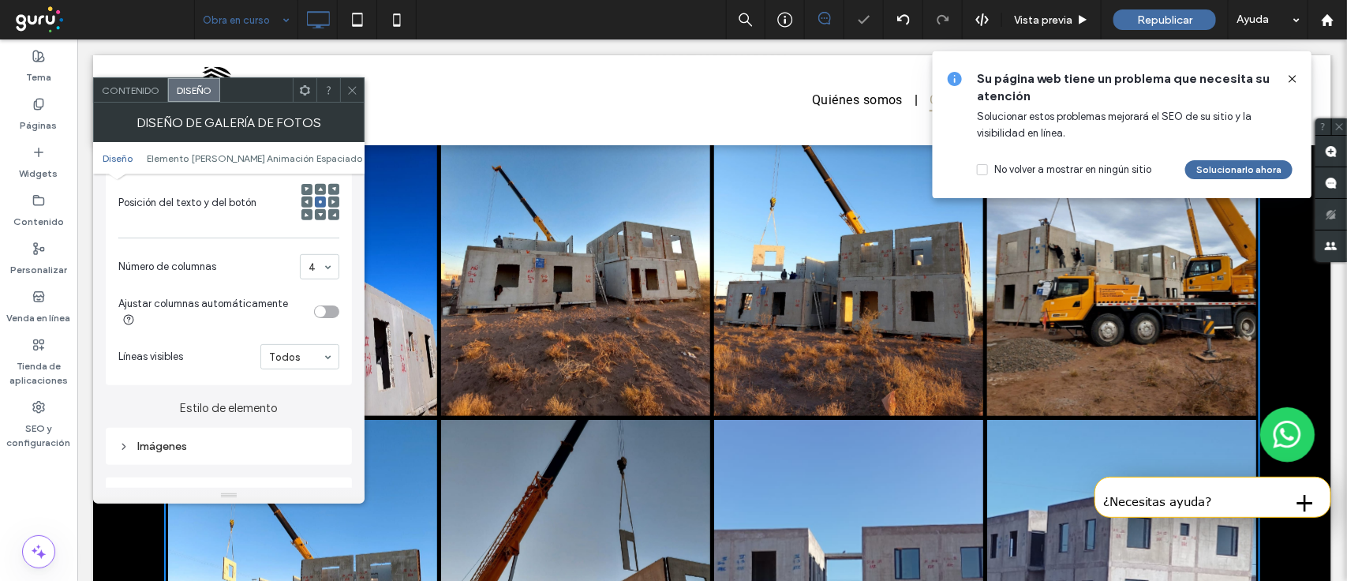
scroll to position [655, 0]
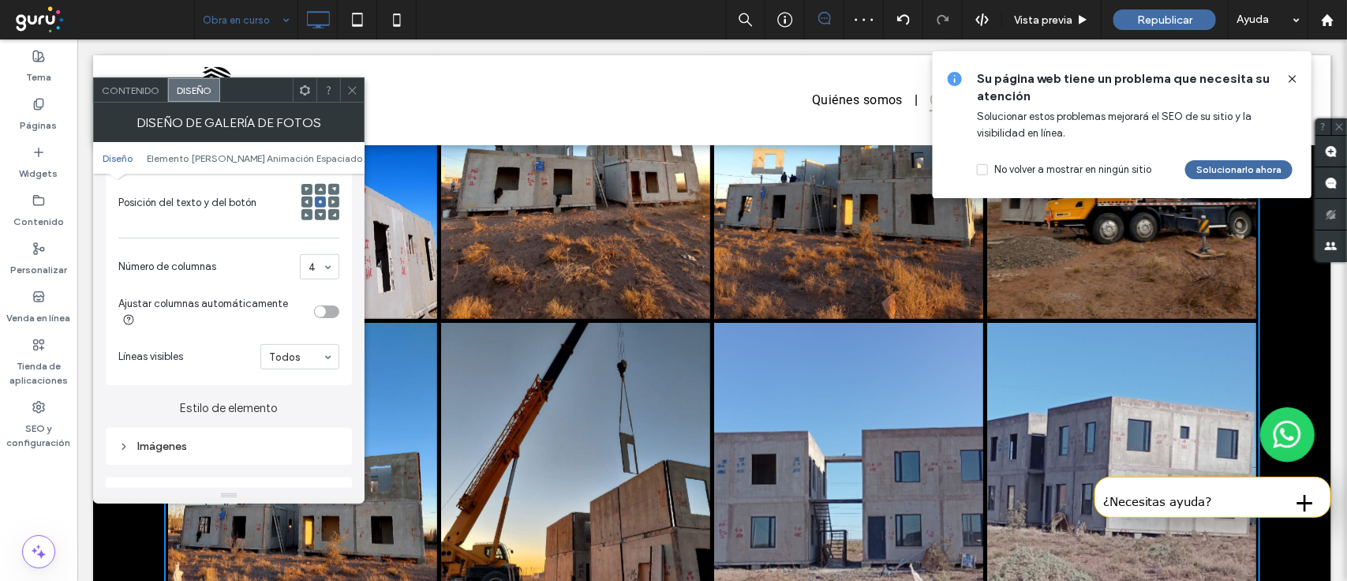
drag, startPoint x: 1296, startPoint y: 72, endPoint x: 1204, endPoint y: 36, distance: 99.2
click at [1296, 73] on icon at bounding box center [1293, 79] width 13 height 13
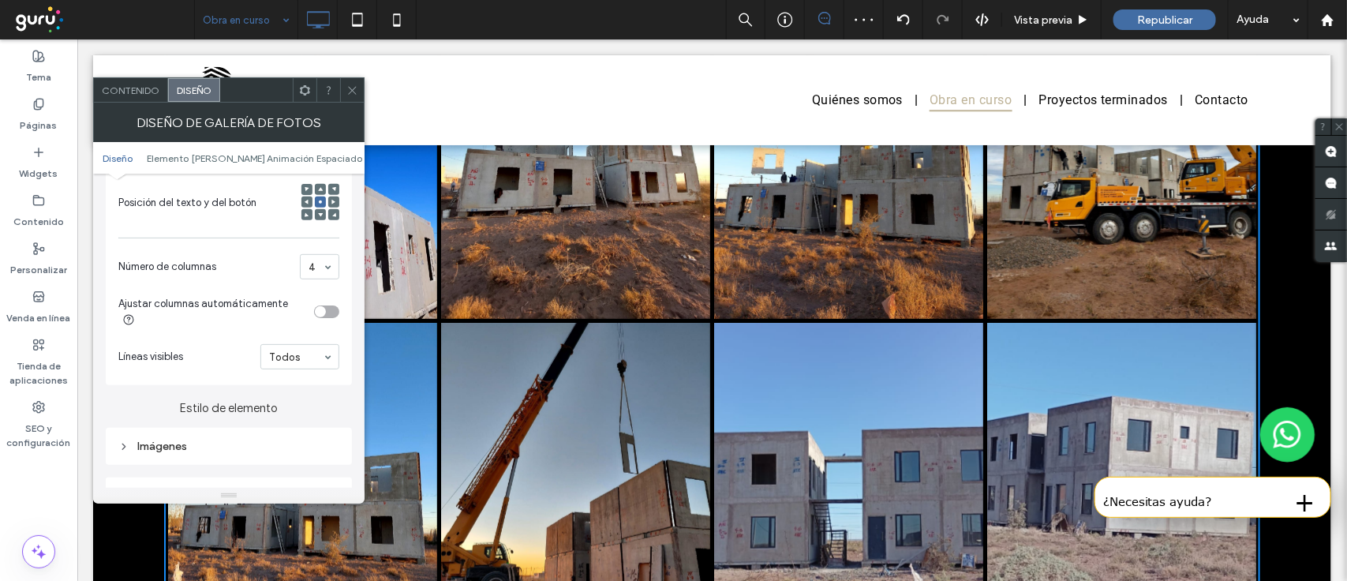
click at [355, 96] on span at bounding box center [352, 90] width 12 height 24
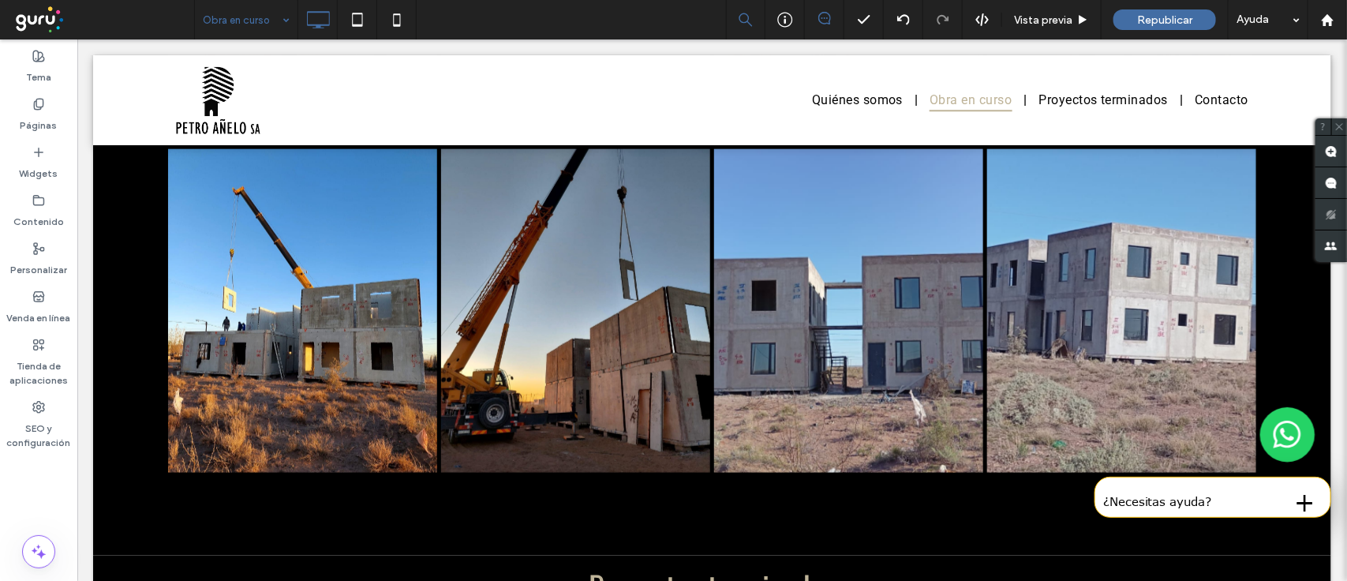
scroll to position [746, 0]
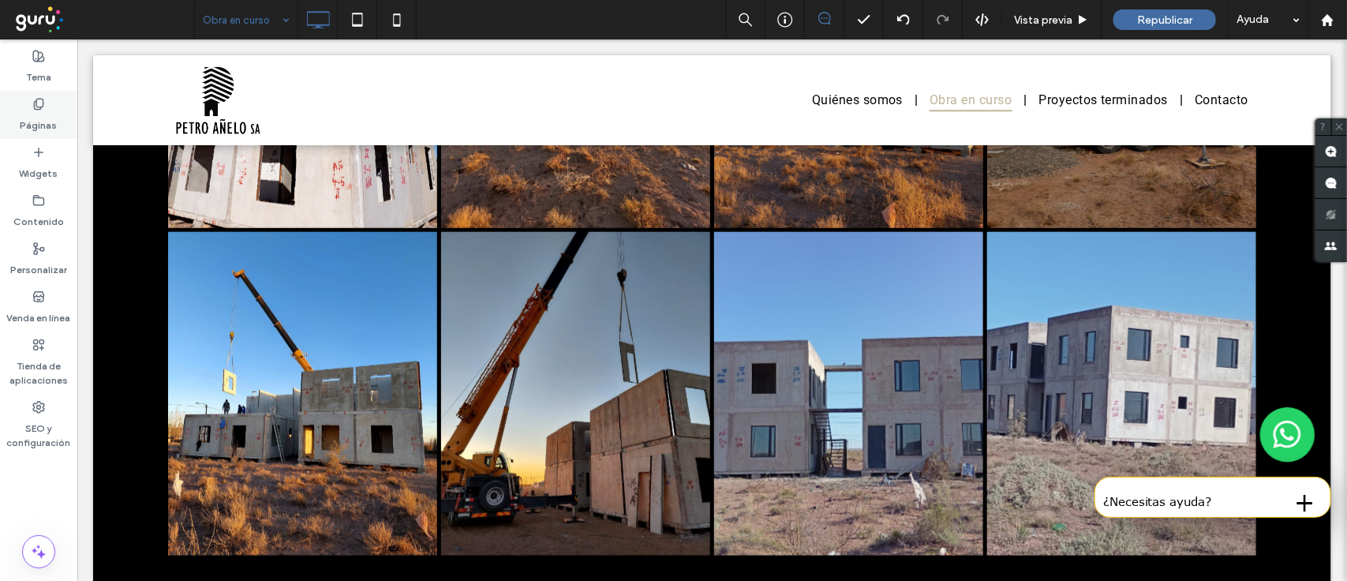
click at [32, 109] on icon at bounding box center [38, 104] width 13 height 13
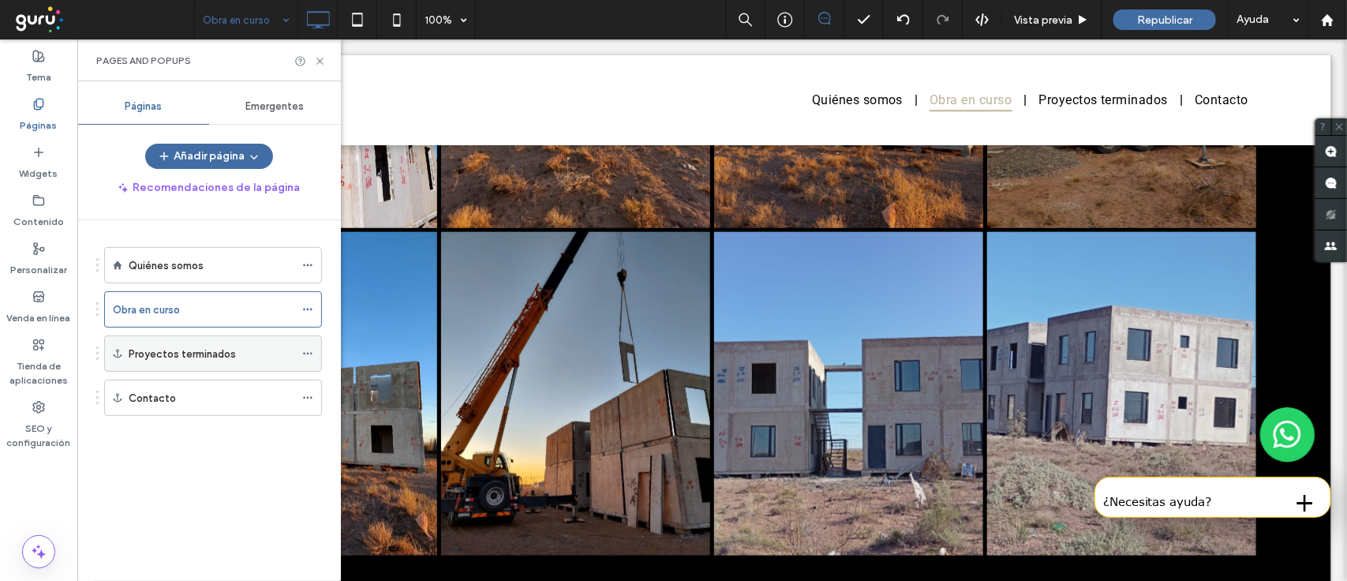
click at [302, 359] on div "Proyectos terminados" at bounding box center [213, 353] width 218 height 36
click at [308, 355] on use at bounding box center [307, 354] width 9 height 2
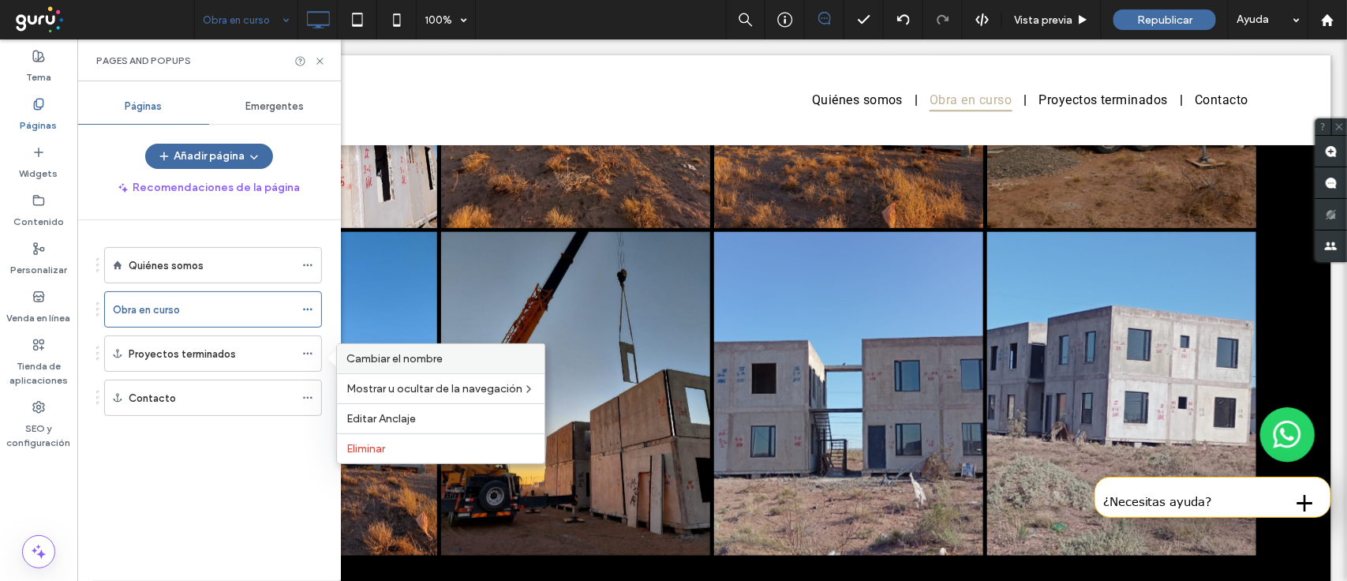
click at [351, 356] on span "Cambiar el nombre" at bounding box center [394, 358] width 96 height 13
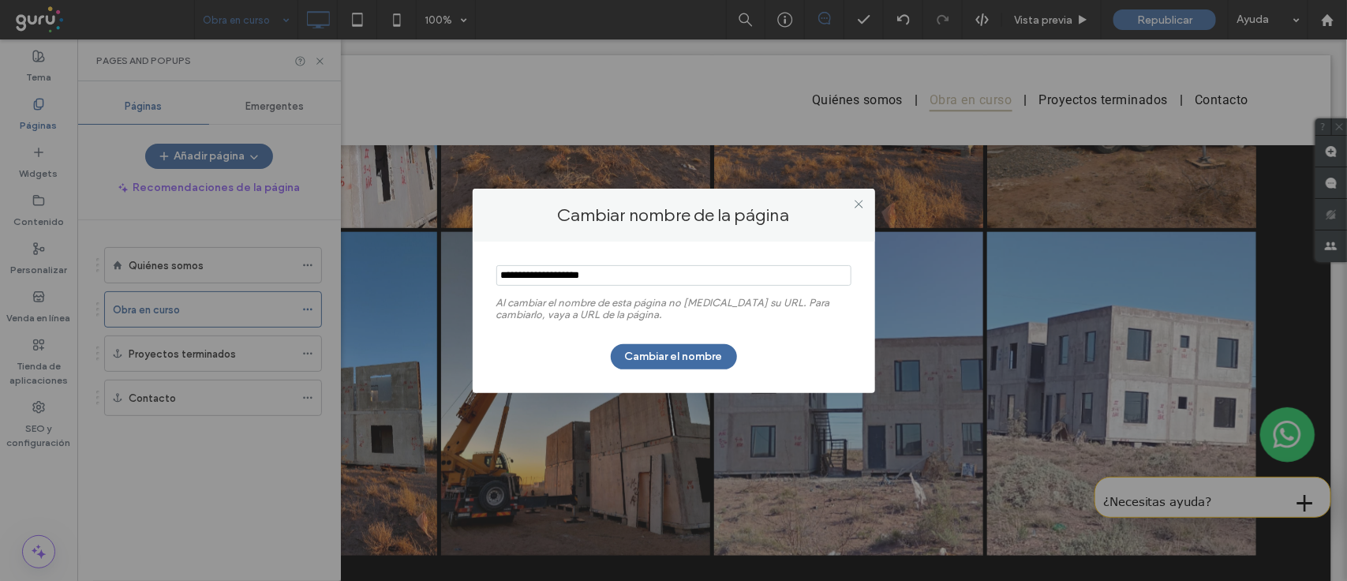
click at [552, 269] on input "notEmpty" at bounding box center [673, 275] width 355 height 21
click at [616, 281] on input "notEmpty" at bounding box center [673, 275] width 355 height 21
type input "**********"
click at [704, 360] on button "Cambiar el nombre" at bounding box center [674, 356] width 126 height 25
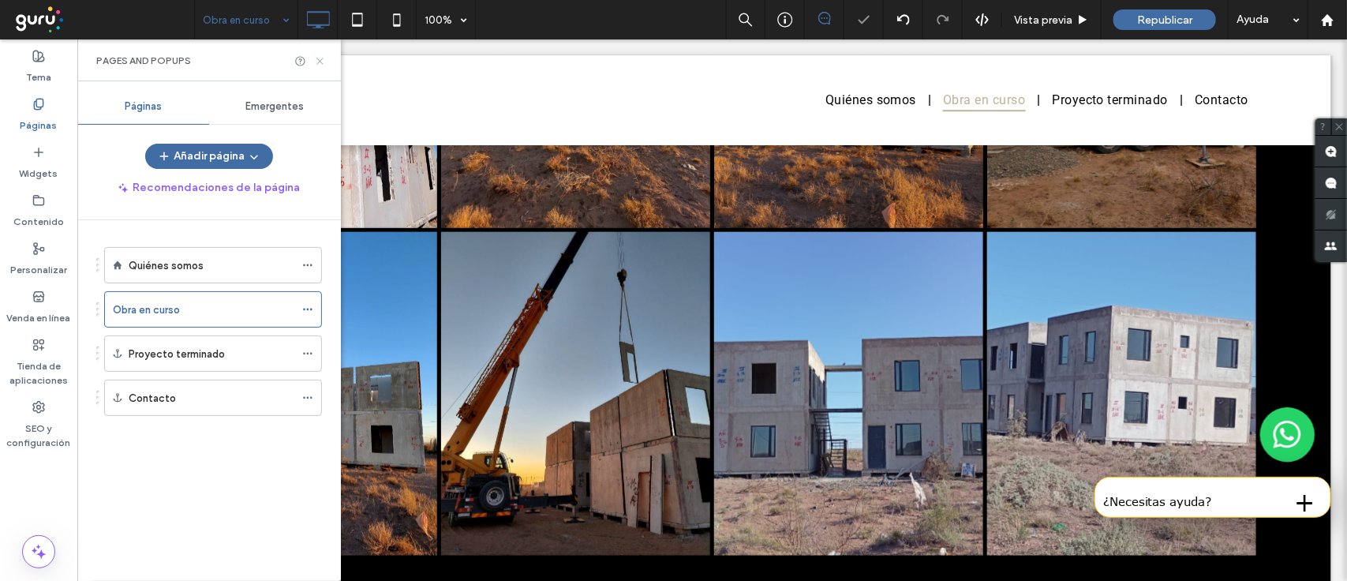
click at [314, 59] on icon at bounding box center [320, 61] width 12 height 12
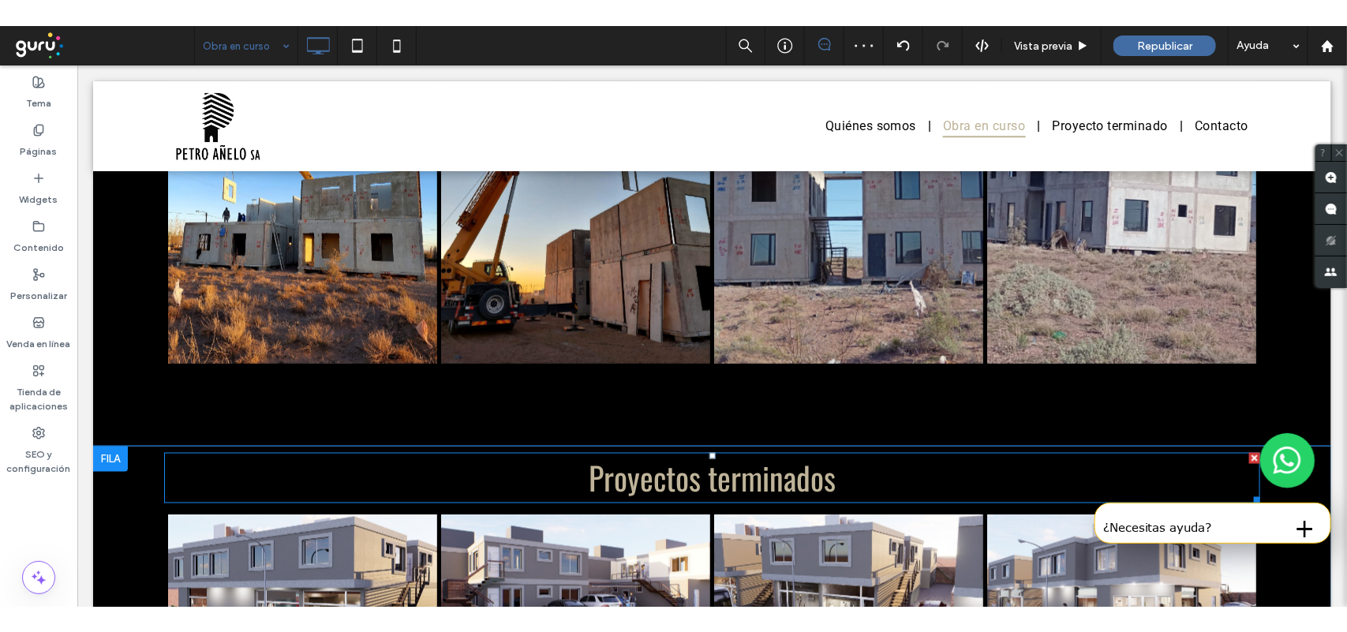
scroll to position [1042, 0]
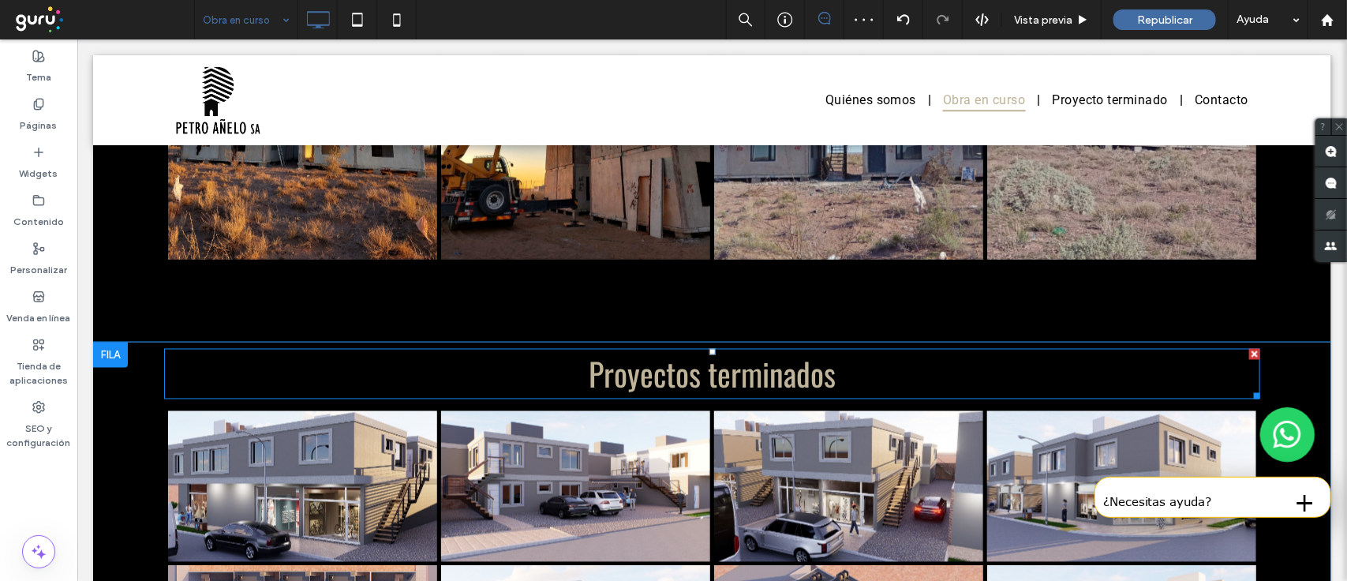
click at [710, 380] on span "Proyectos terminados" at bounding box center [711, 373] width 247 height 47
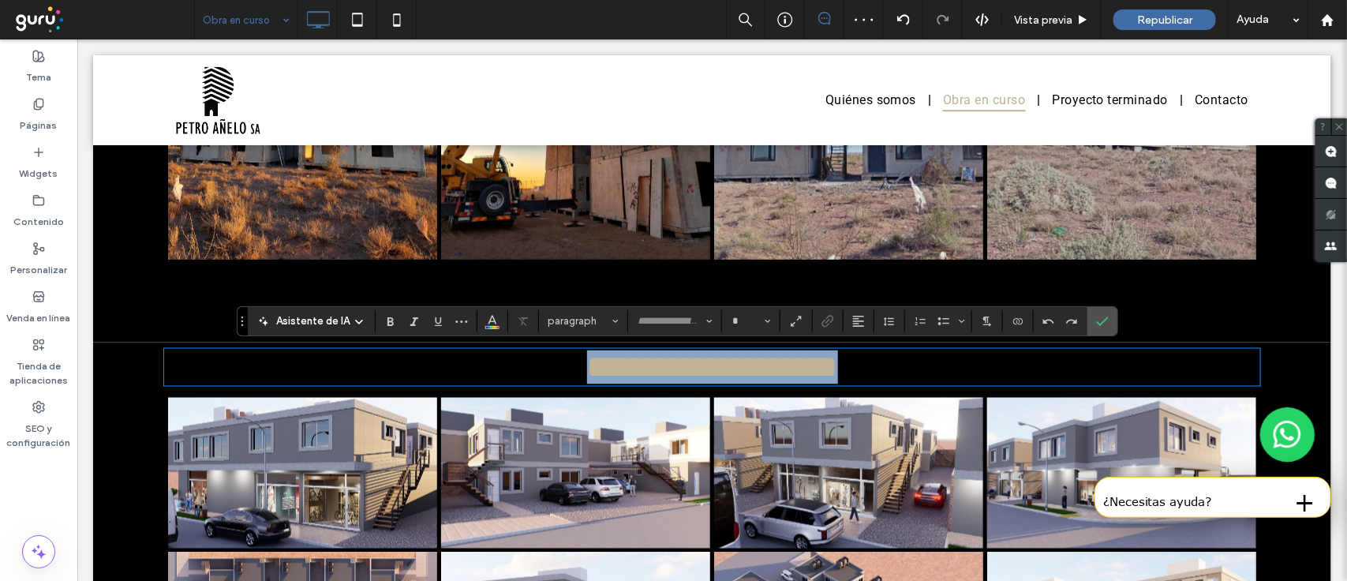
type input "******"
type input "**"
click at [688, 375] on span "**********" at bounding box center [711, 366] width 251 height 31
click at [699, 382] on span "**********" at bounding box center [711, 366] width 251 height 31
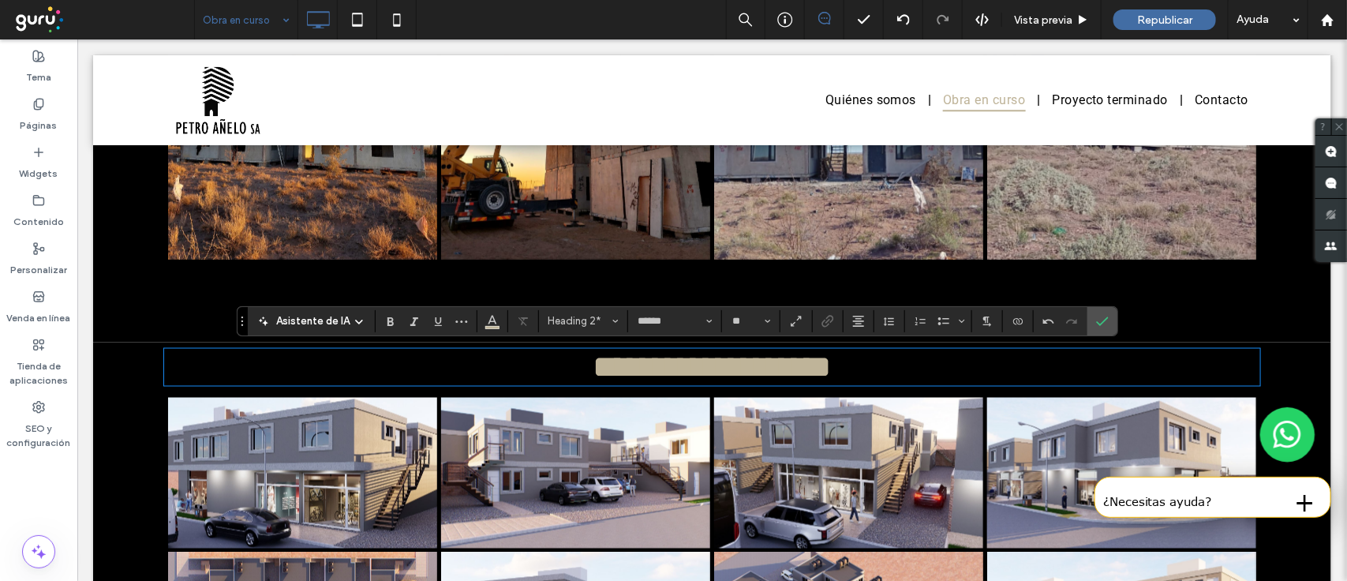
click at [832, 376] on h2 "**********" at bounding box center [711, 367] width 1096 height 34
click at [1095, 328] on label "Confirmar" at bounding box center [1103, 321] width 24 height 28
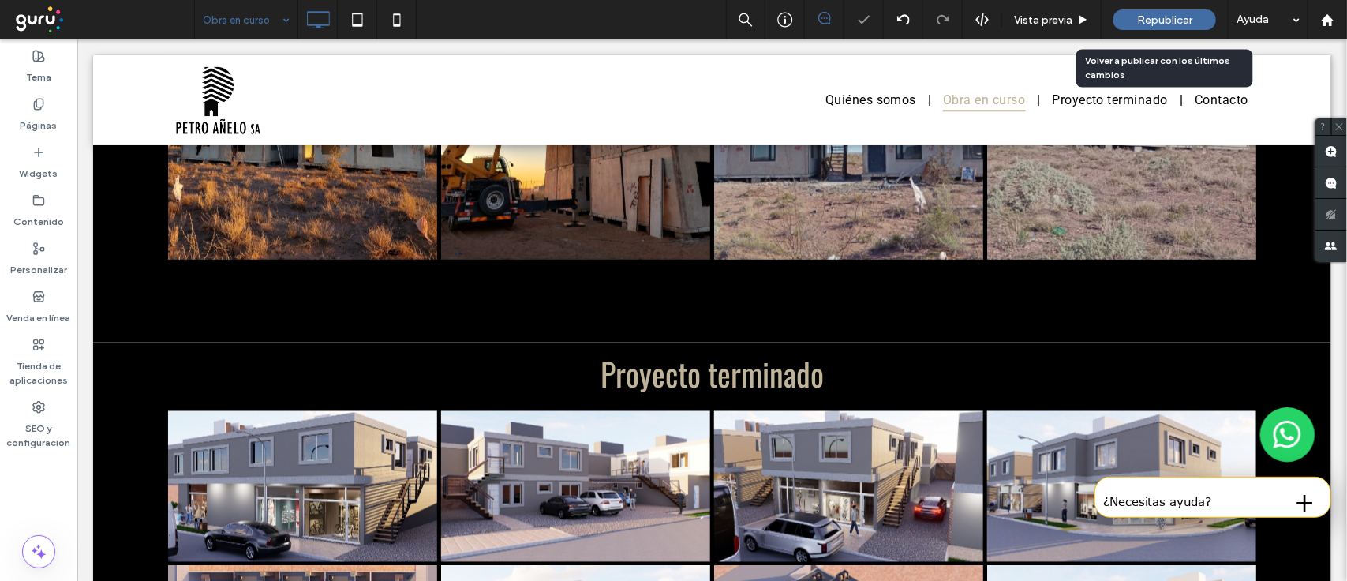
click at [1137, 21] on span "Republicar" at bounding box center [1164, 19] width 55 height 13
